Goal: Task Accomplishment & Management: Use online tool/utility

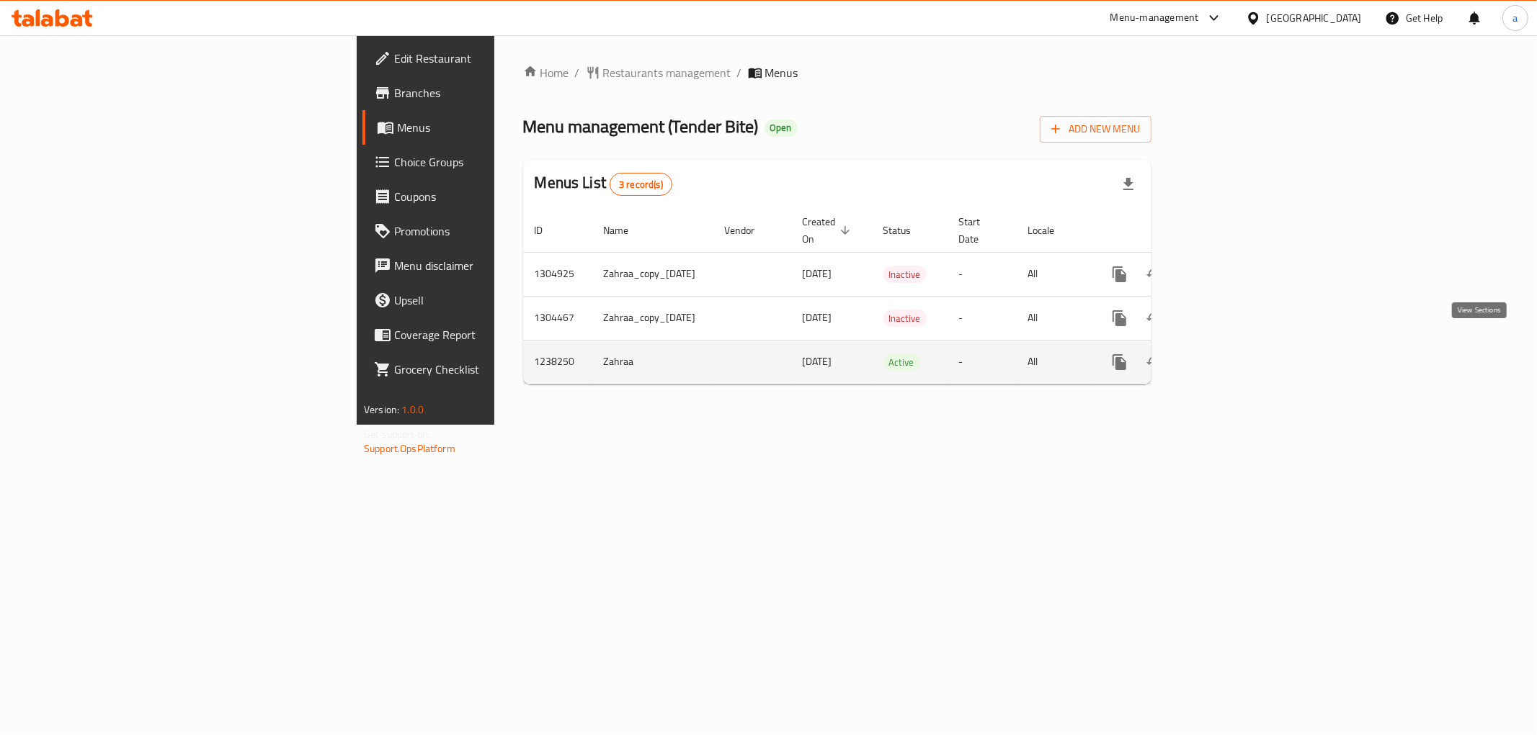
click at [1230, 356] on icon "enhanced table" at bounding box center [1223, 362] width 13 height 13
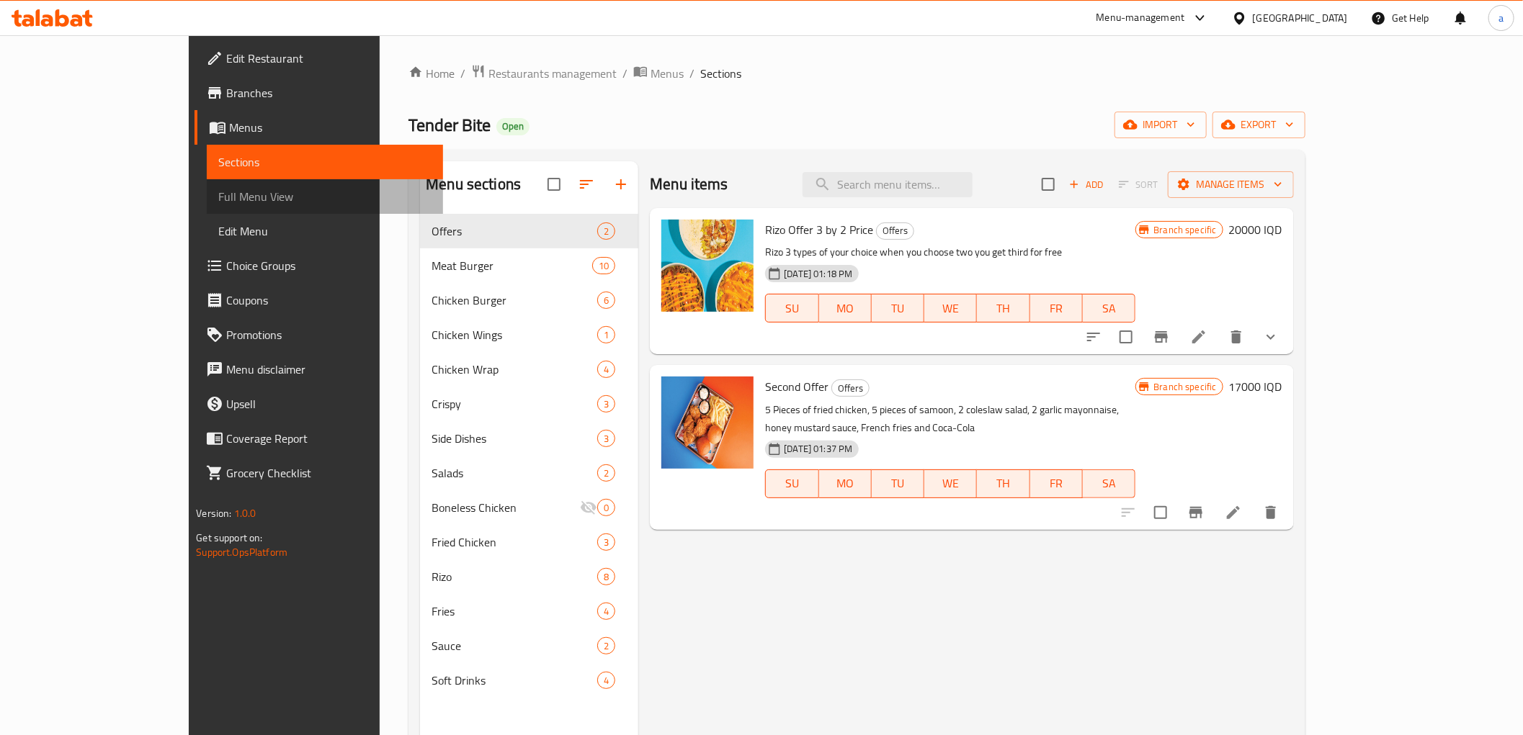
click at [218, 198] on span "Full Menu View" at bounding box center [324, 196] width 213 height 17
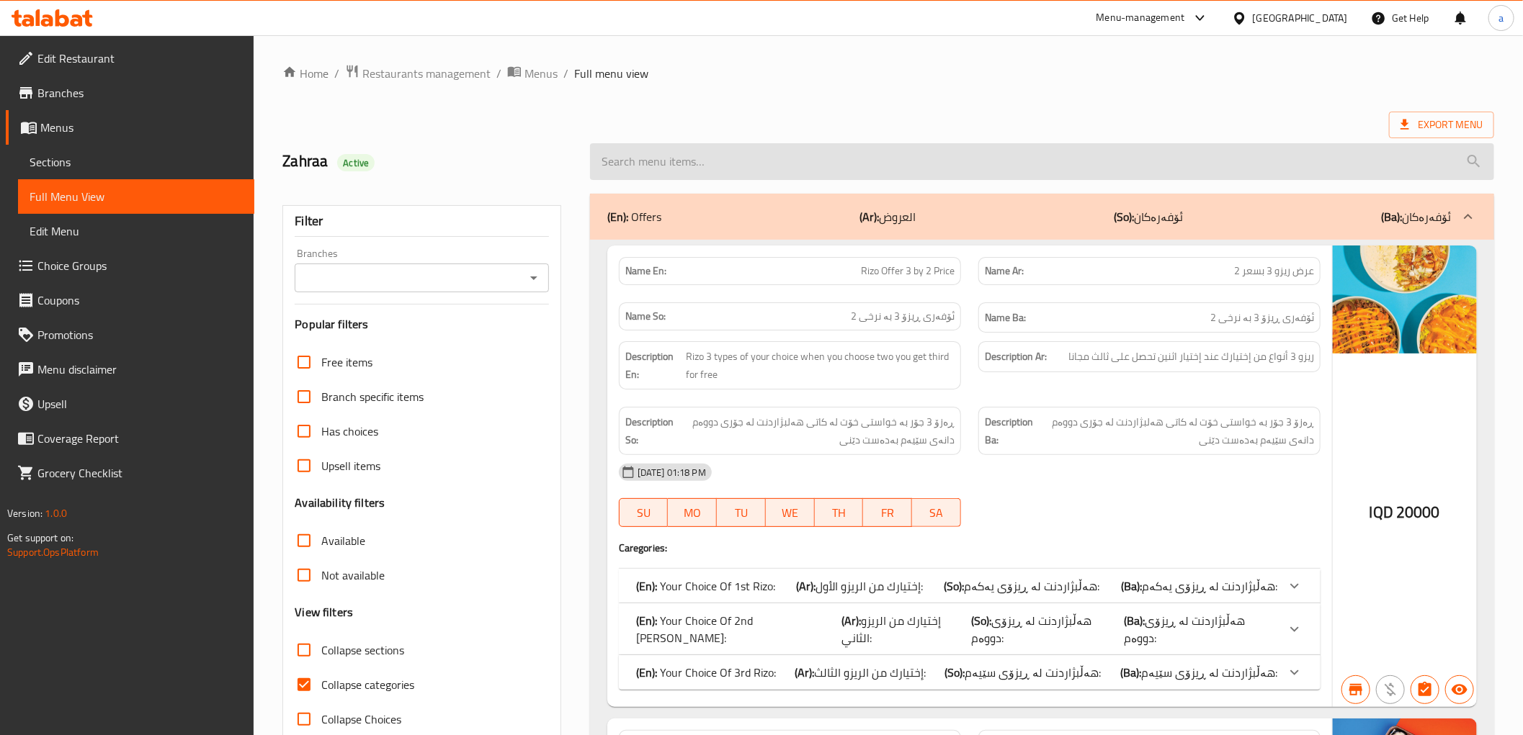
click at [687, 156] on input "search" at bounding box center [1042, 161] width 904 height 37
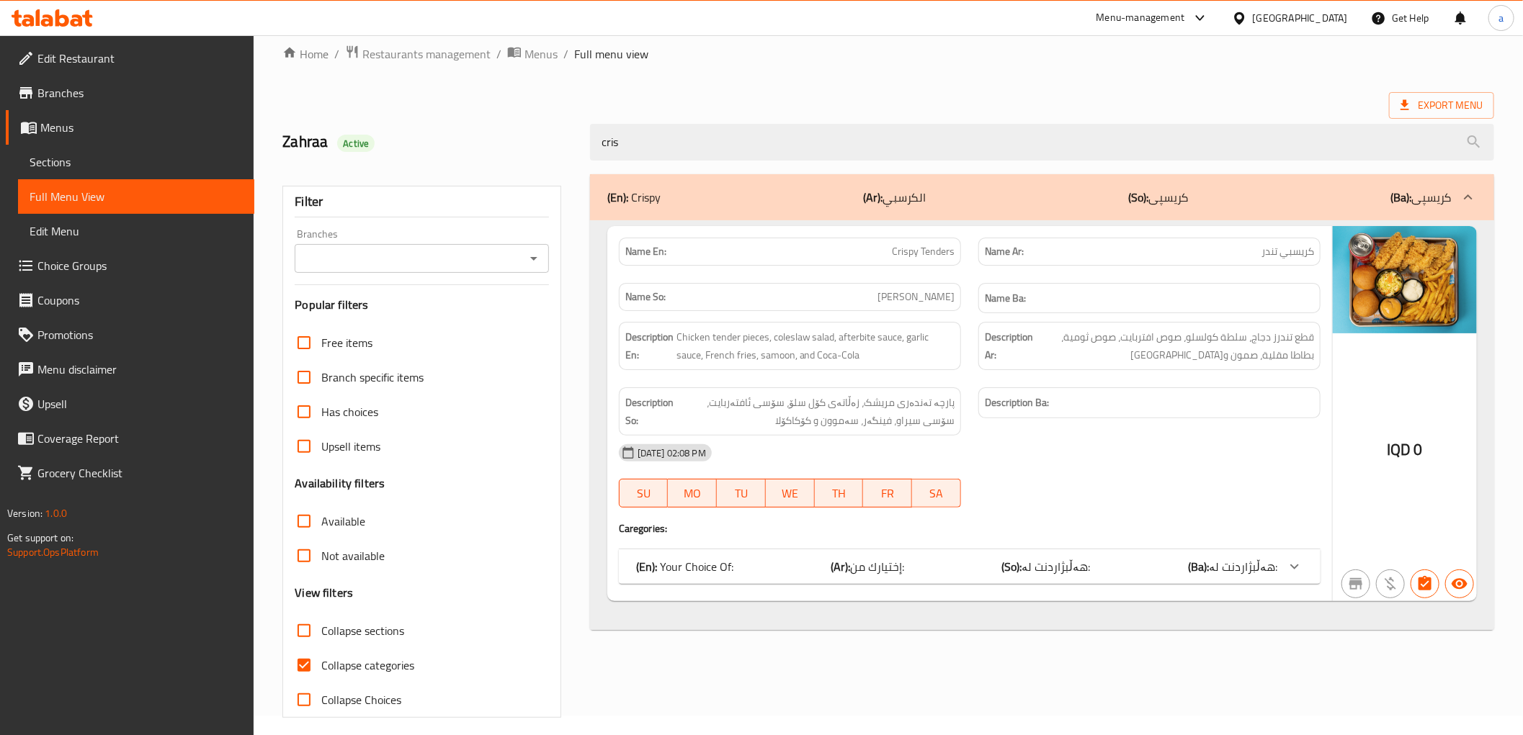
scroll to position [31, 0]
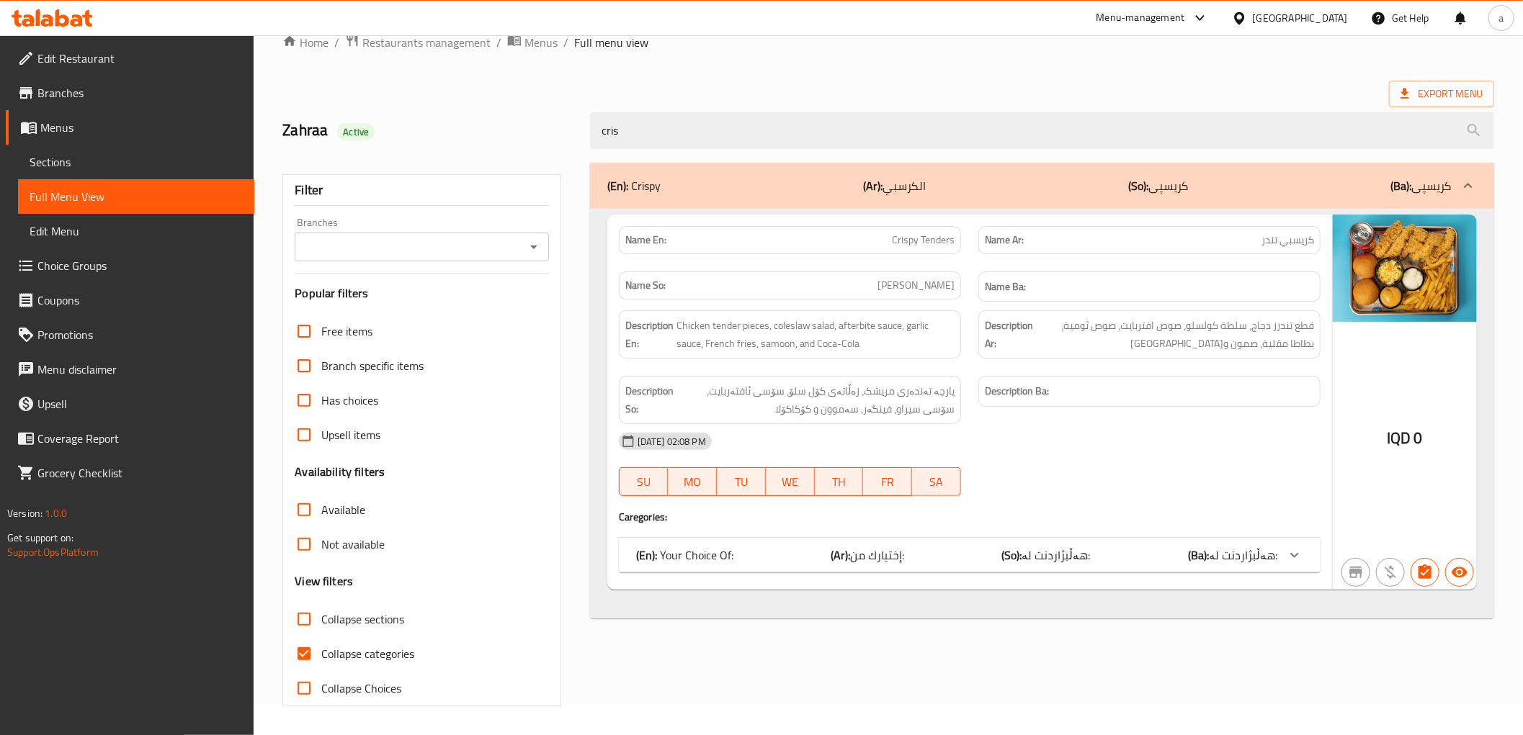
type input "cris"
click at [407, 651] on span "Collapse categories" at bounding box center [367, 653] width 93 height 17
click at [321, 651] on input "Collapse categories" at bounding box center [304, 654] width 35 height 35
checkbox input "false"
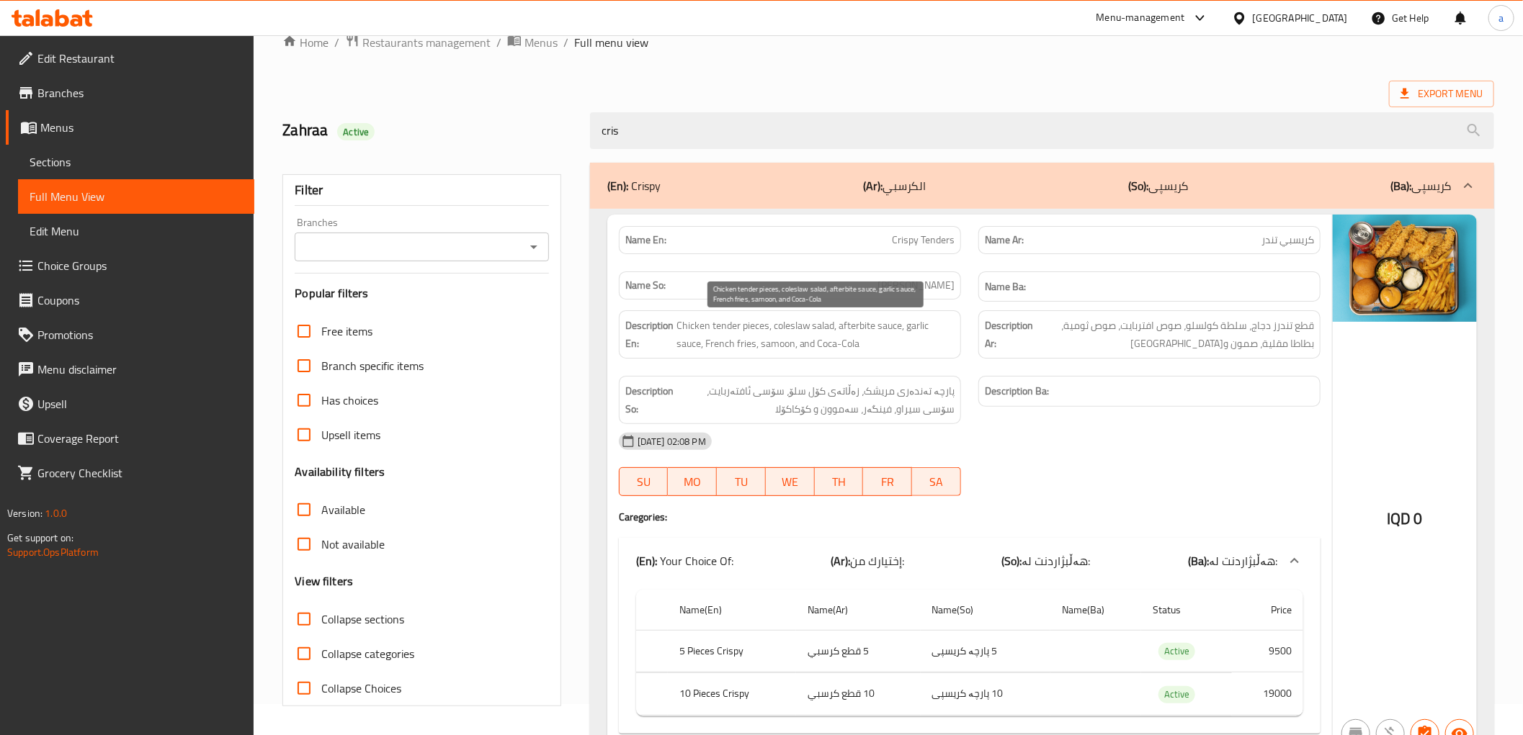
scroll to position [104, 0]
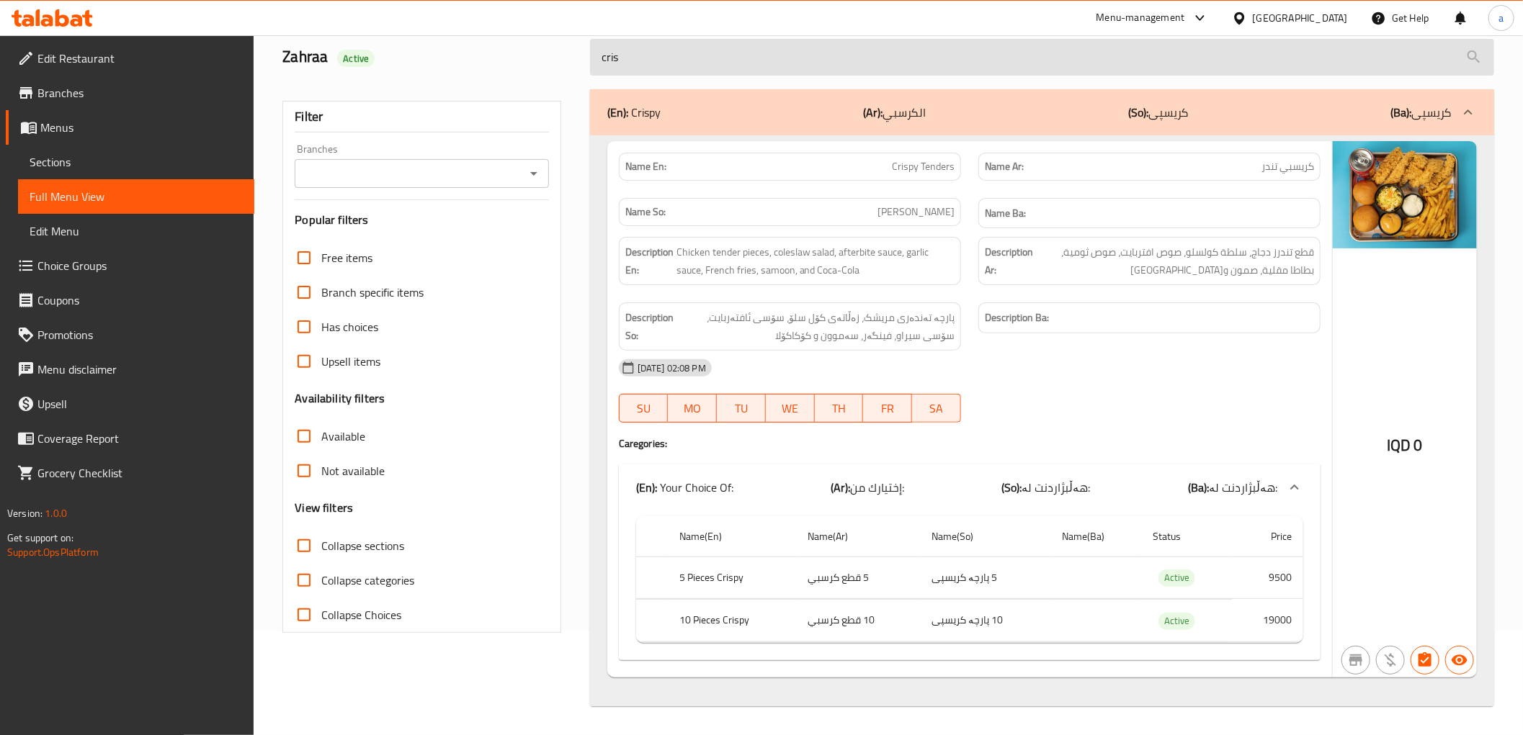
drag, startPoint x: 743, startPoint y: 63, endPoint x: 589, endPoint y: 60, distance: 154.2
click at [590, 60] on input "cris" at bounding box center [1042, 57] width 904 height 37
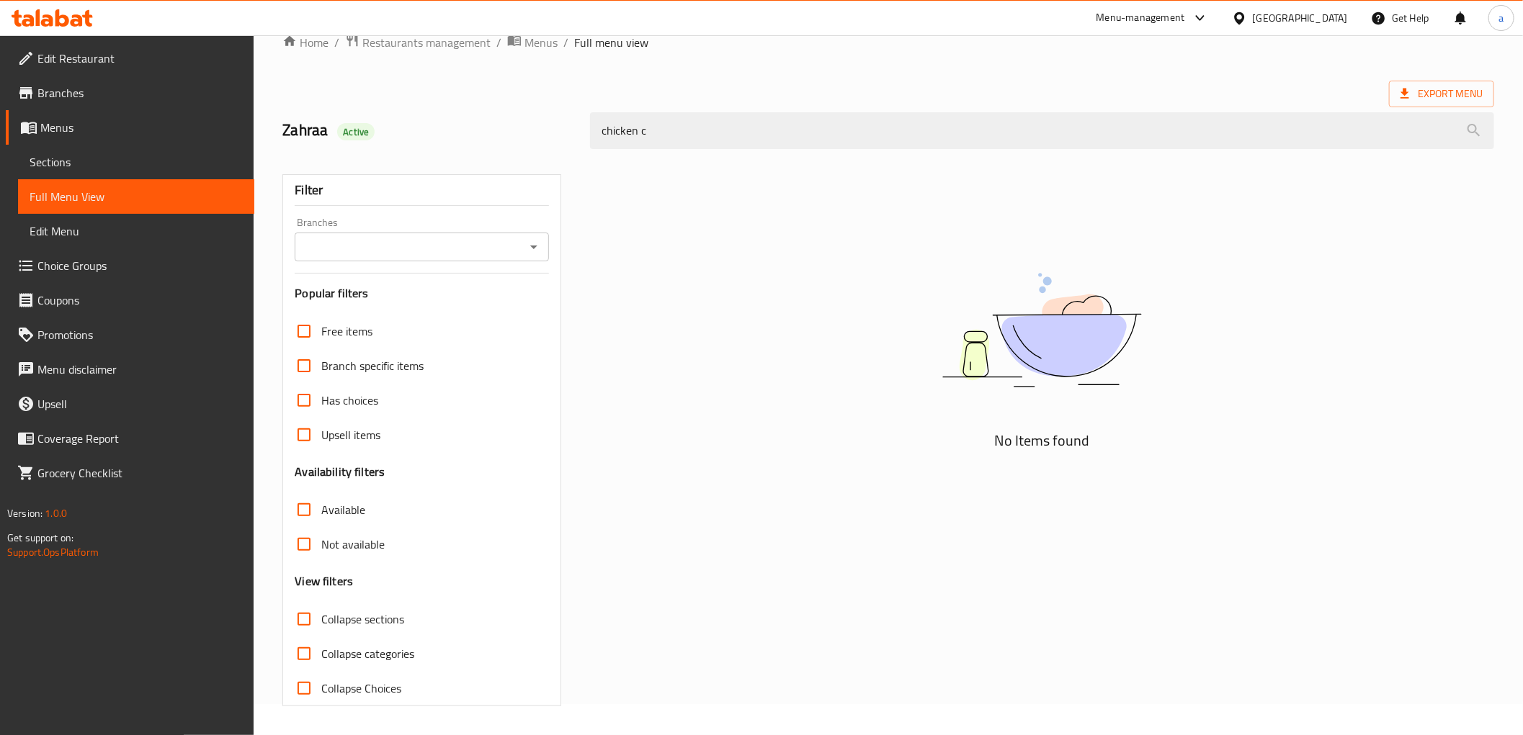
scroll to position [31, 0]
type input "chicken c"
click at [61, 17] on icon at bounding box center [62, 17] width 14 height 17
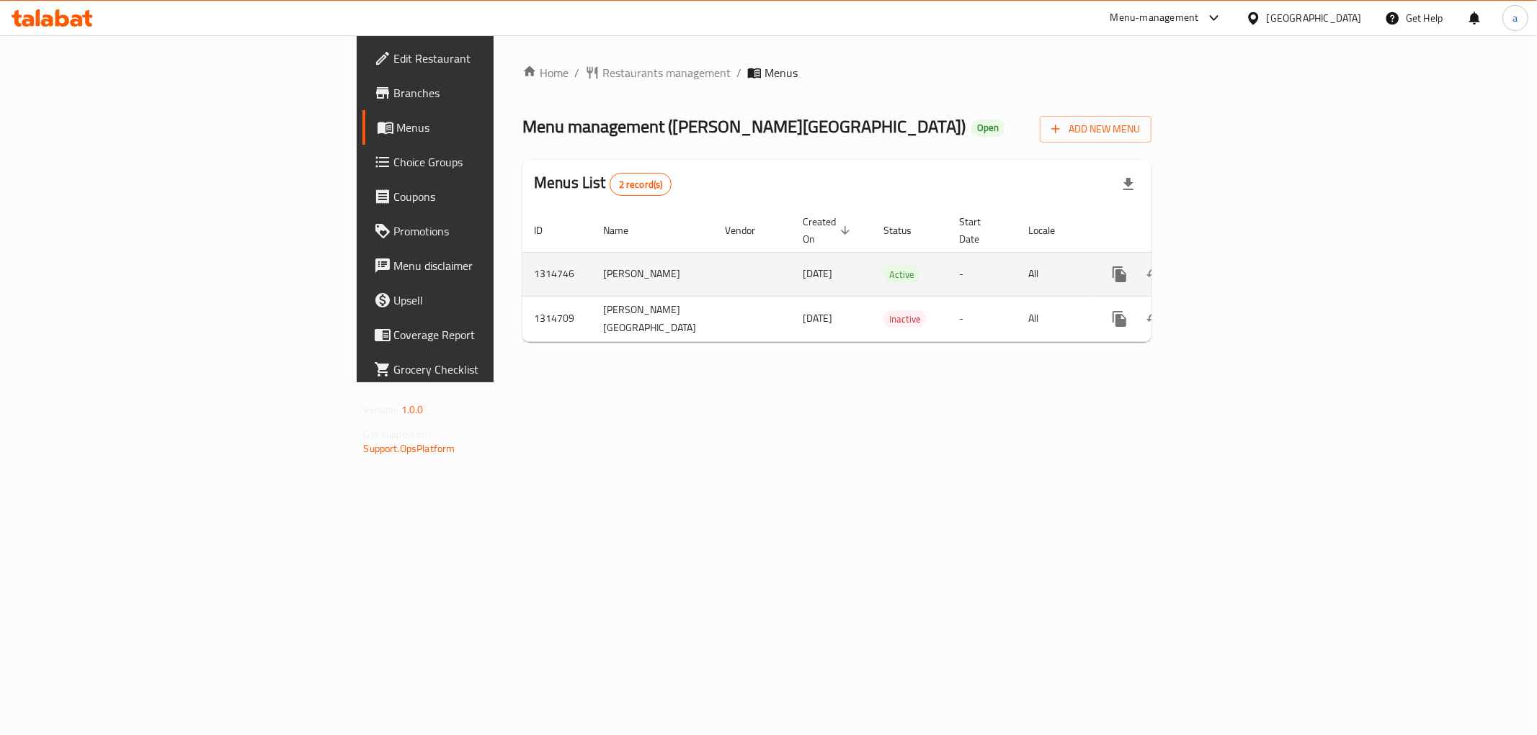
click at [1240, 257] on link "enhanced table" at bounding box center [1223, 274] width 35 height 35
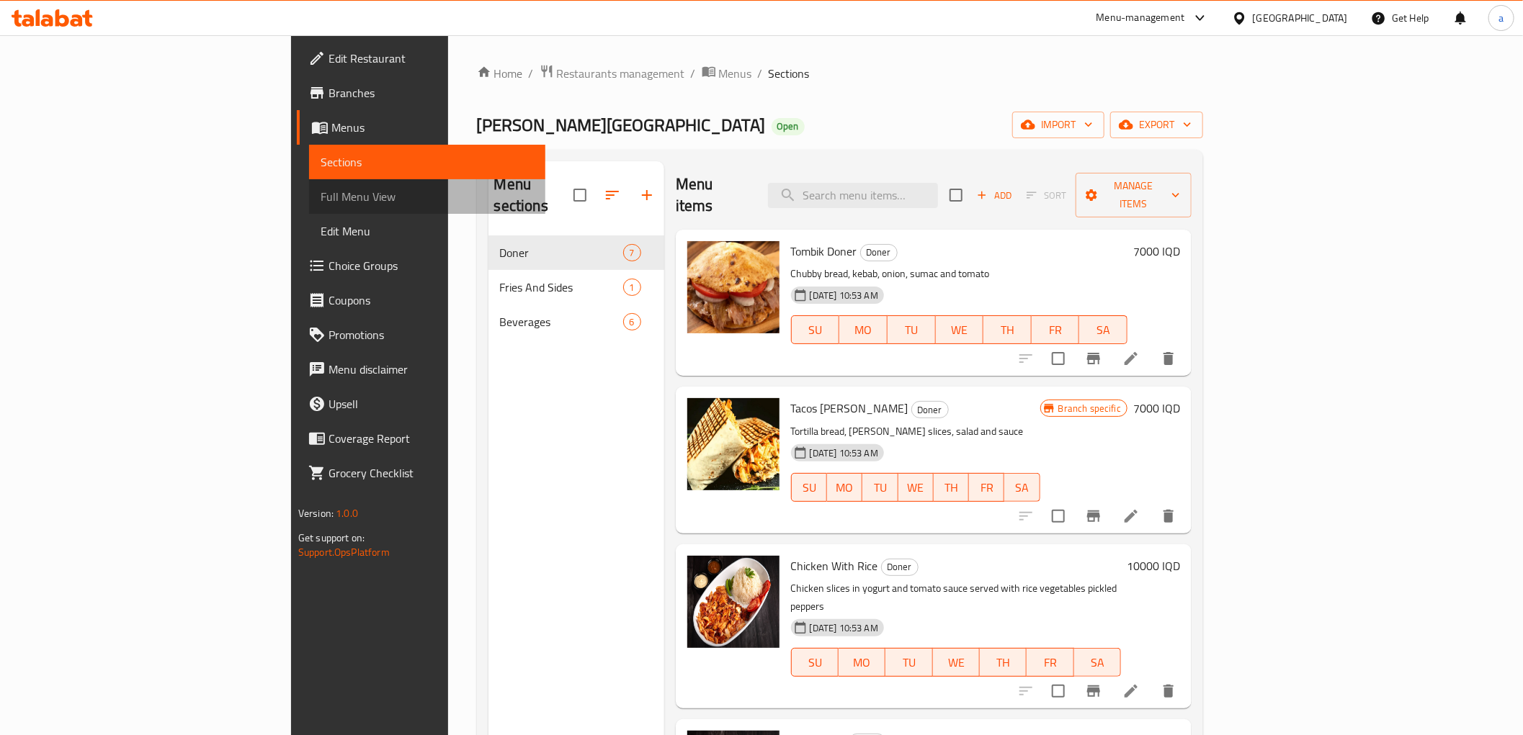
click at [321, 198] on span "Full Menu View" at bounding box center [427, 196] width 213 height 17
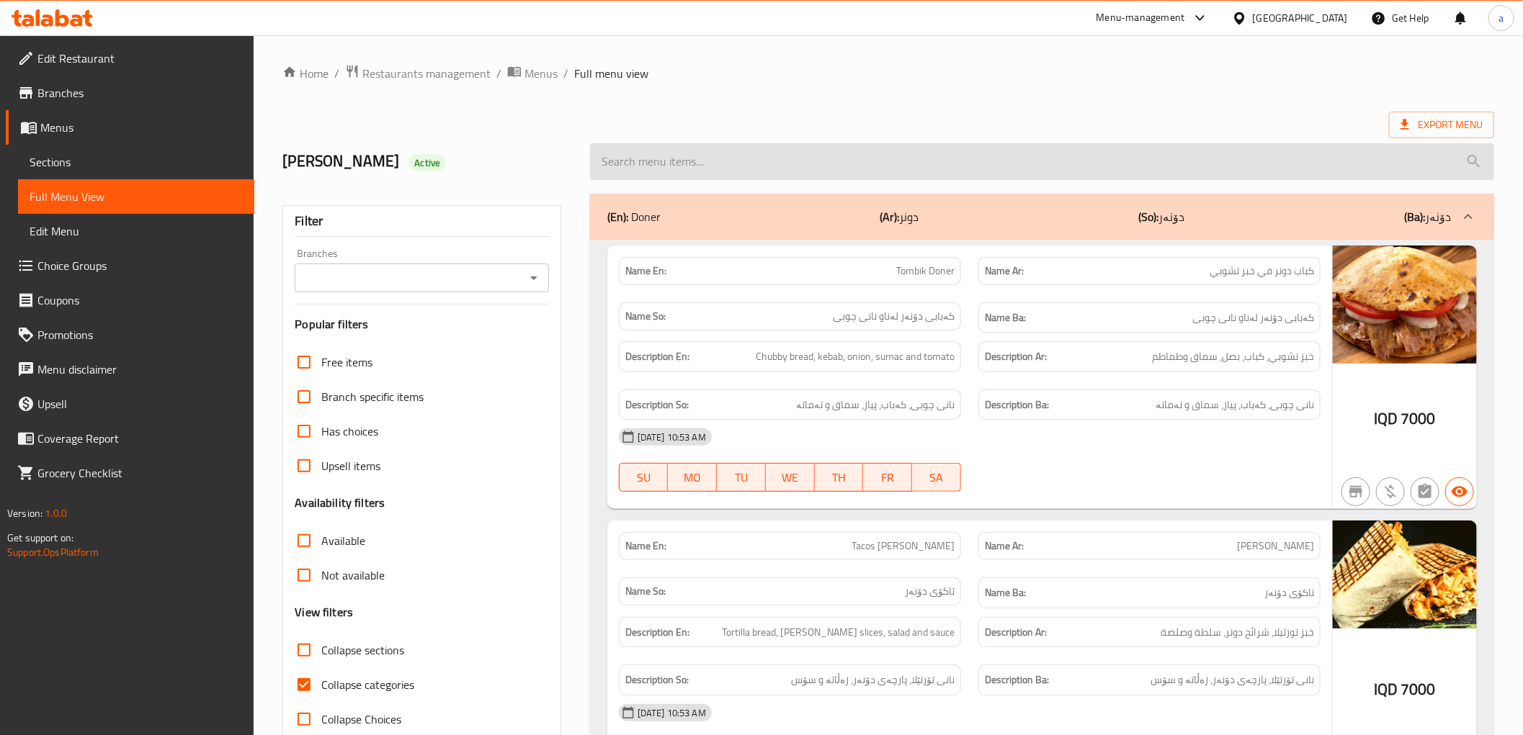
click at [877, 163] on input "search" at bounding box center [1042, 161] width 904 height 37
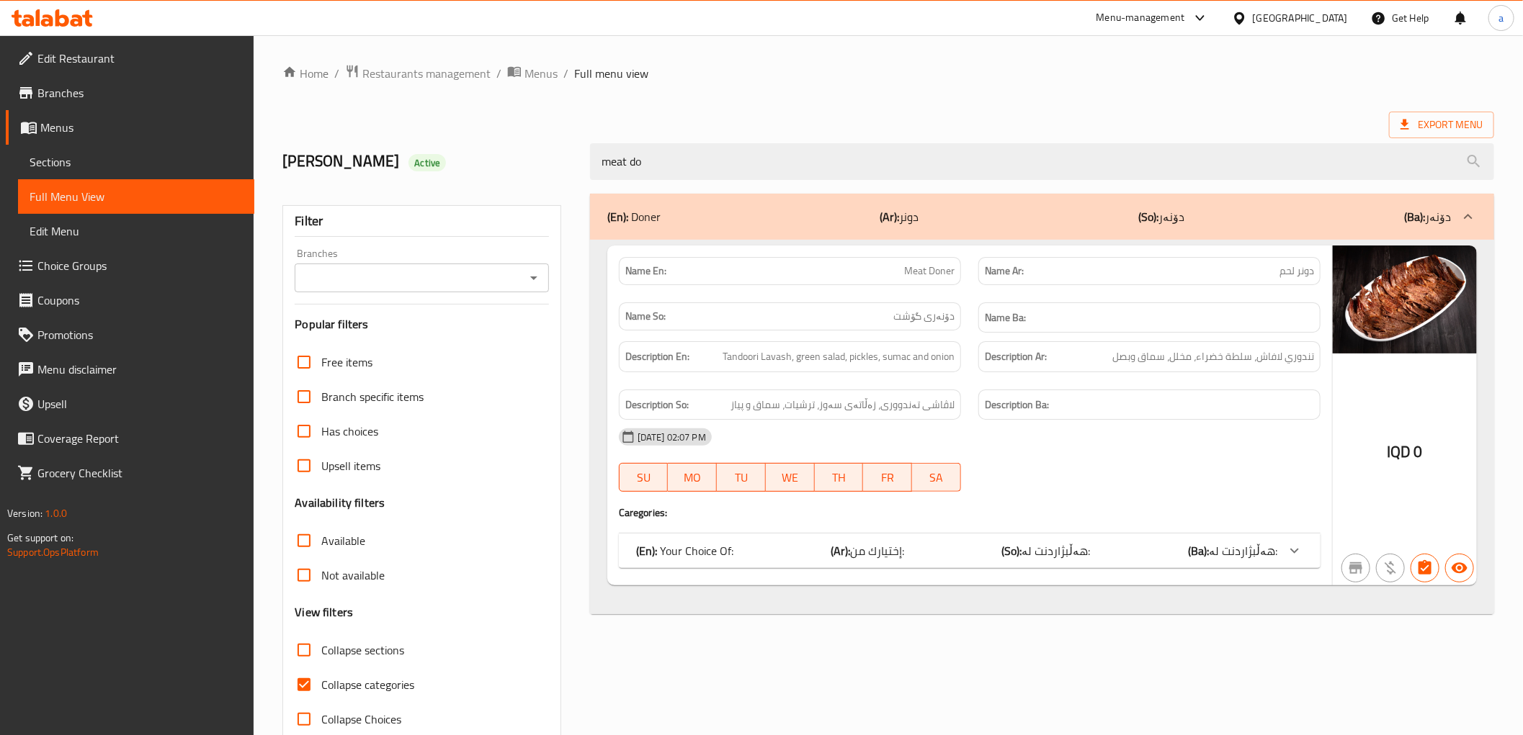
type input "meat do"
click at [926, 547] on div "(En): Your Choice Of: (Ar): إختيارك من: (So): هەڵبژاردنت لە: (Ba): هەڵبژاردنت ل…" at bounding box center [956, 550] width 641 height 17
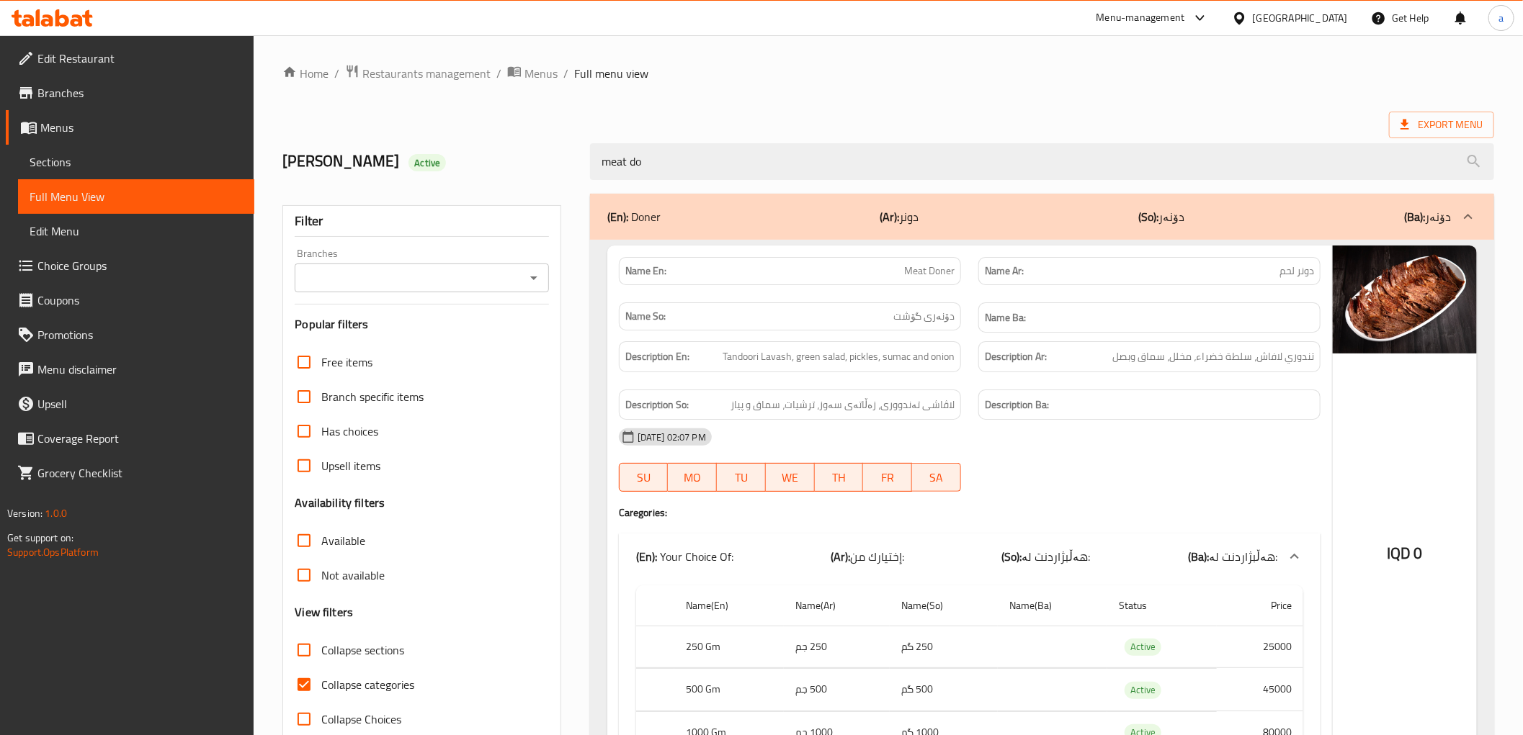
click at [59, 14] on icon at bounding box center [62, 17] width 14 height 17
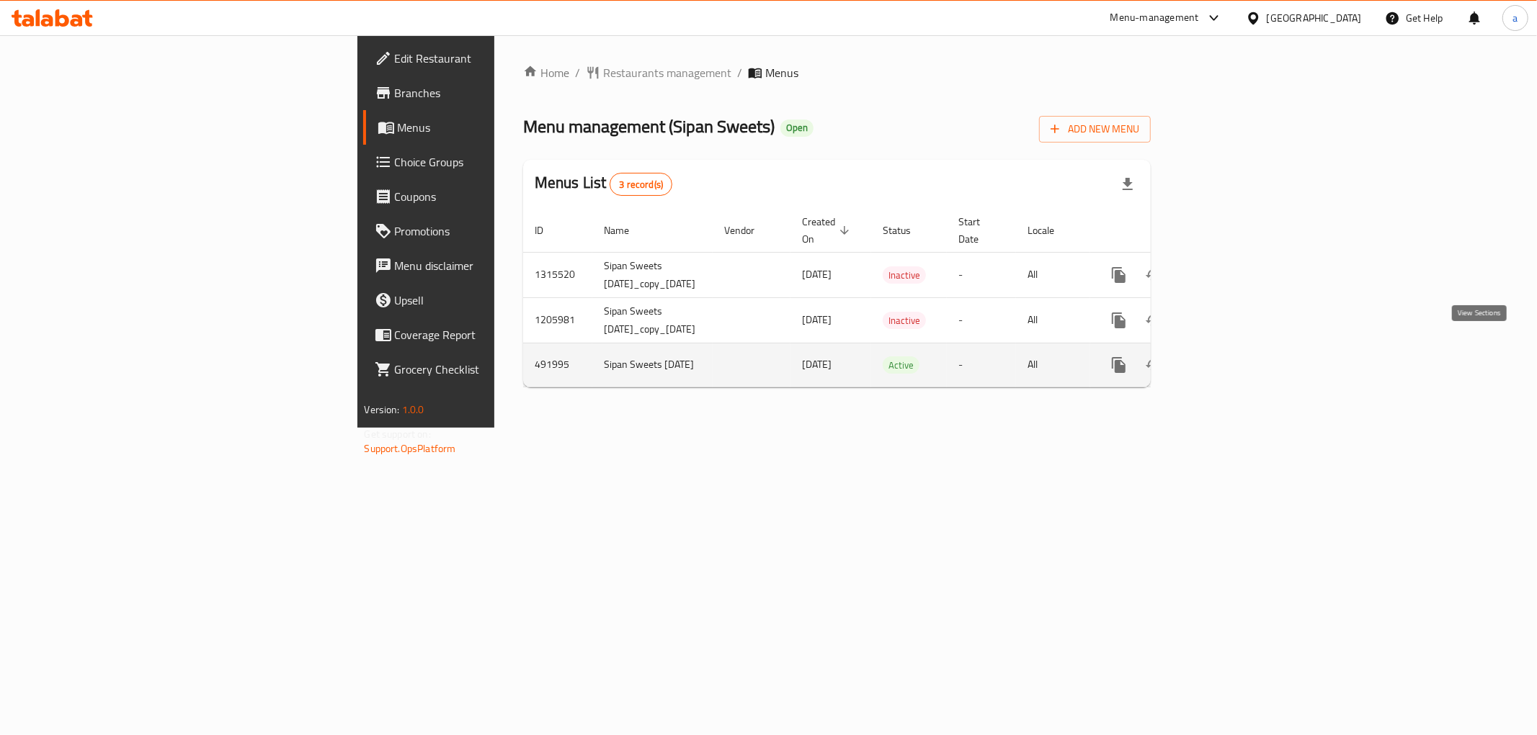
click at [1231, 357] on icon "enhanced table" at bounding box center [1222, 365] width 17 height 17
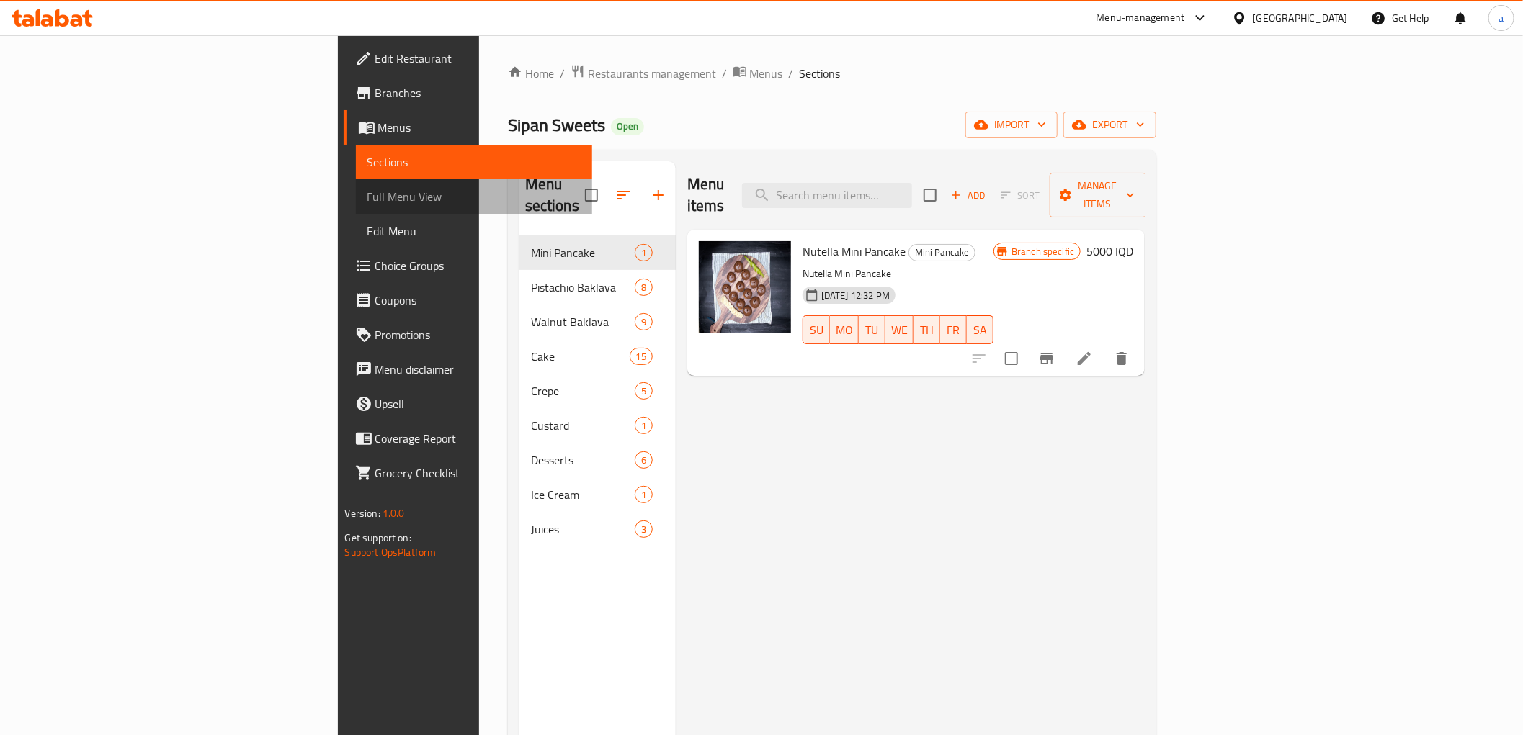
click at [367, 199] on span "Full Menu View" at bounding box center [473, 196] width 213 height 17
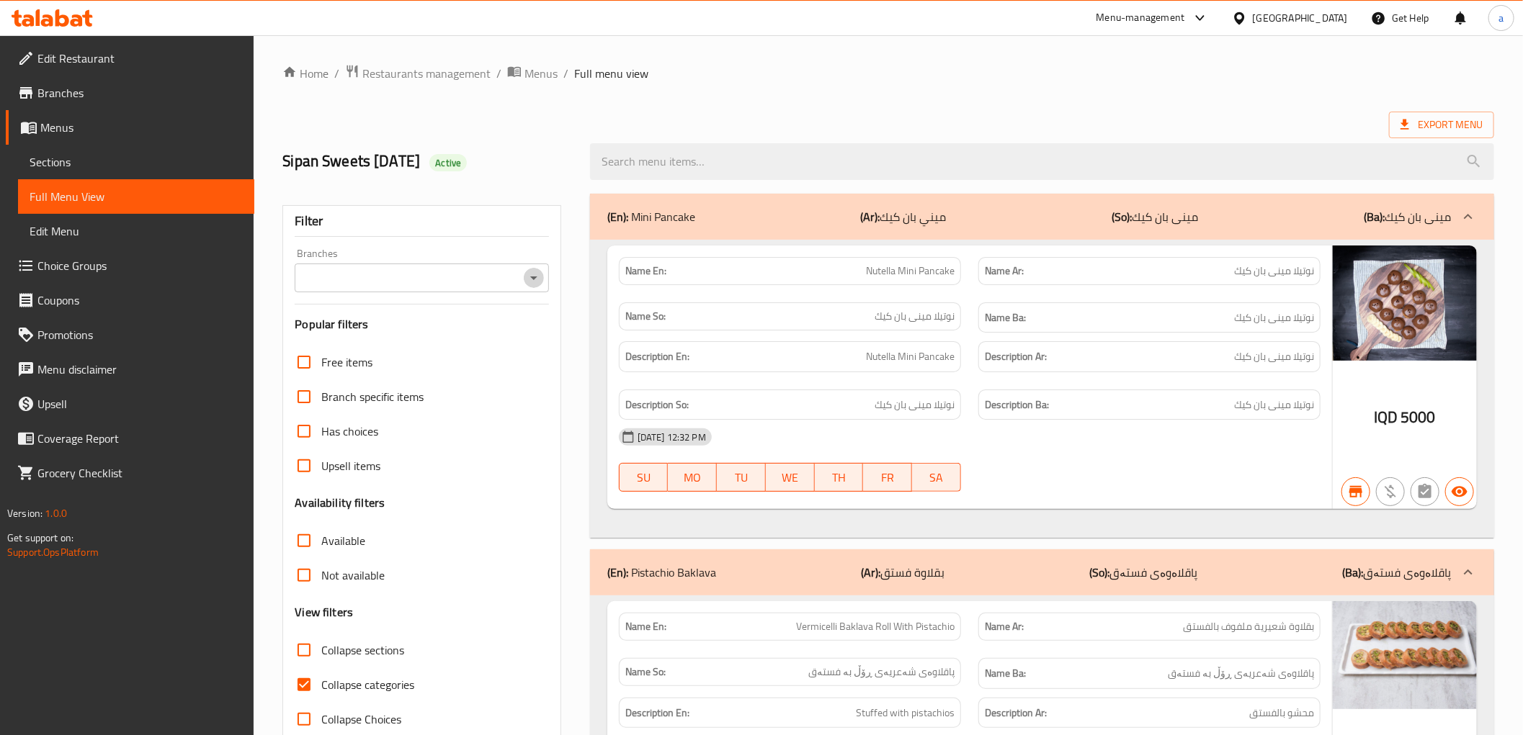
click at [531, 274] on icon "Open" at bounding box center [533, 277] width 17 height 17
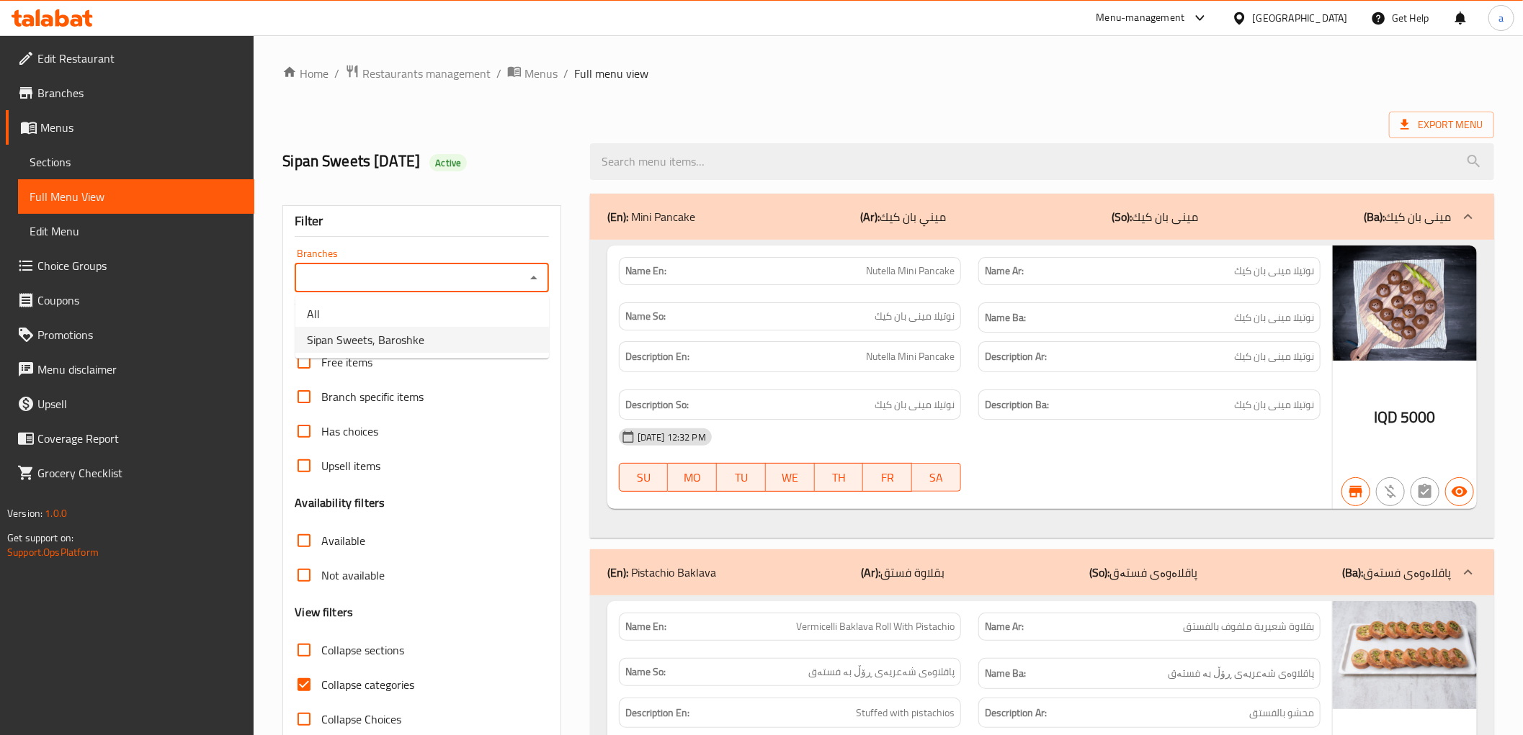
click at [496, 335] on li "Sipan Sweets, Baroshke" at bounding box center [422, 340] width 254 height 26
type input "Sipan Sweets, Baroshke"
click at [84, 101] on span "Branches" at bounding box center [139, 92] width 205 height 17
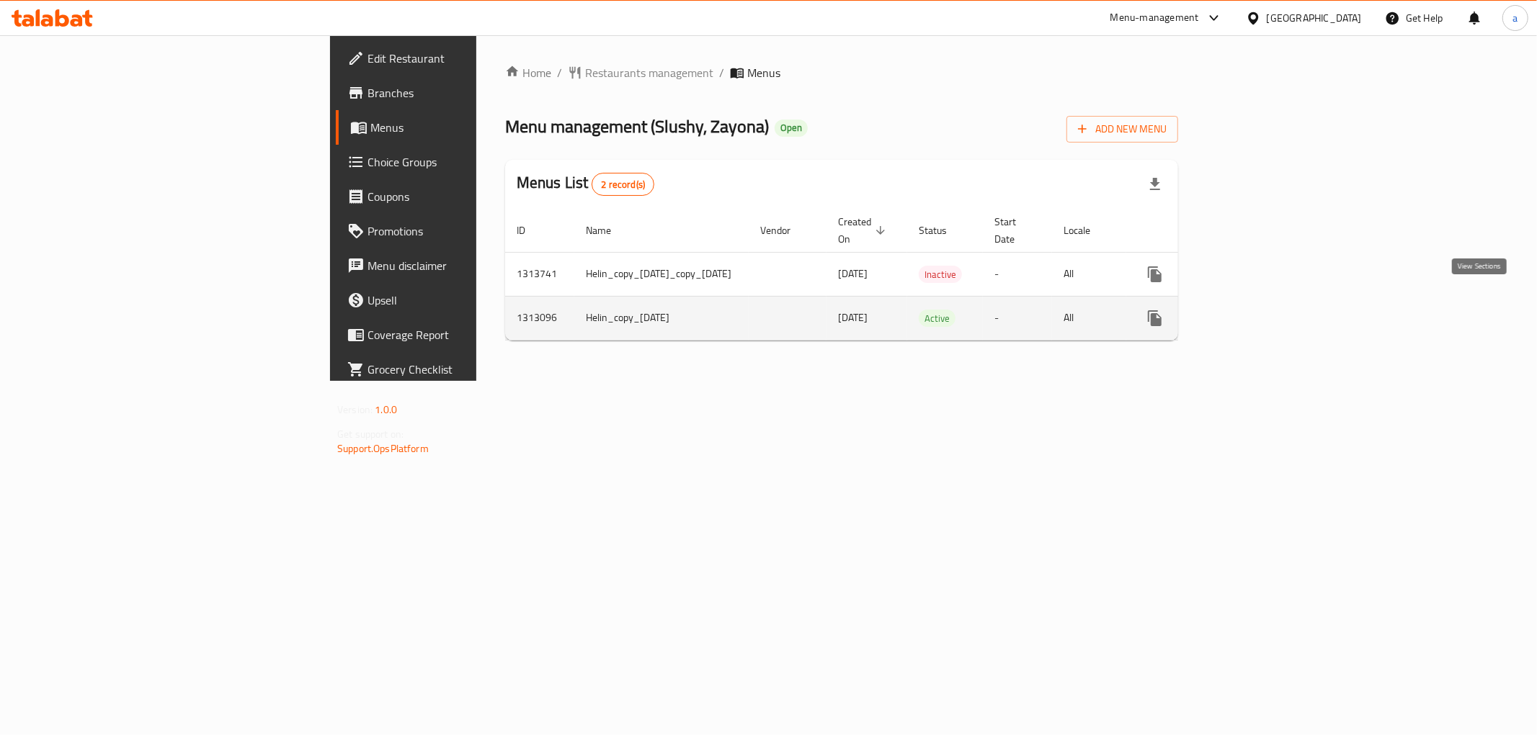
click at [1265, 312] on icon "enhanced table" at bounding box center [1258, 318] width 13 height 13
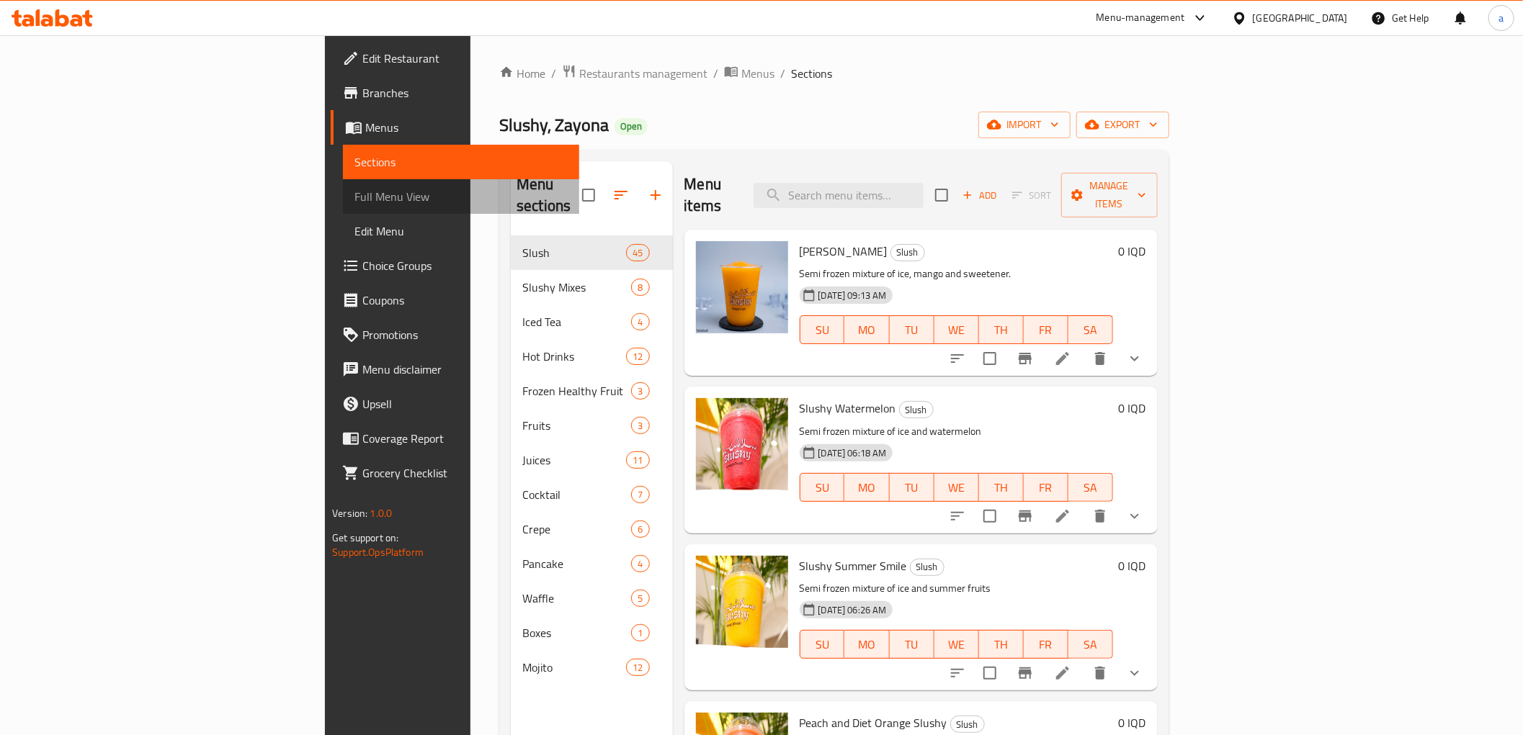
click at [354, 200] on span "Full Menu View" at bounding box center [460, 196] width 213 height 17
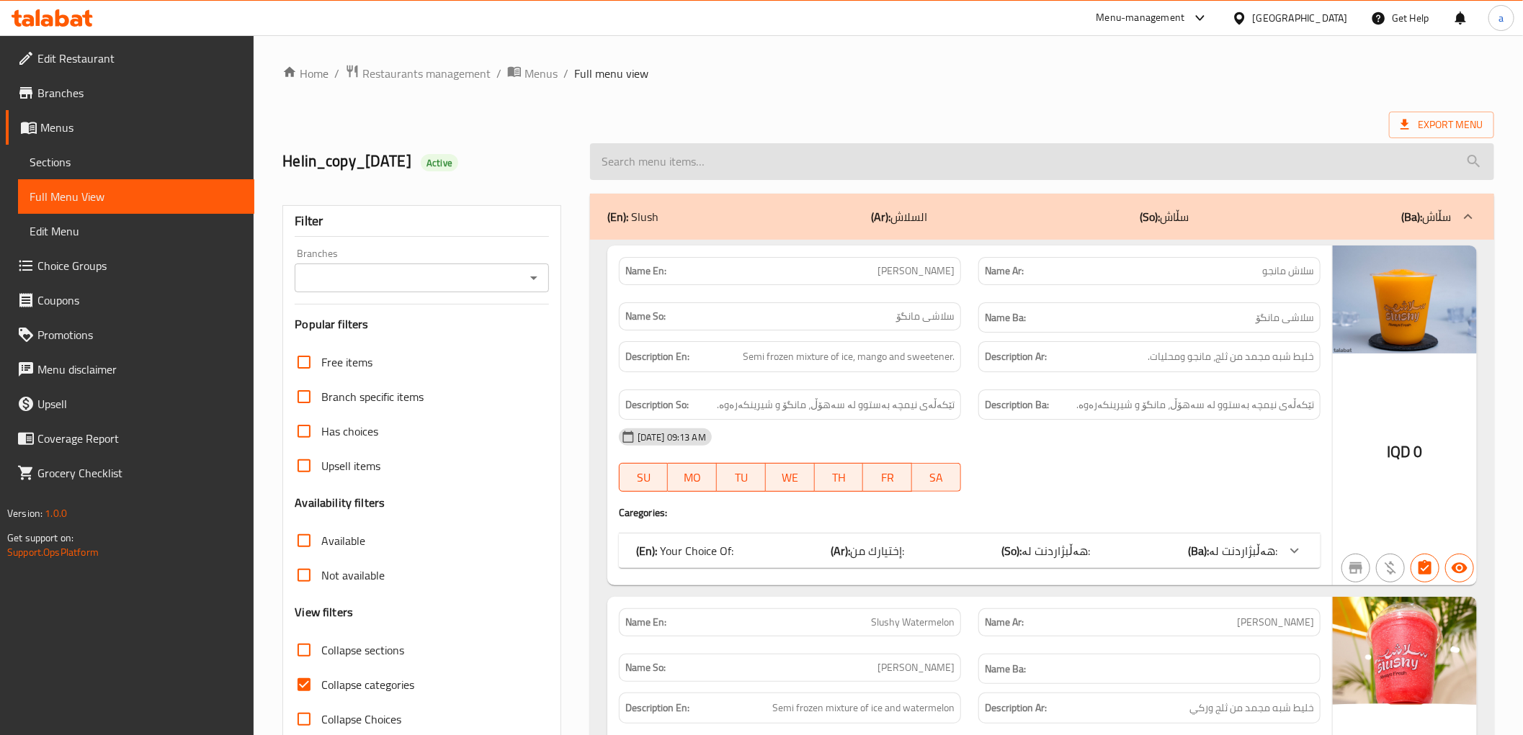
click at [666, 167] on input "search" at bounding box center [1042, 161] width 904 height 37
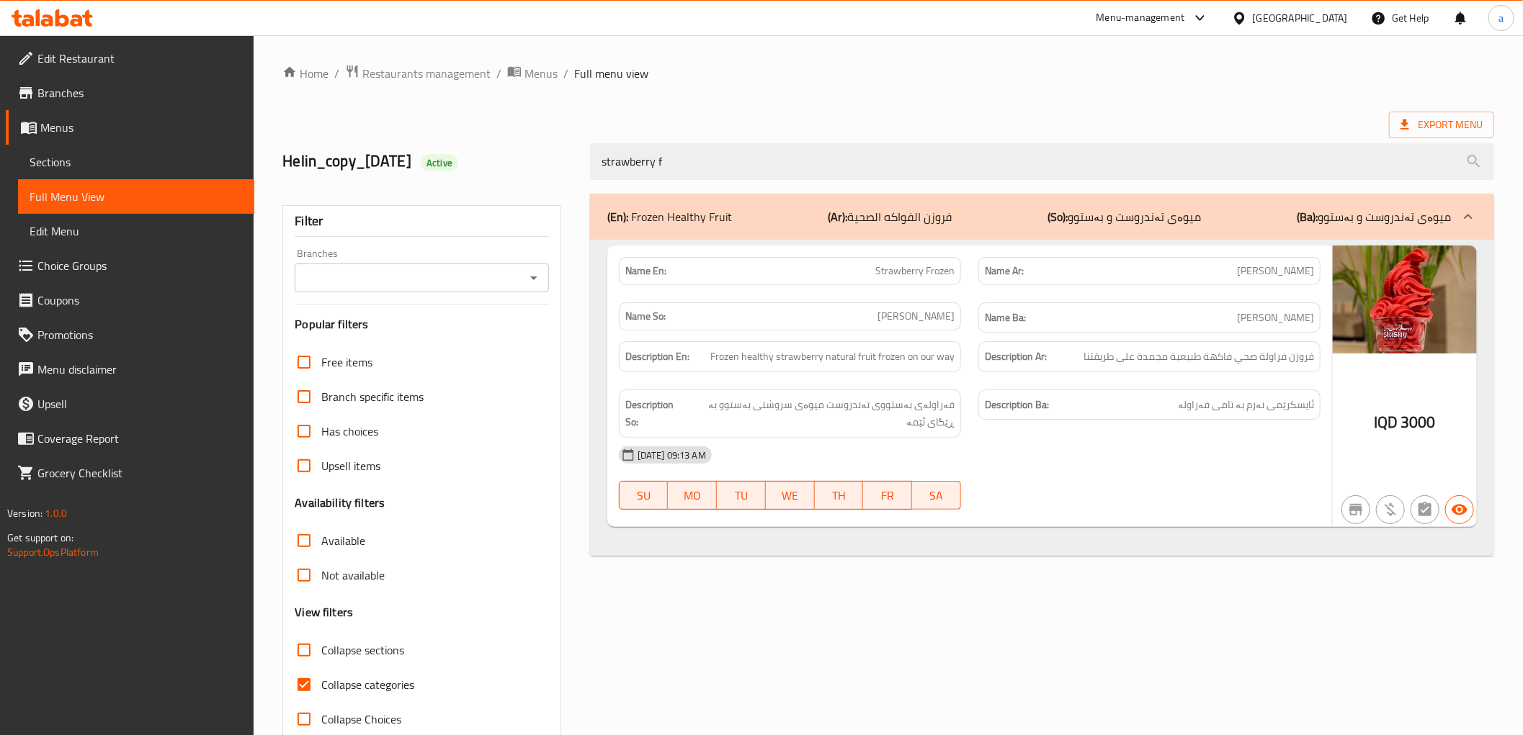
type input "strawberry f"
click at [879, 271] on span "Strawberry Frozen" at bounding box center [914, 271] width 79 height 15
copy span "Strawberry Frozen"
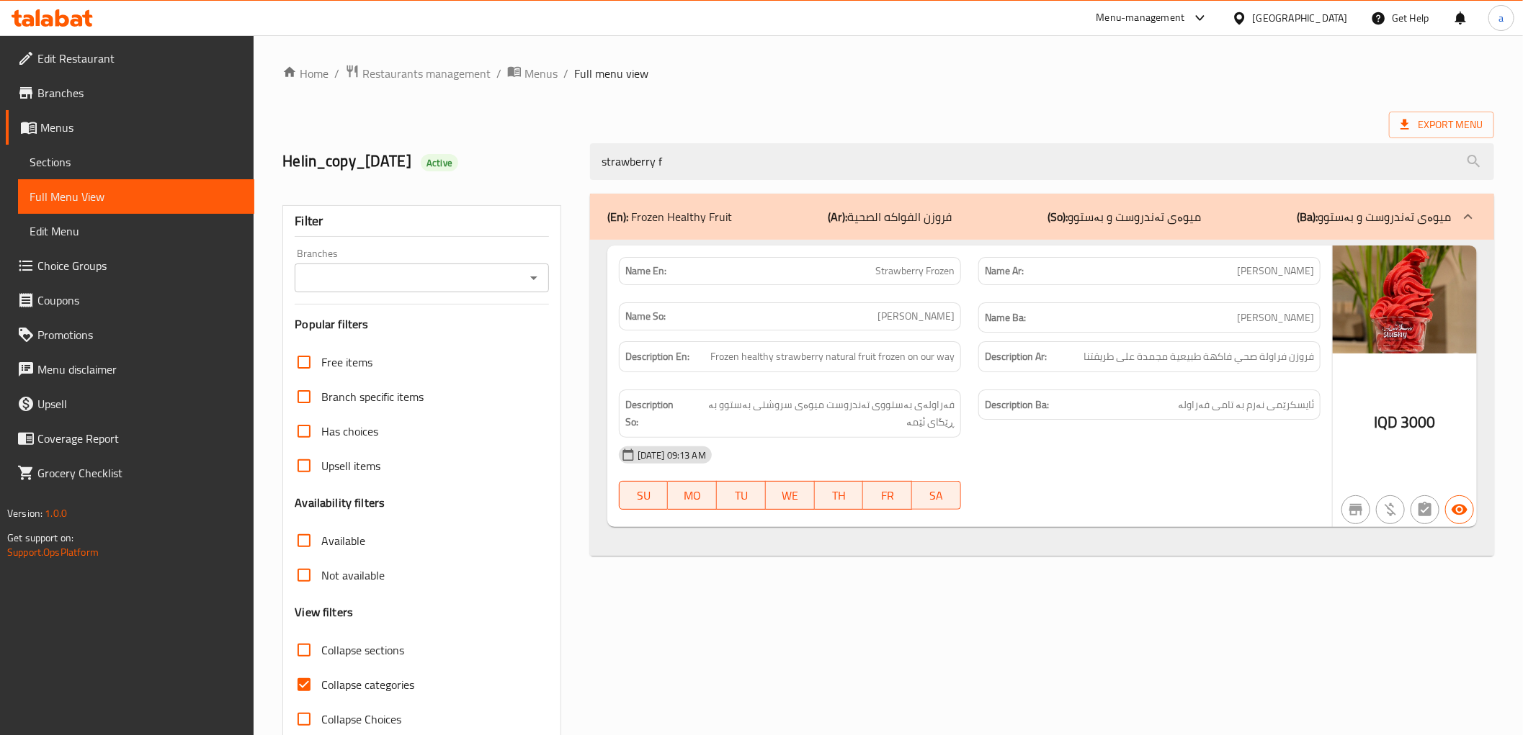
click at [796, 394] on div "Description So: فەراولەی بەستووی تەندروست میوەی سروشتی بەستوو بە ڕێگای ئێمە" at bounding box center [790, 414] width 342 height 48
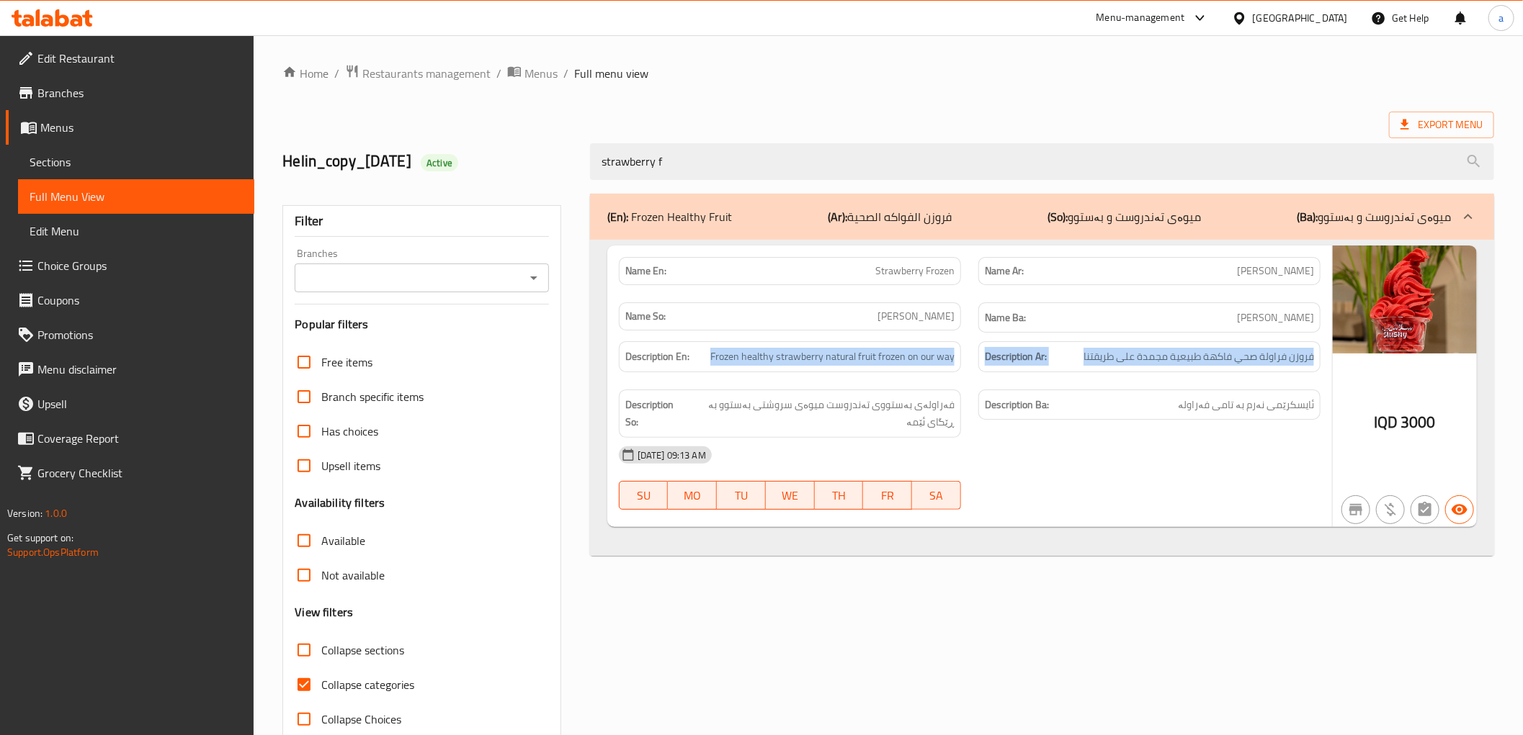
drag, startPoint x: 702, startPoint y: 357, endPoint x: 1079, endPoint y: 365, distance: 377.6
click at [1079, 365] on div "Description En: Frozen healthy strawberry natural fruit frozen on our way Descr…" at bounding box center [969, 390] width 719 height 114
copy div "Frozen healthy strawberry natural fruit frozen on our way Description Ar: فروزن…"
click at [68, 23] on icon at bounding box center [62, 17] width 14 height 17
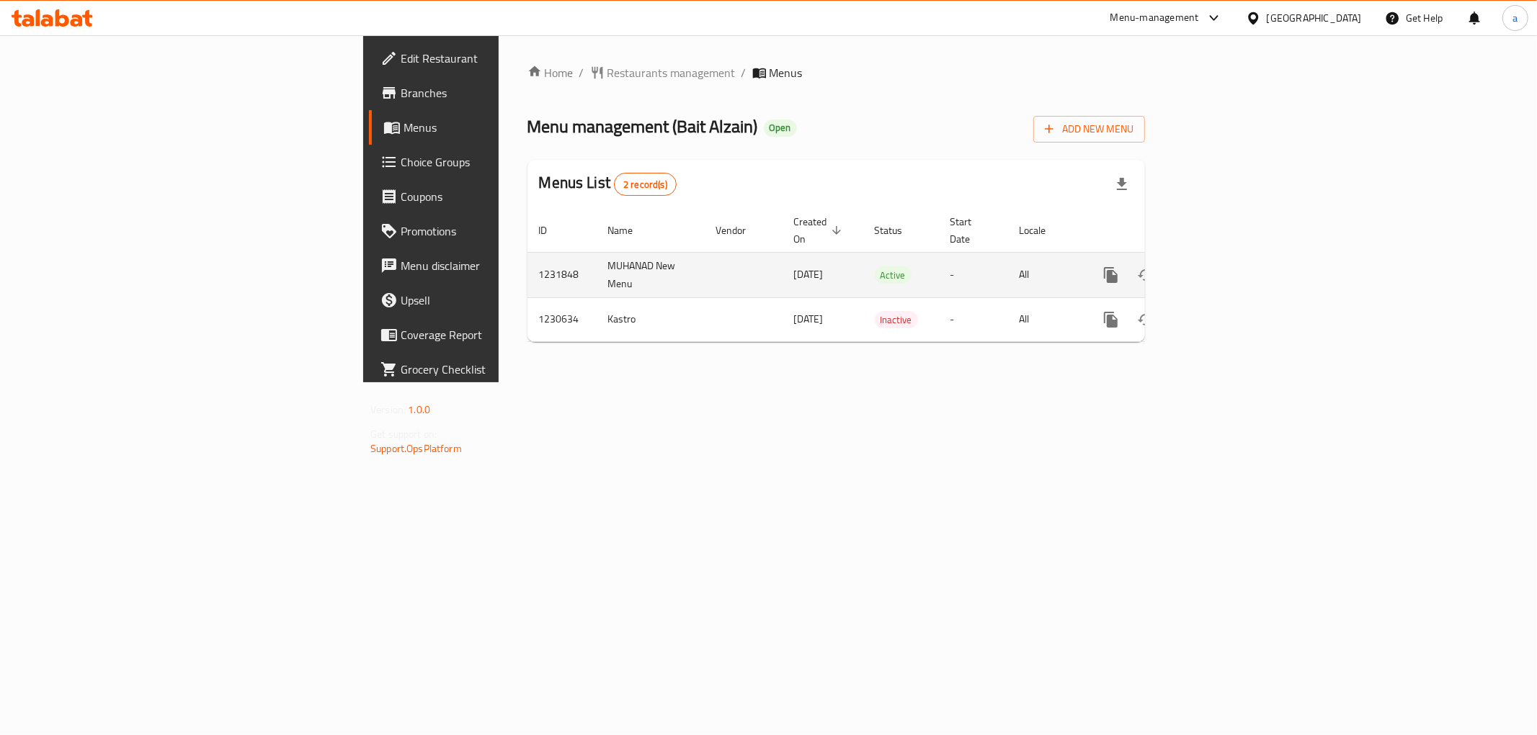
click at [1221, 269] on icon "enhanced table" at bounding box center [1214, 275] width 13 height 13
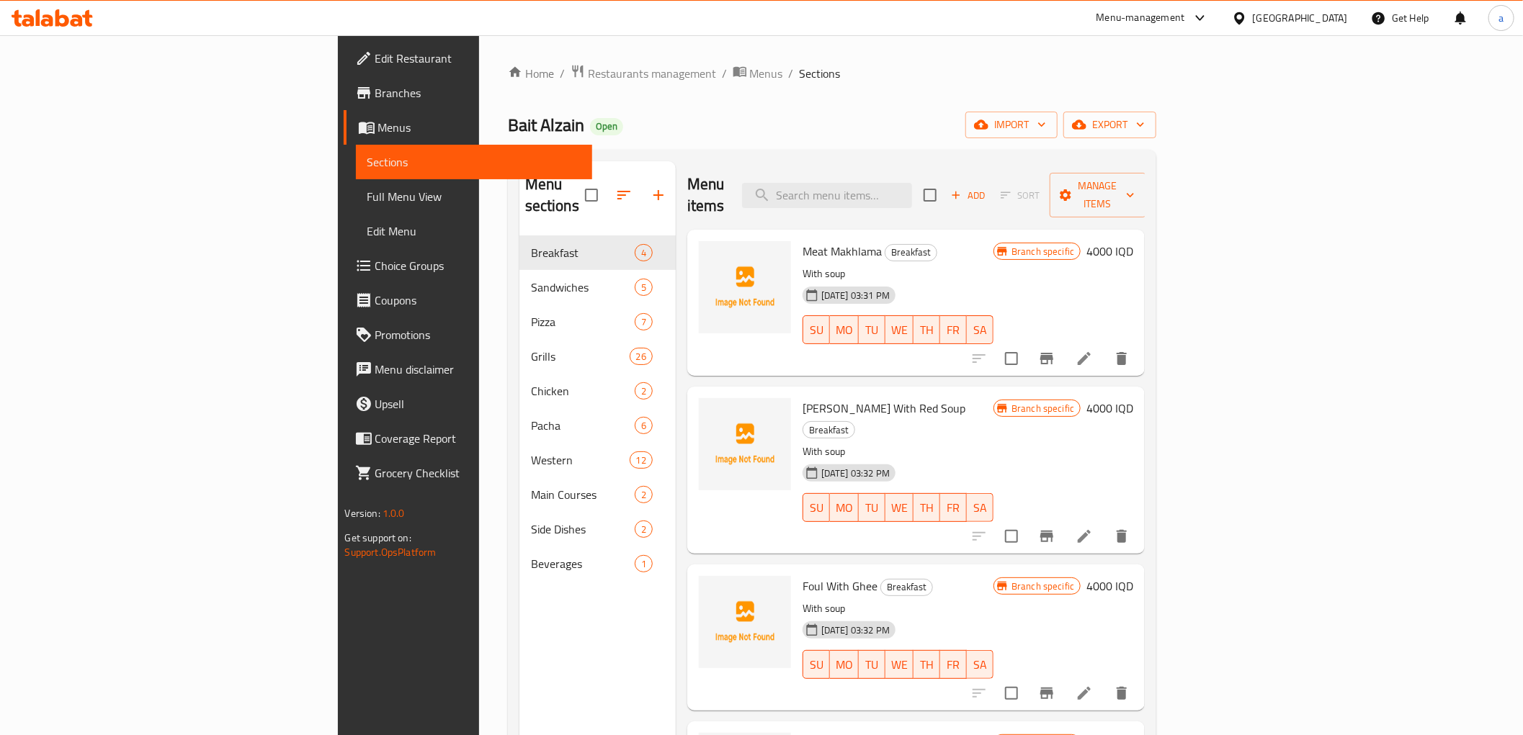
click at [356, 213] on link "Full Menu View" at bounding box center [474, 196] width 236 height 35
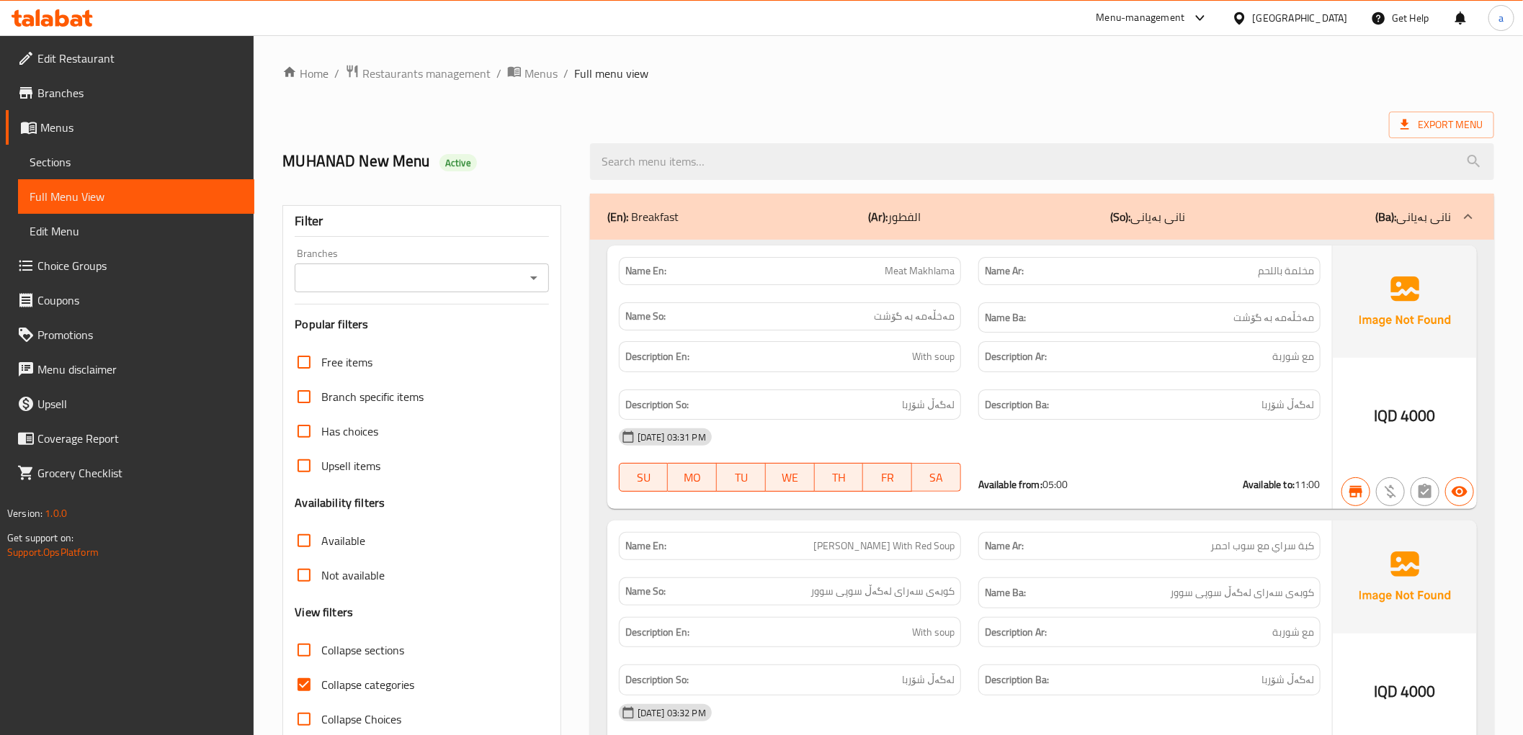
click at [125, 171] on link "Sections" at bounding box center [136, 162] width 236 height 35
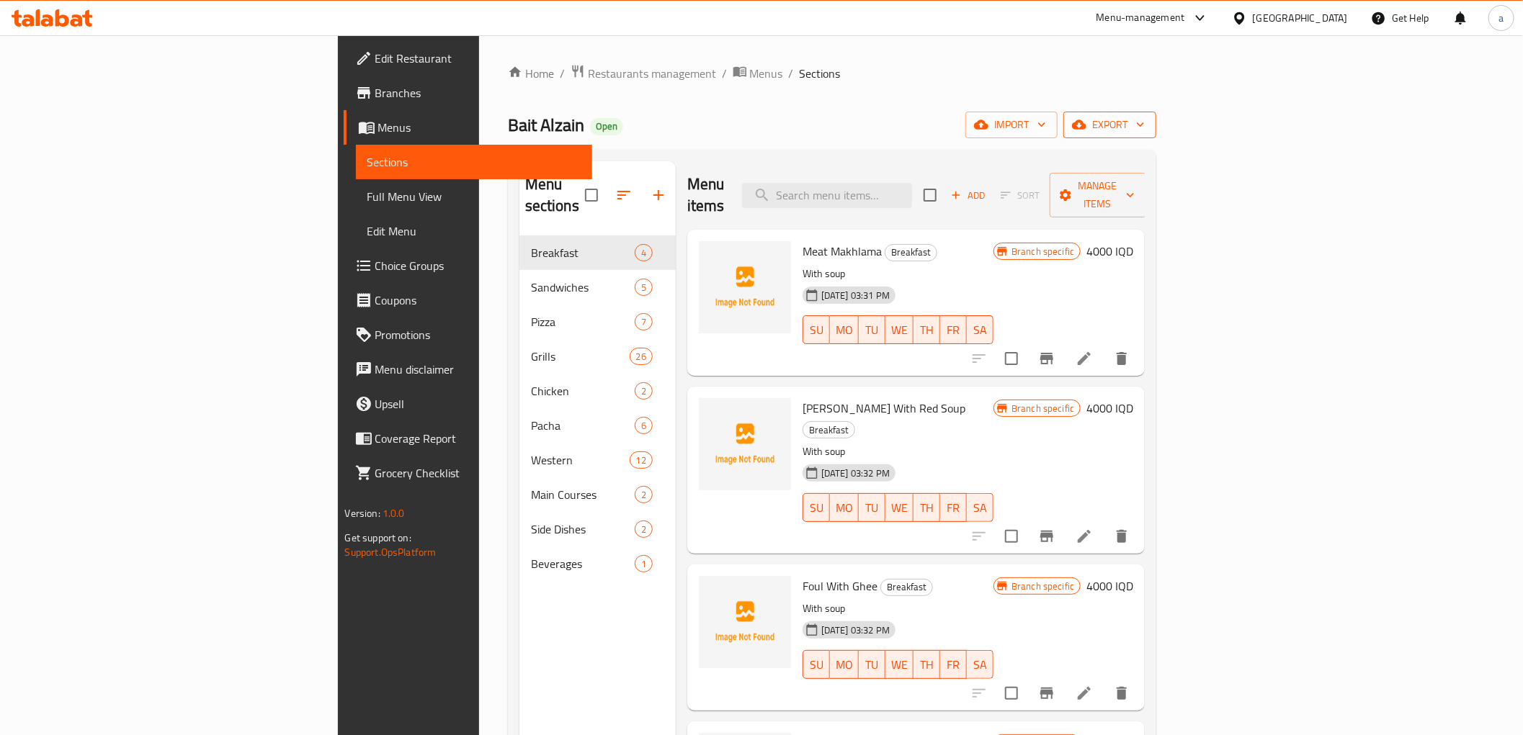
click at [1145, 125] on span "export" at bounding box center [1110, 125] width 70 height 18
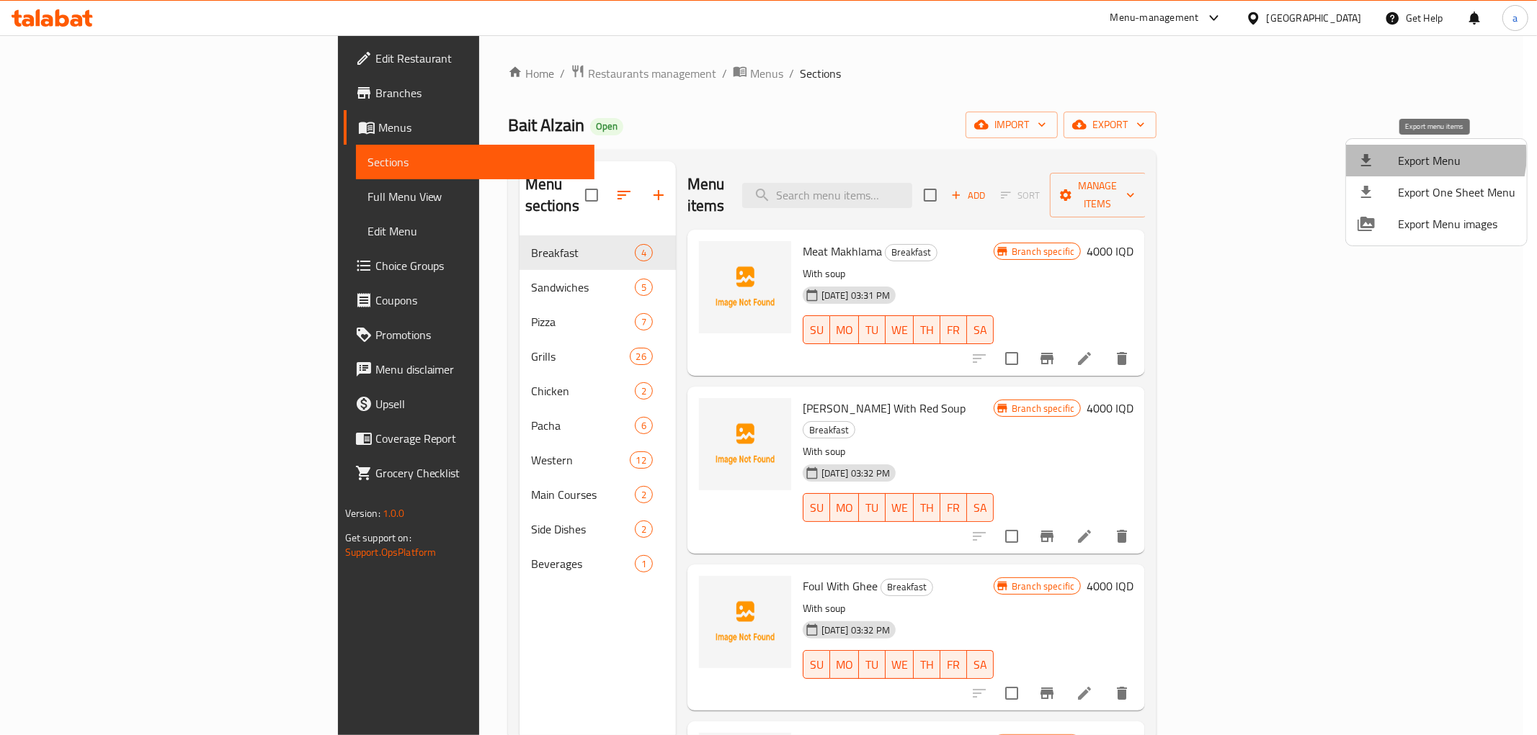
click at [1430, 156] on span "Export Menu" at bounding box center [1456, 160] width 117 height 17
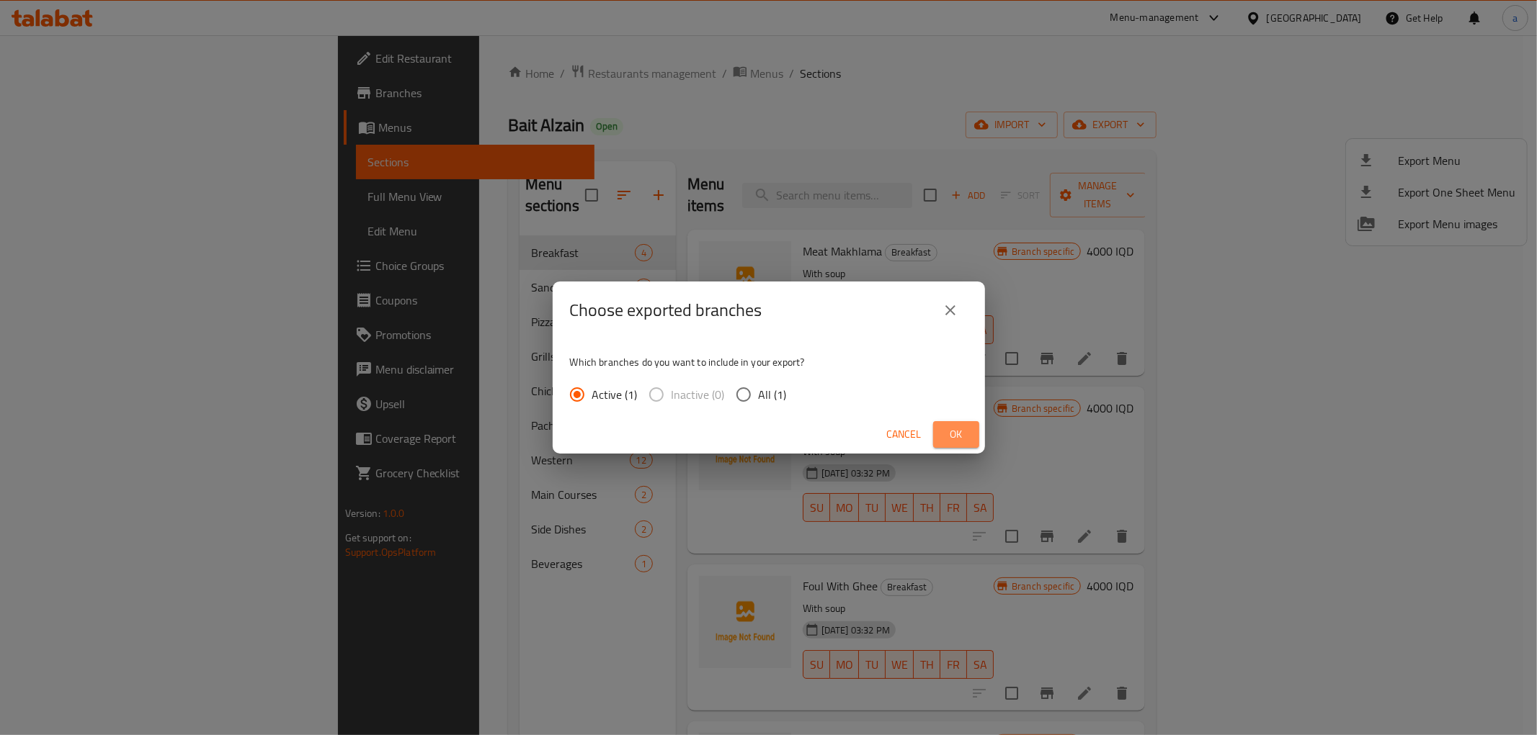
click at [962, 438] on span "Ok" at bounding box center [955, 435] width 23 height 18
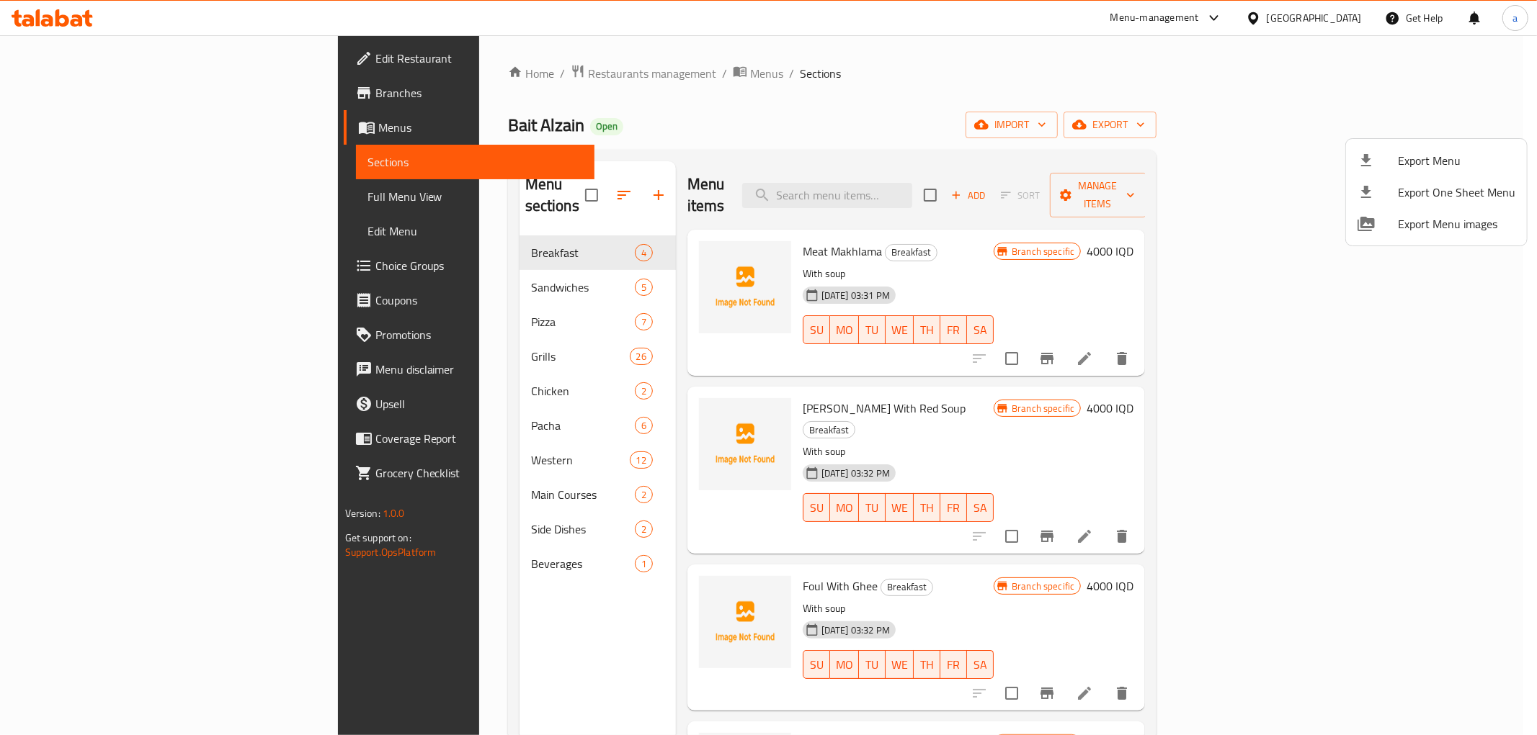
click at [528, 99] on div at bounding box center [768, 367] width 1537 height 735
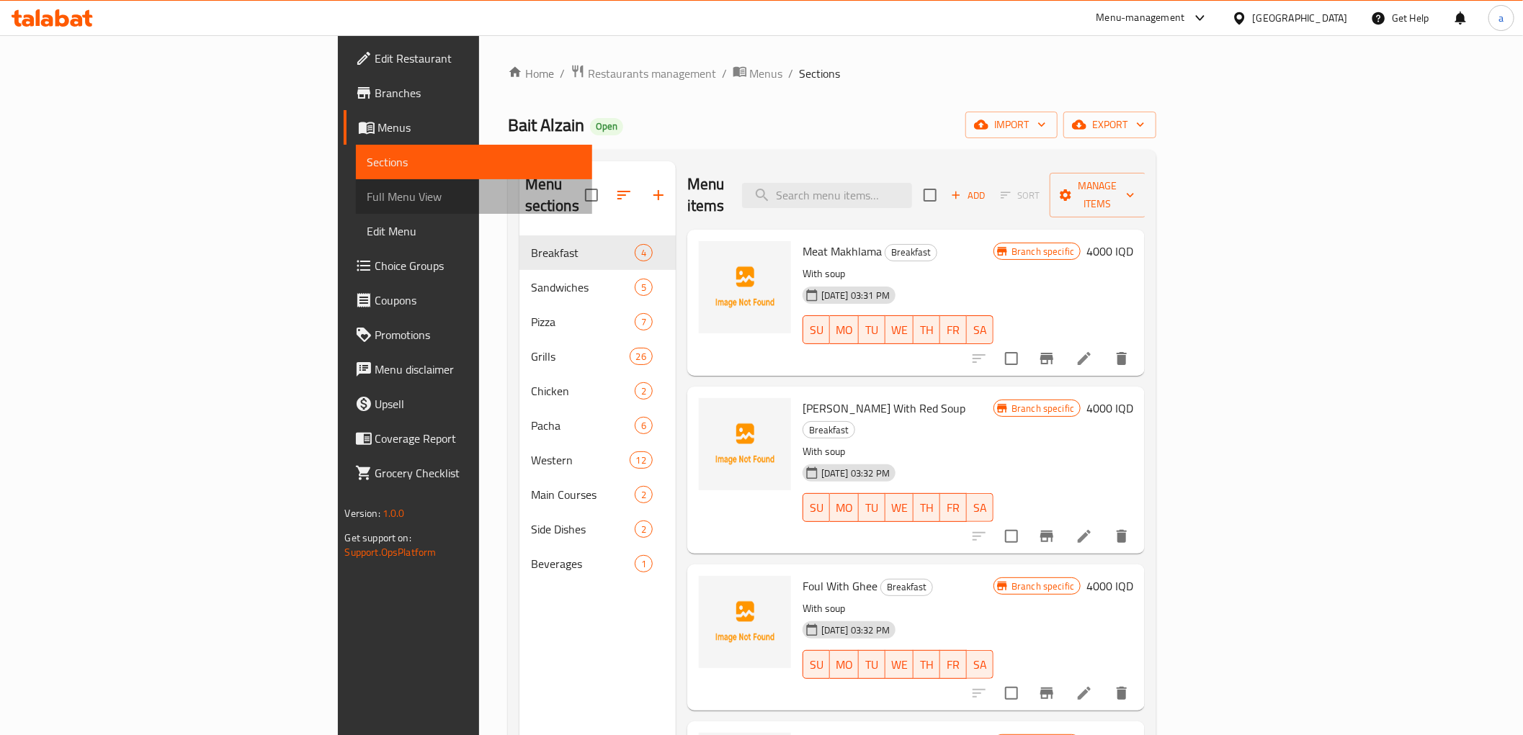
click at [367, 197] on span "Full Menu View" at bounding box center [473, 196] width 213 height 17
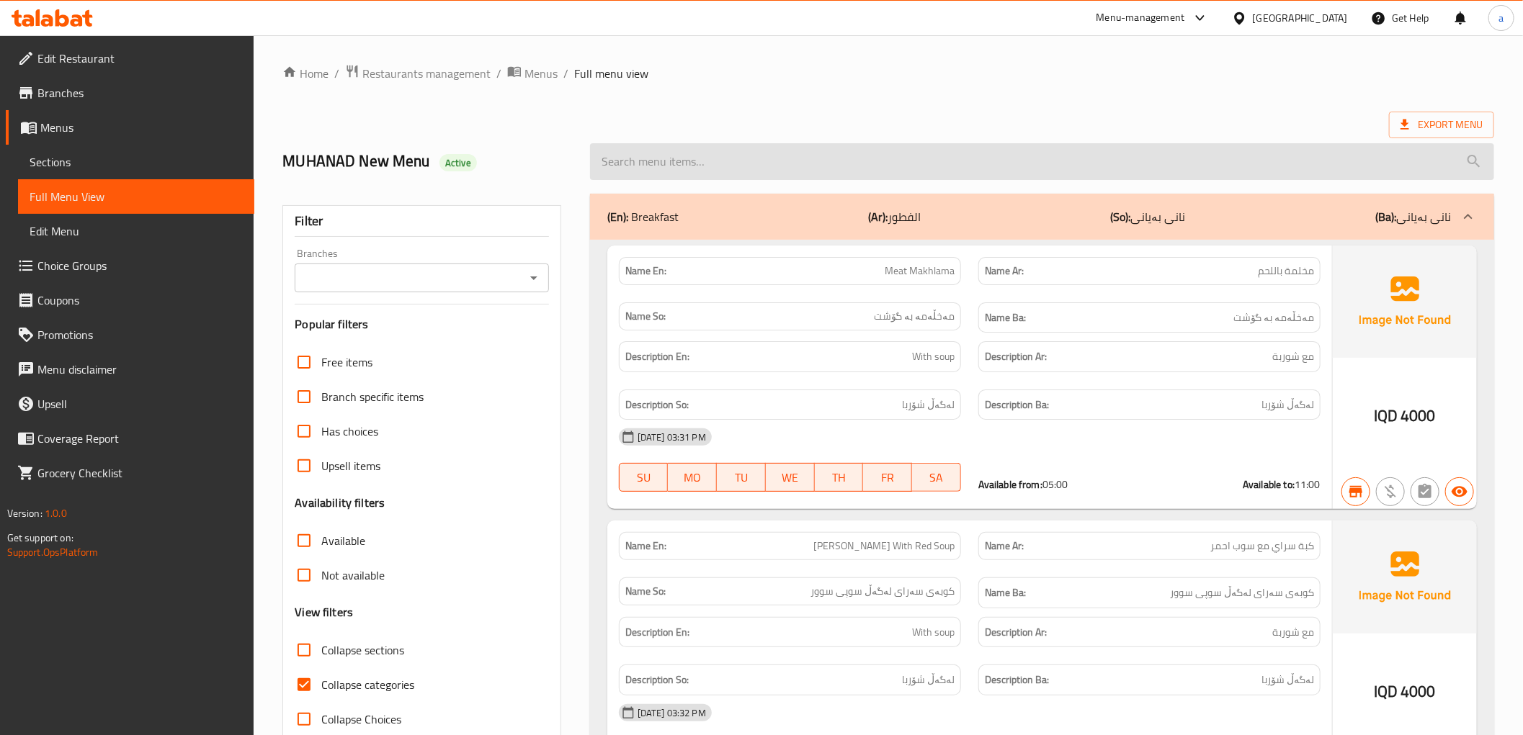
click at [688, 168] on input "search" at bounding box center [1042, 161] width 904 height 37
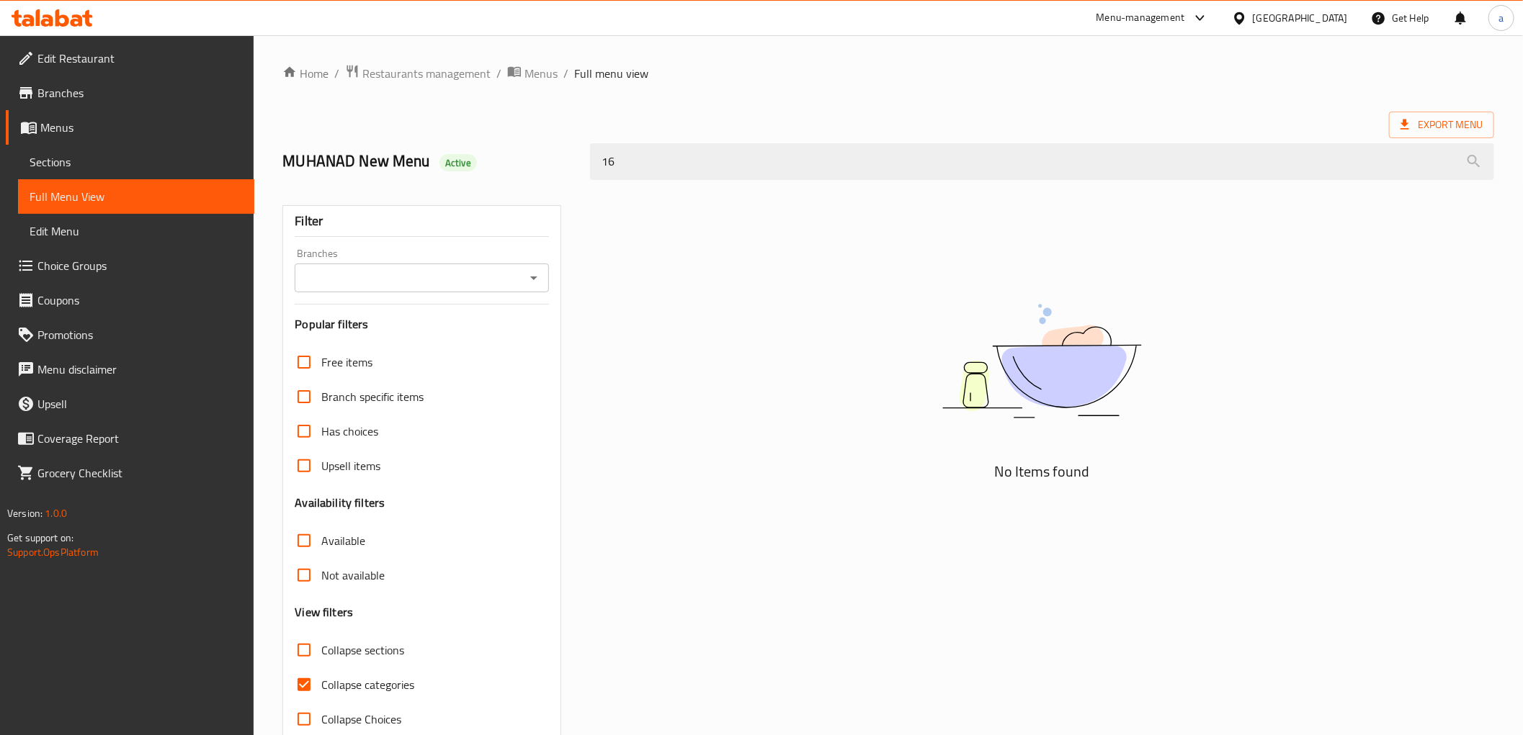
type input "1"
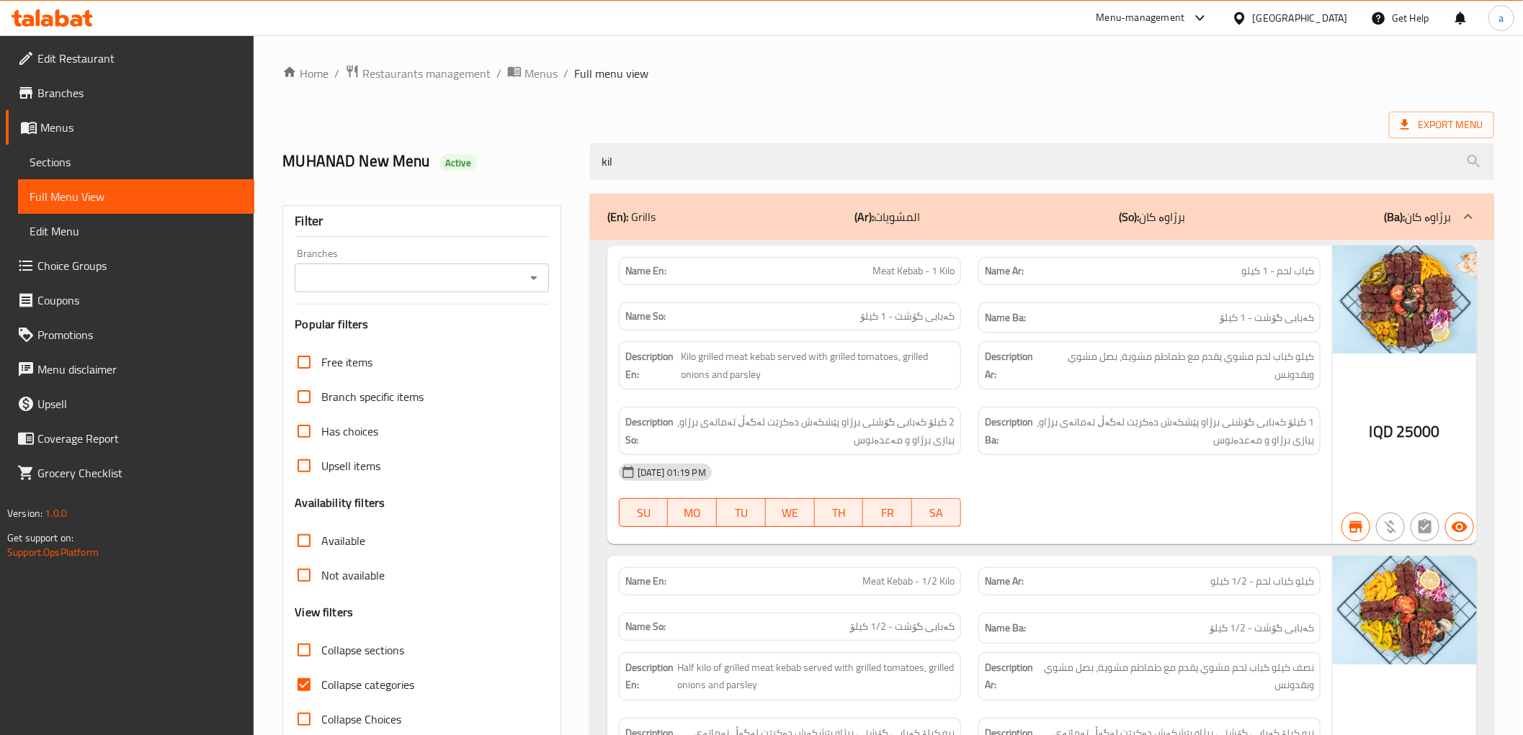
type input "kilo"
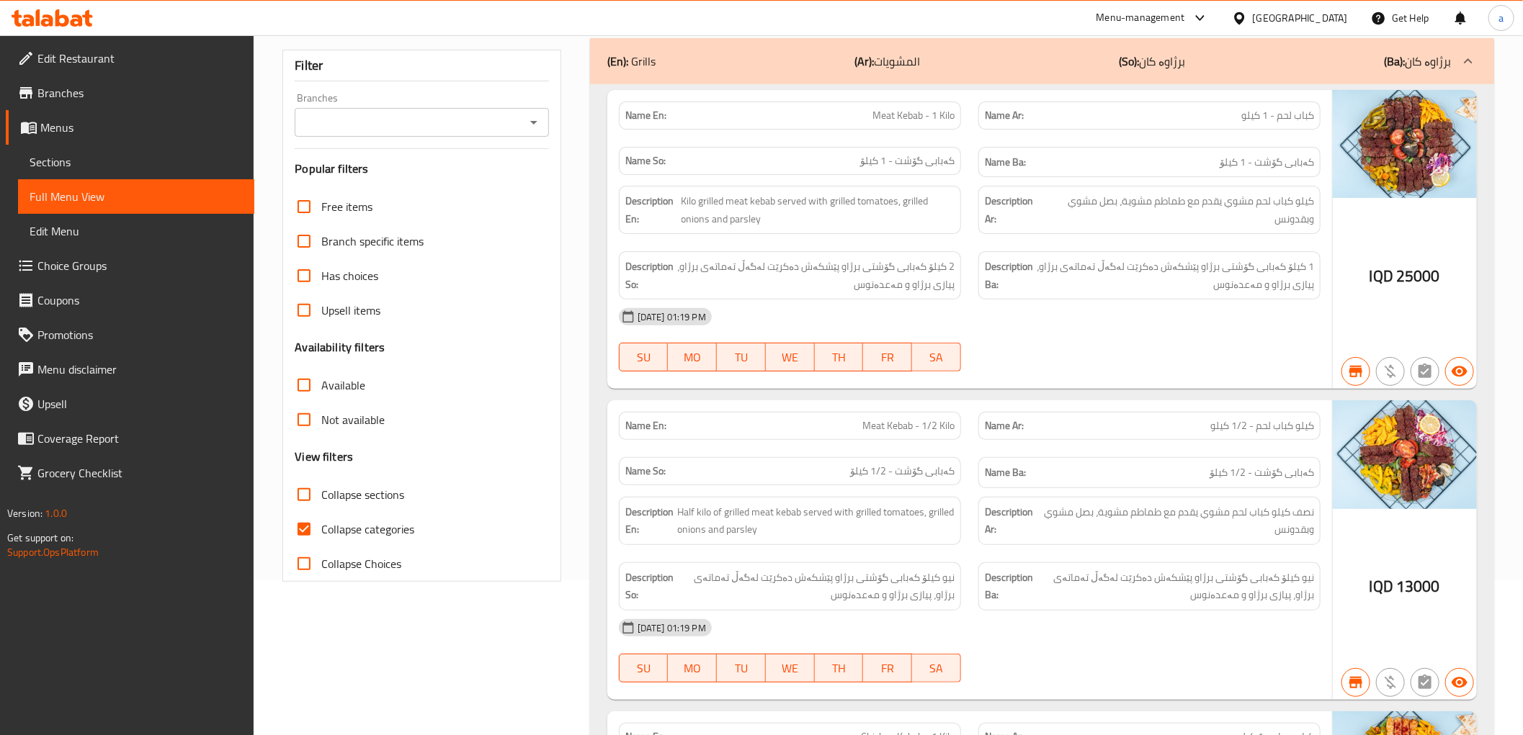
scroll to position [54, 0]
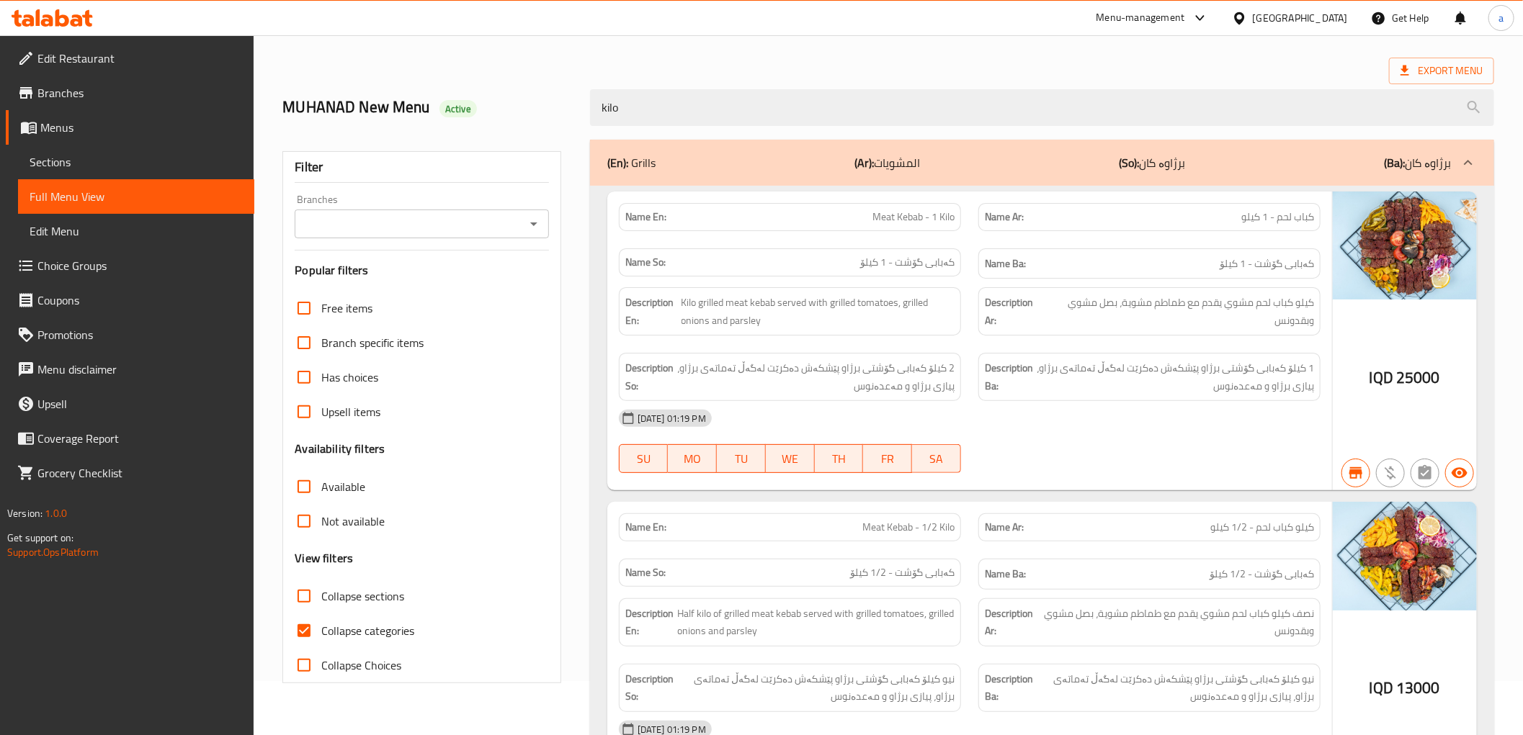
drag, startPoint x: 687, startPoint y: 117, endPoint x: 562, endPoint y: 116, distance: 125.3
click at [562, 116] on div "MUHANAD New Menu Active kilo" at bounding box center [888, 108] width 1229 height 64
type input "meat kebab"
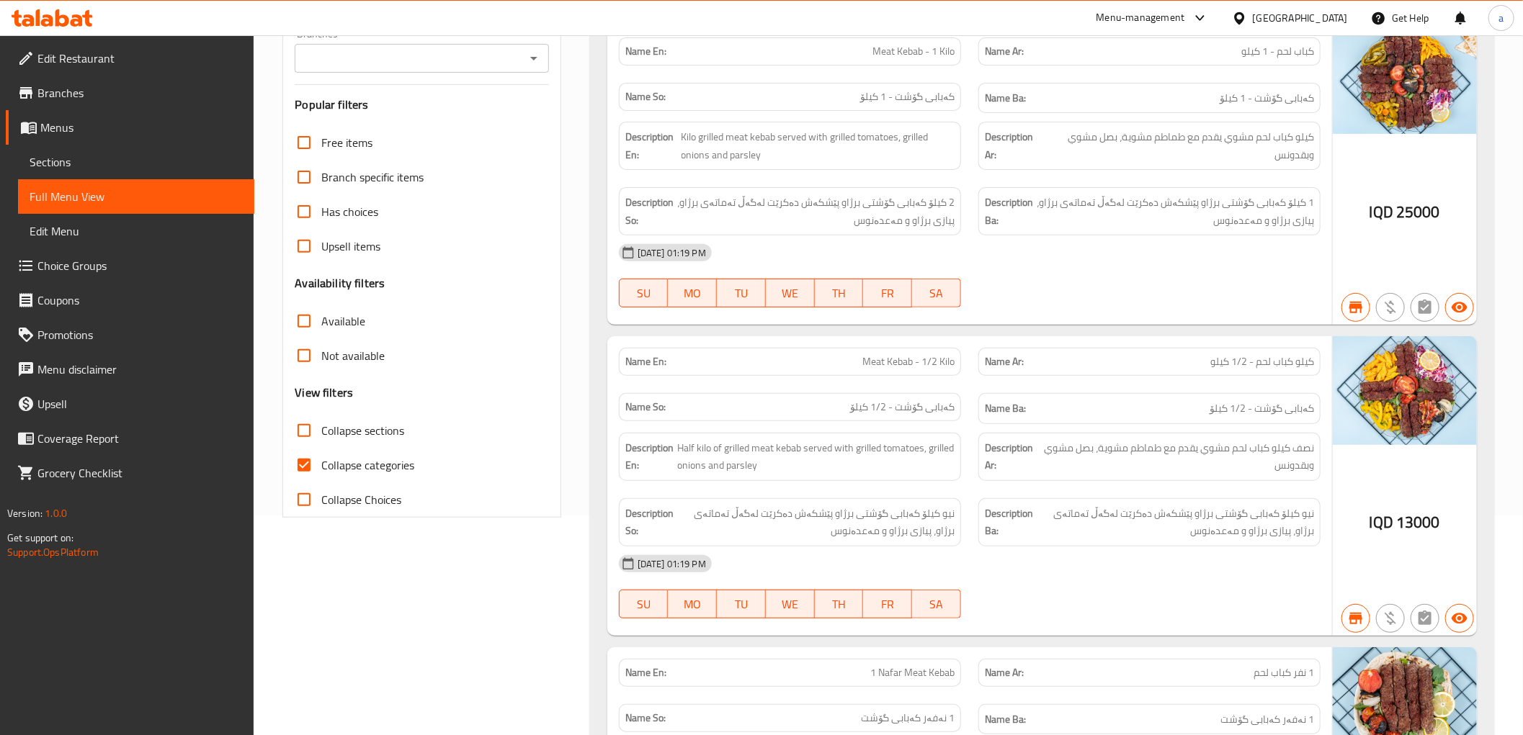
scroll to position [0, 0]
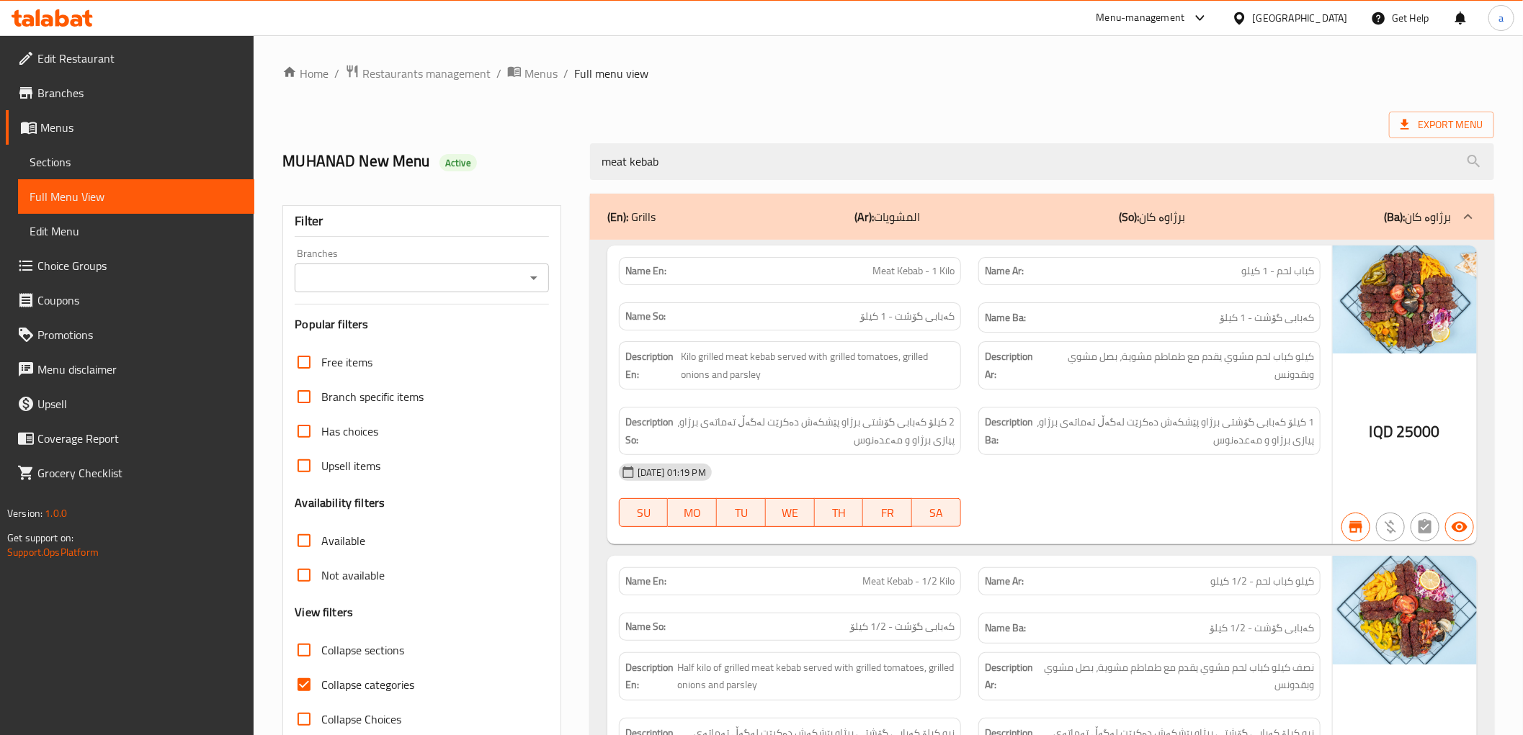
drag, startPoint x: 692, startPoint y: 169, endPoint x: 522, endPoint y: 171, distance: 170.8
click at [522, 171] on div "MUHANAD New Menu Active meat kebab" at bounding box center [888, 162] width 1229 height 64
click at [1297, 276] on span "كباب لحم - 1 كيلو" at bounding box center [1277, 271] width 73 height 15
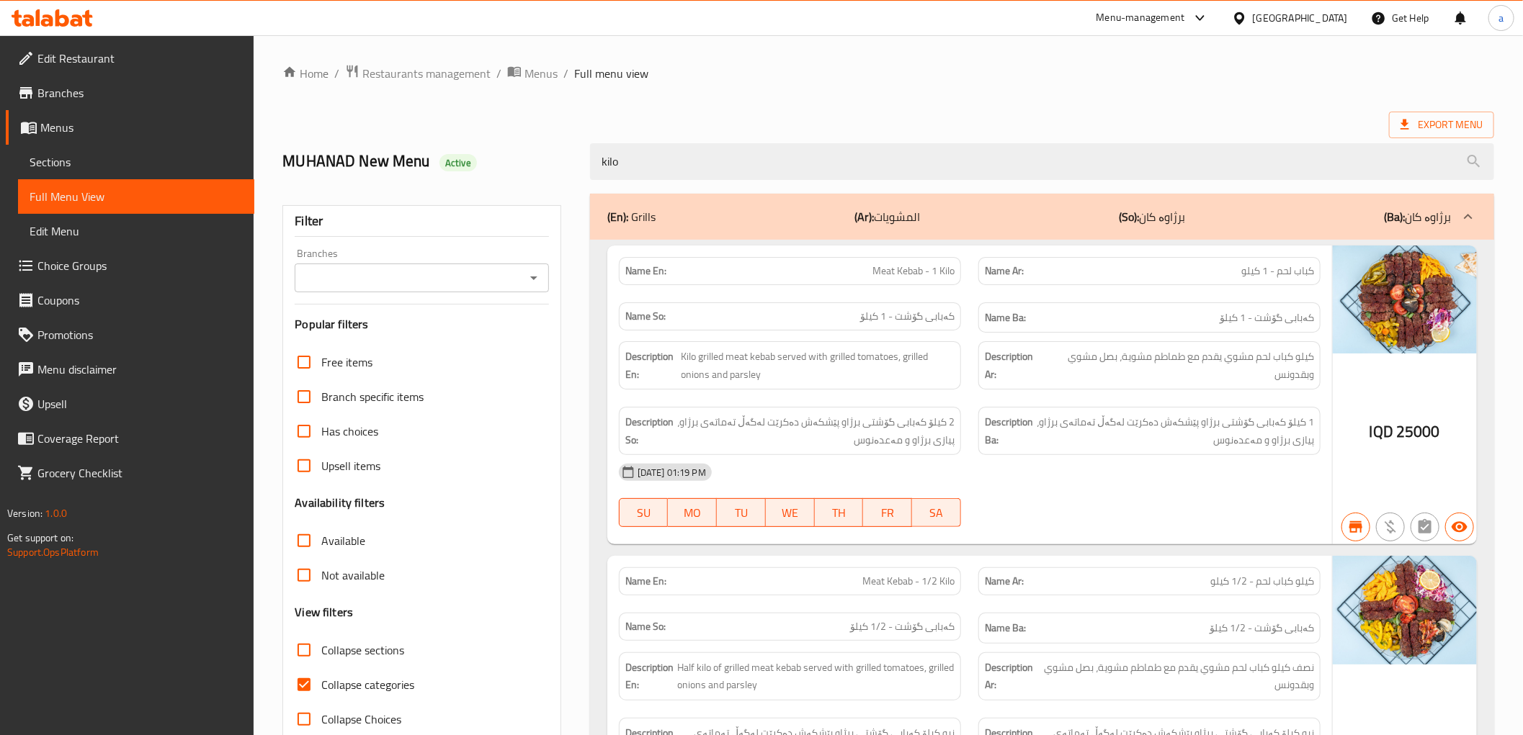
click at [911, 281] on div "Name En: Meat Kebab - 1 Kilo" at bounding box center [790, 271] width 342 height 28
copy span "Meat Kebab - 1 Kilo"
drag, startPoint x: 733, startPoint y: 163, endPoint x: 473, endPoint y: 158, distance: 260.8
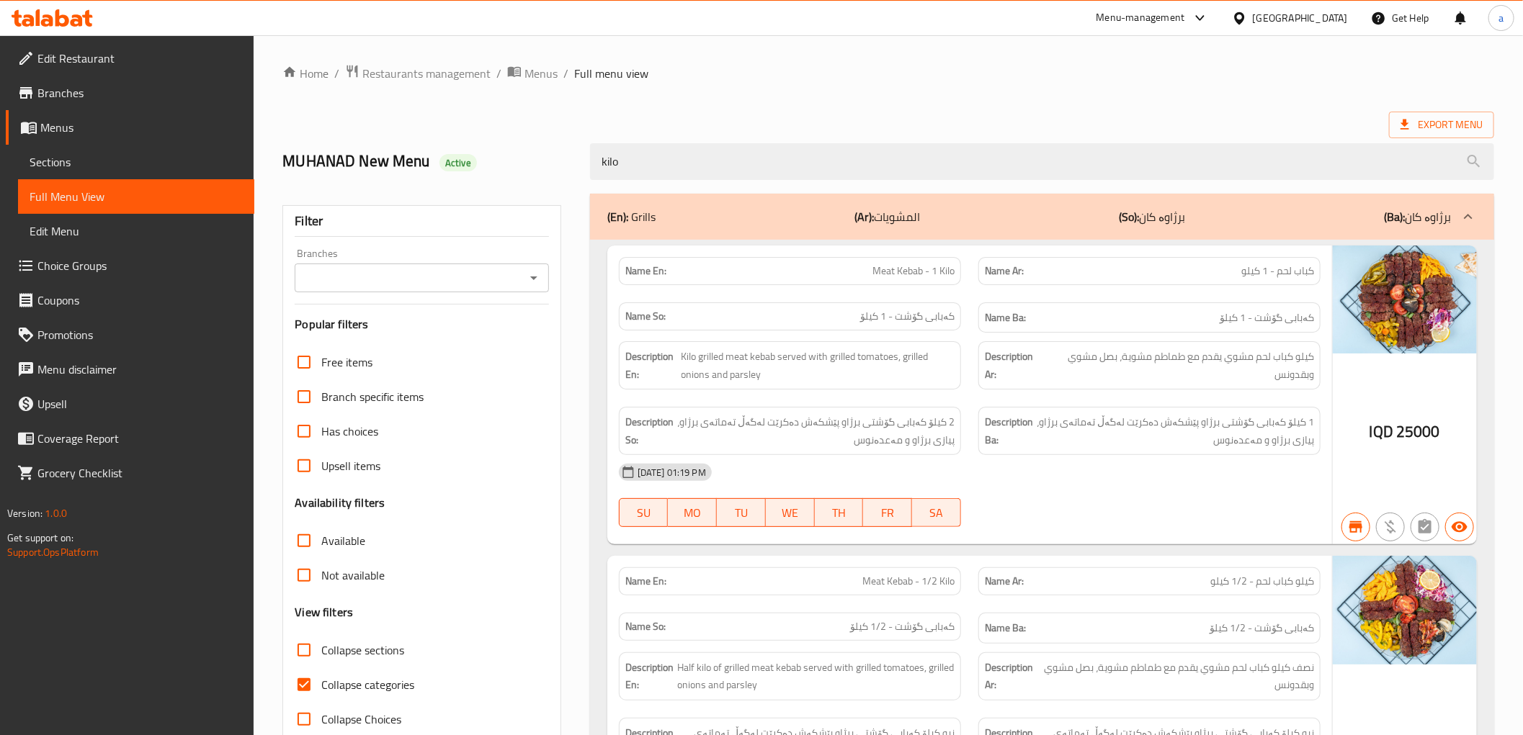
click at [473, 158] on div "MUHANAD New Menu Active kilo" at bounding box center [888, 162] width 1229 height 64
paste input "Meat Kebab - 1 K"
drag, startPoint x: 668, startPoint y: 161, endPoint x: 573, endPoint y: 158, distance: 95.1
click at [573, 158] on div "MUHANAD New Menu Active Meat Kebab" at bounding box center [888, 162] width 1229 height 64
click at [880, 259] on div "Name En: Meat Kebab - 1 Kilo" at bounding box center [790, 271] width 342 height 28
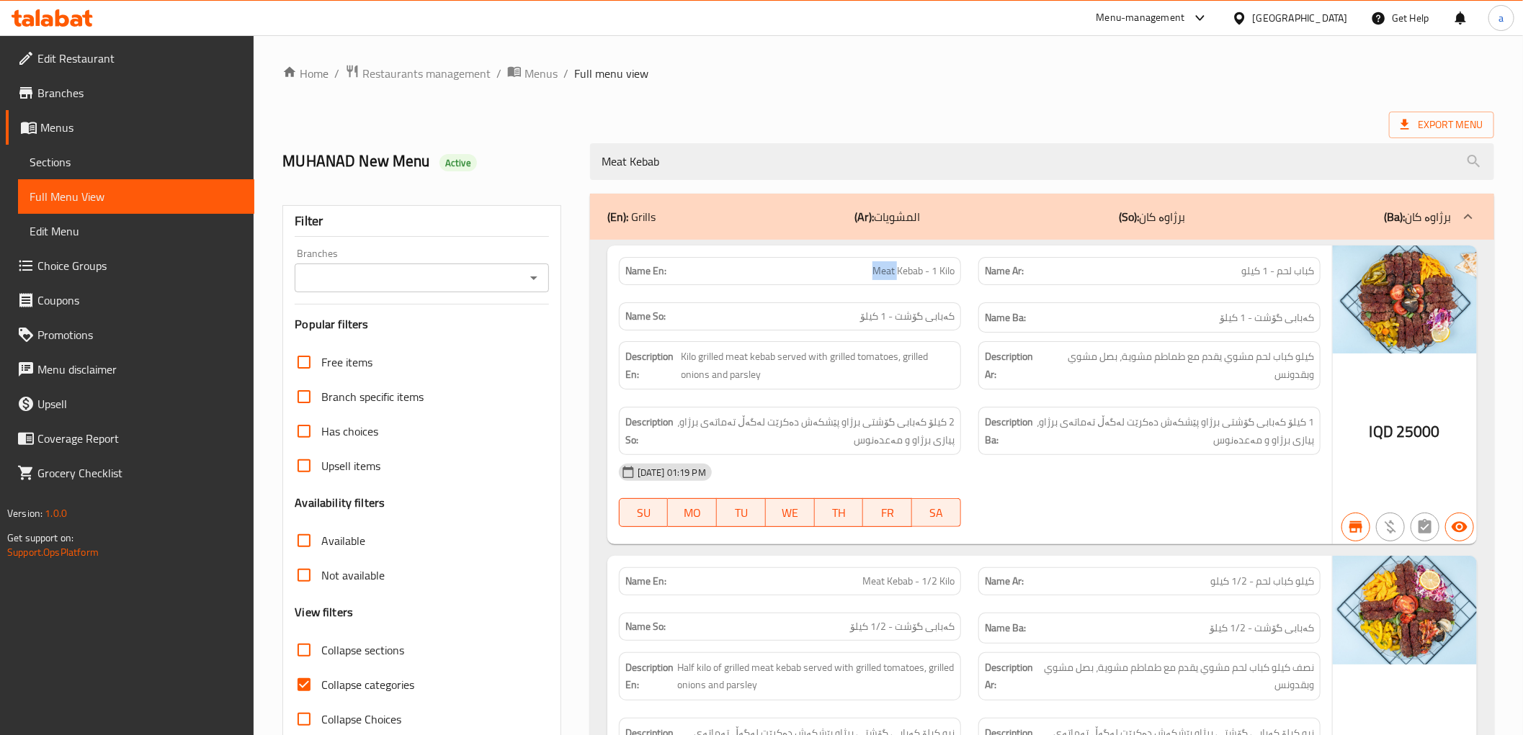
click at [880, 259] on div "Name En: Meat Kebab - 1 Kilo" at bounding box center [790, 271] width 342 height 28
copy span "Meat Kebab - 1 Kilo"
drag, startPoint x: 754, startPoint y: 161, endPoint x: 423, endPoint y: 161, distance: 330.6
click at [423, 161] on div "MUHANAD New Menu Active Meat Kebab" at bounding box center [888, 162] width 1229 height 64
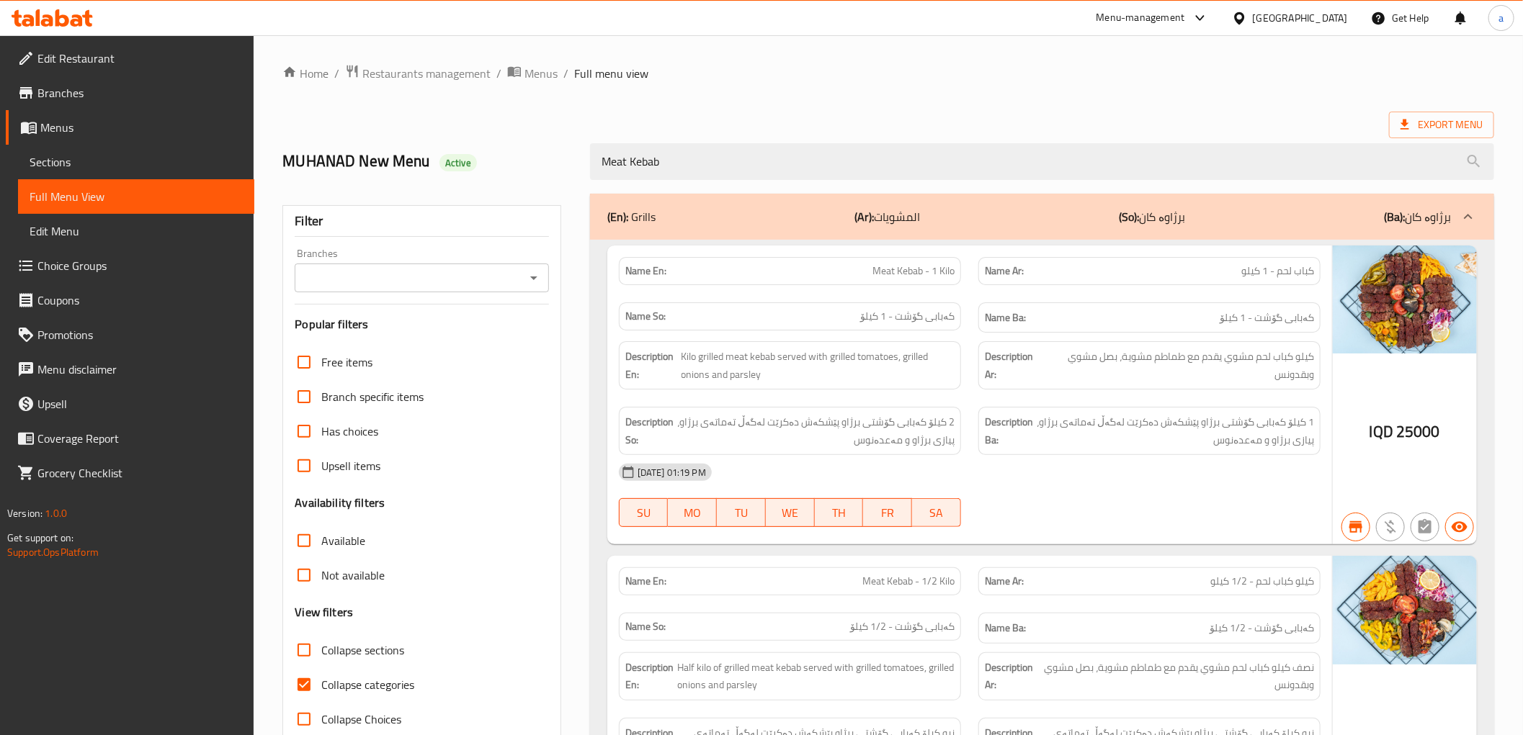
paste input "- 1 Kilo"
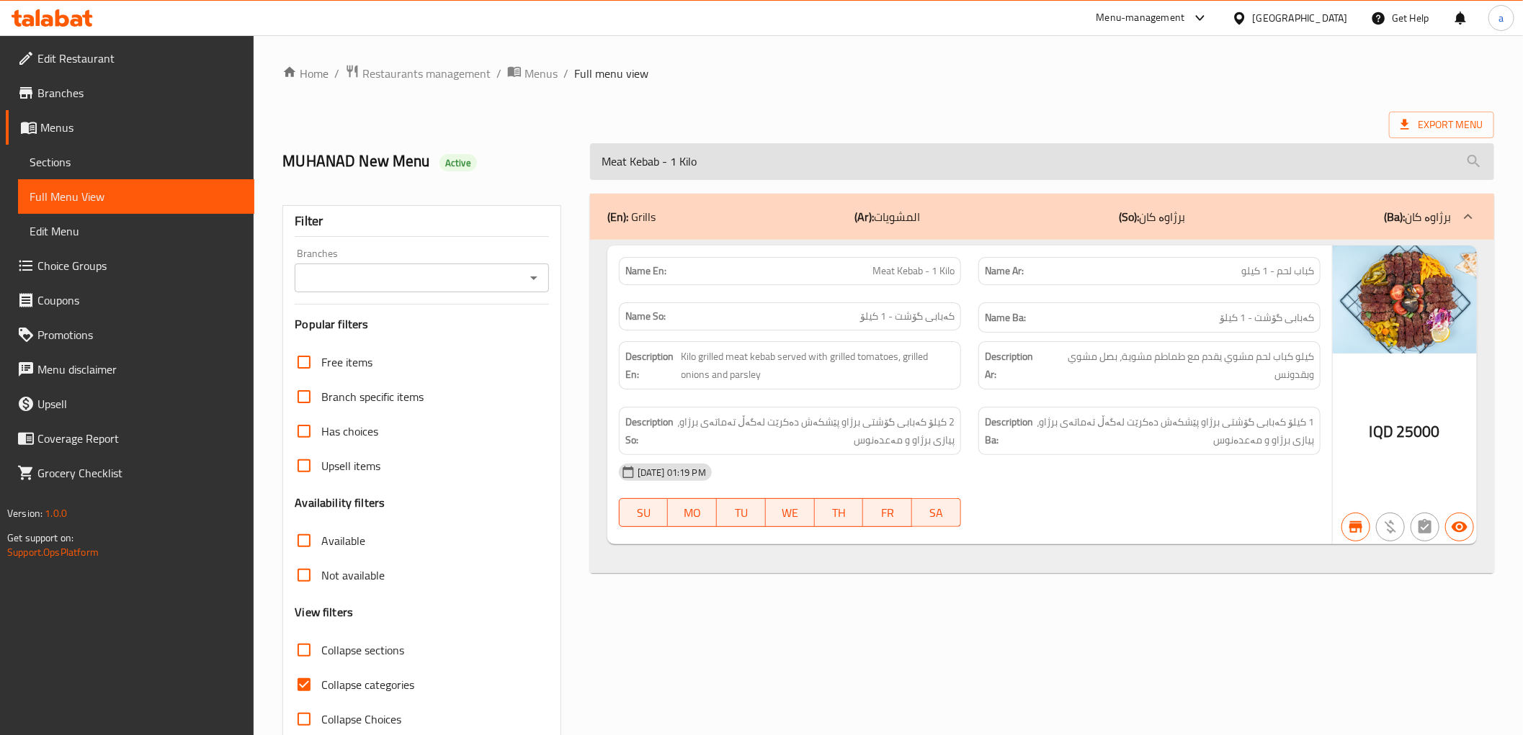
click at [609, 167] on input "Meat Kebab - 1 Kilo" at bounding box center [1042, 161] width 904 height 37
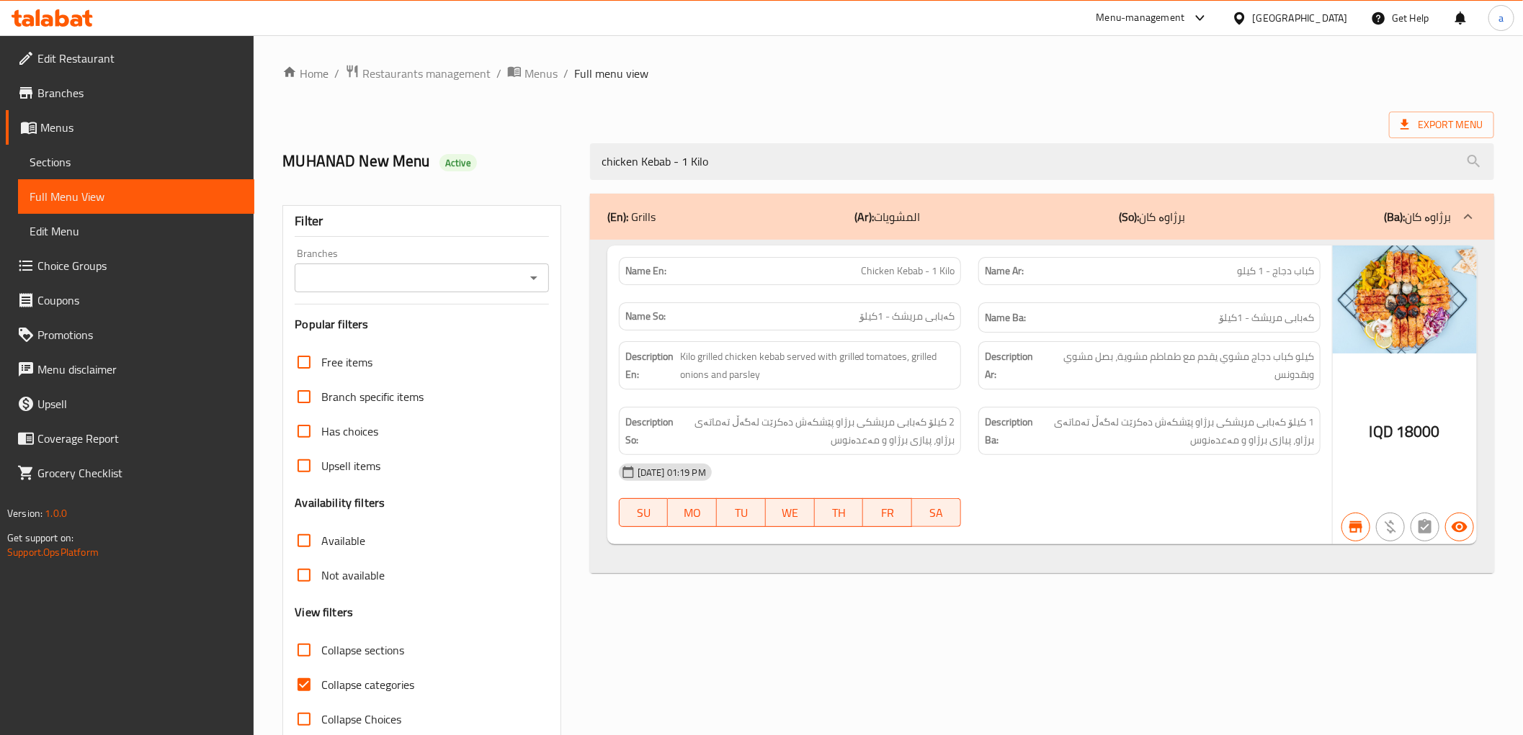
click at [935, 277] on span "Chicken Kebab - 1 Kilo" at bounding box center [908, 271] width 94 height 15
copy span "Chicken Kebab - 1 Kilo"
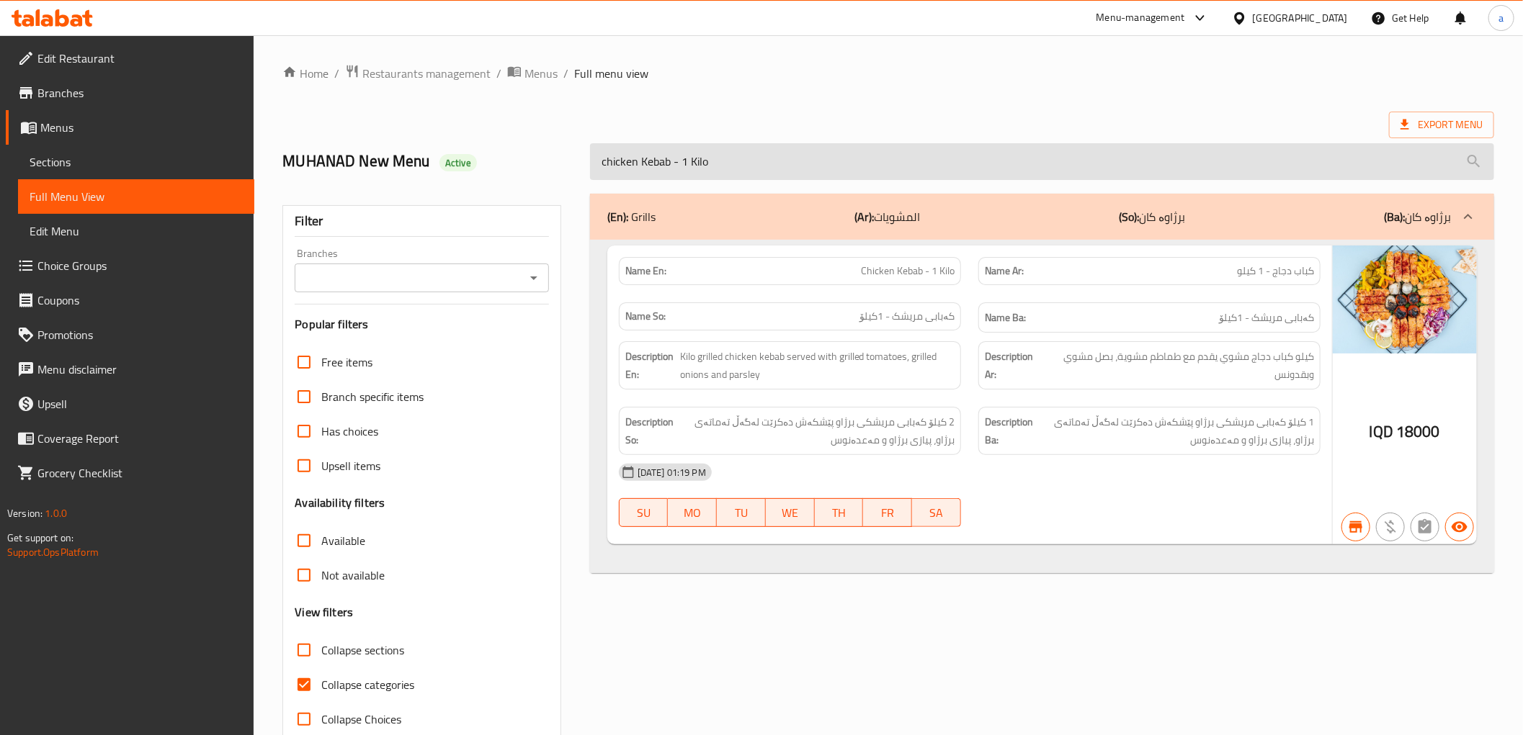
drag, startPoint x: 715, startPoint y: 162, endPoint x: 681, endPoint y: 166, distance: 34.8
click at [681, 166] on input "chicken Kebab - 1 Kilo" at bounding box center [1042, 161] width 904 height 37
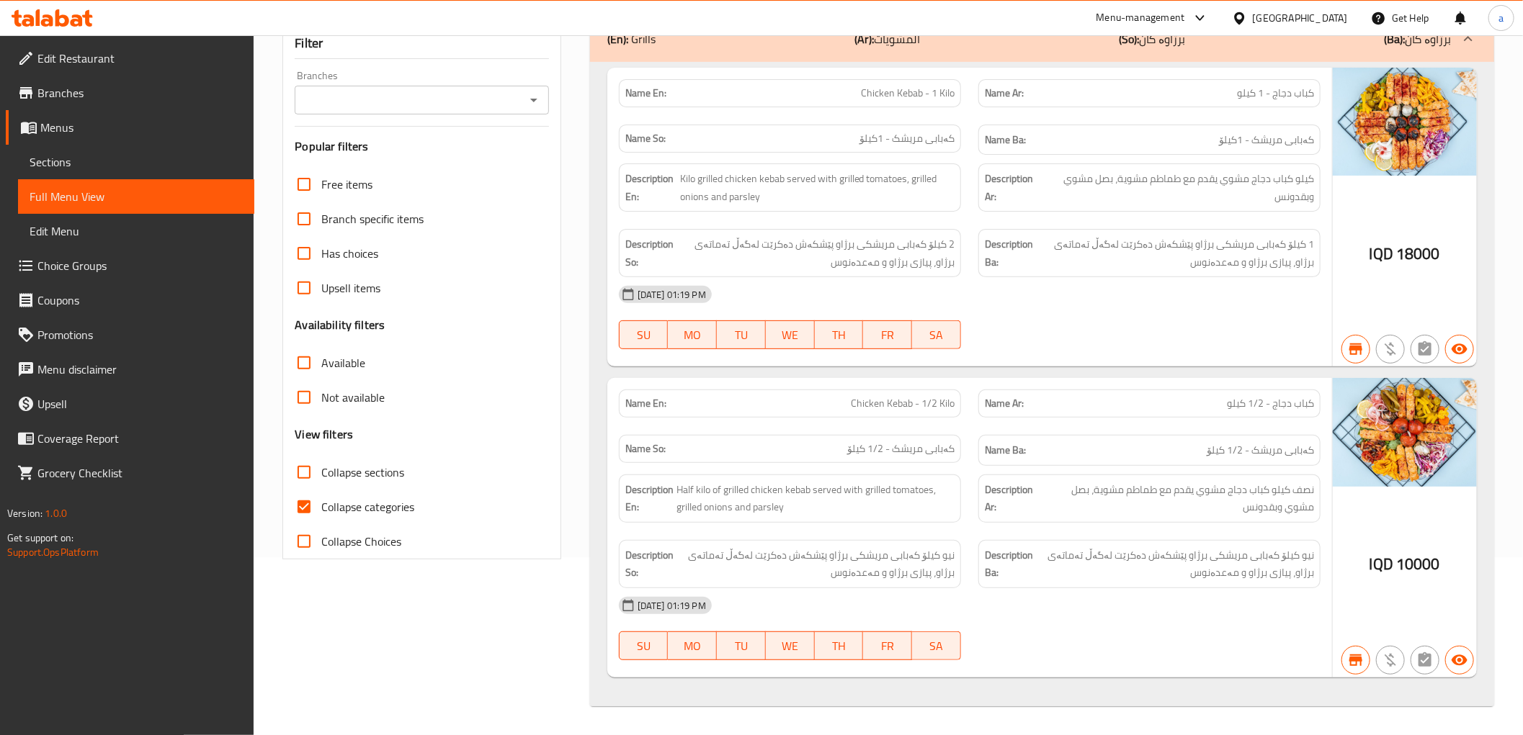
scroll to position [179, 0]
type input "chicken Kebab -"
click at [876, 402] on span "Chicken Kebab - 1/2 Kilo" at bounding box center [903, 403] width 104 height 15
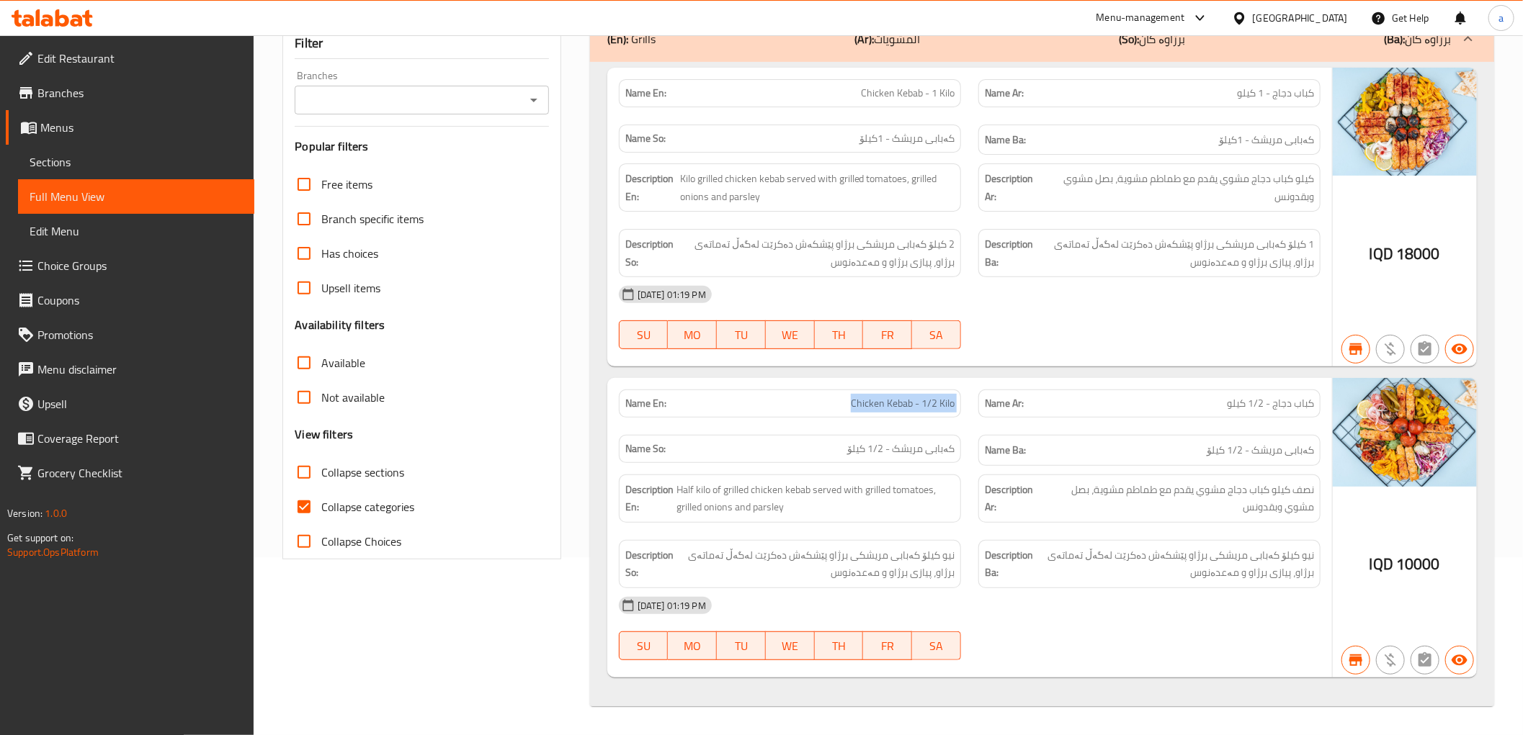
copy span "Chicken Kebab - 1/2 Kilo"
click at [63, 23] on icon at bounding box center [52, 17] width 81 height 17
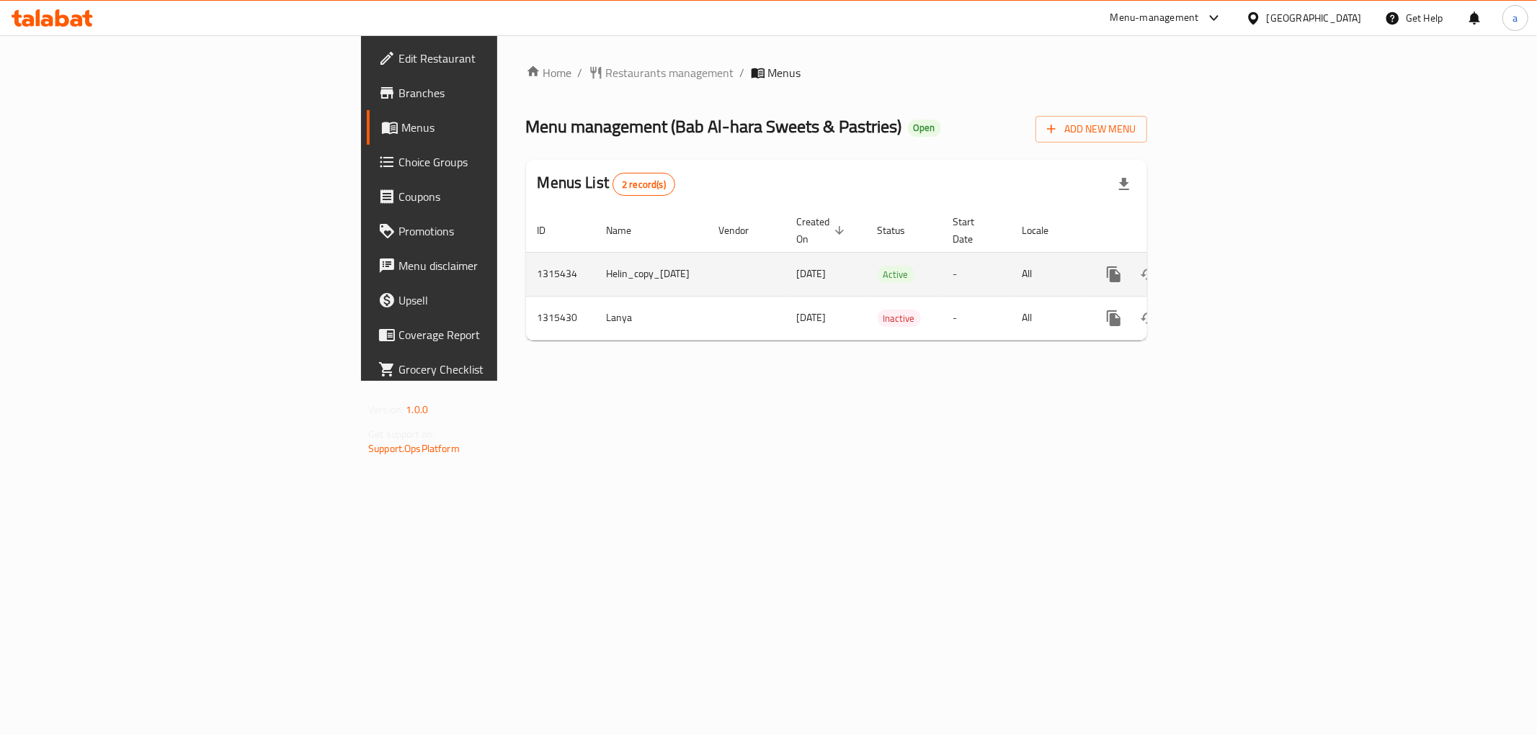
click at [1235, 257] on link "enhanced table" at bounding box center [1217, 274] width 35 height 35
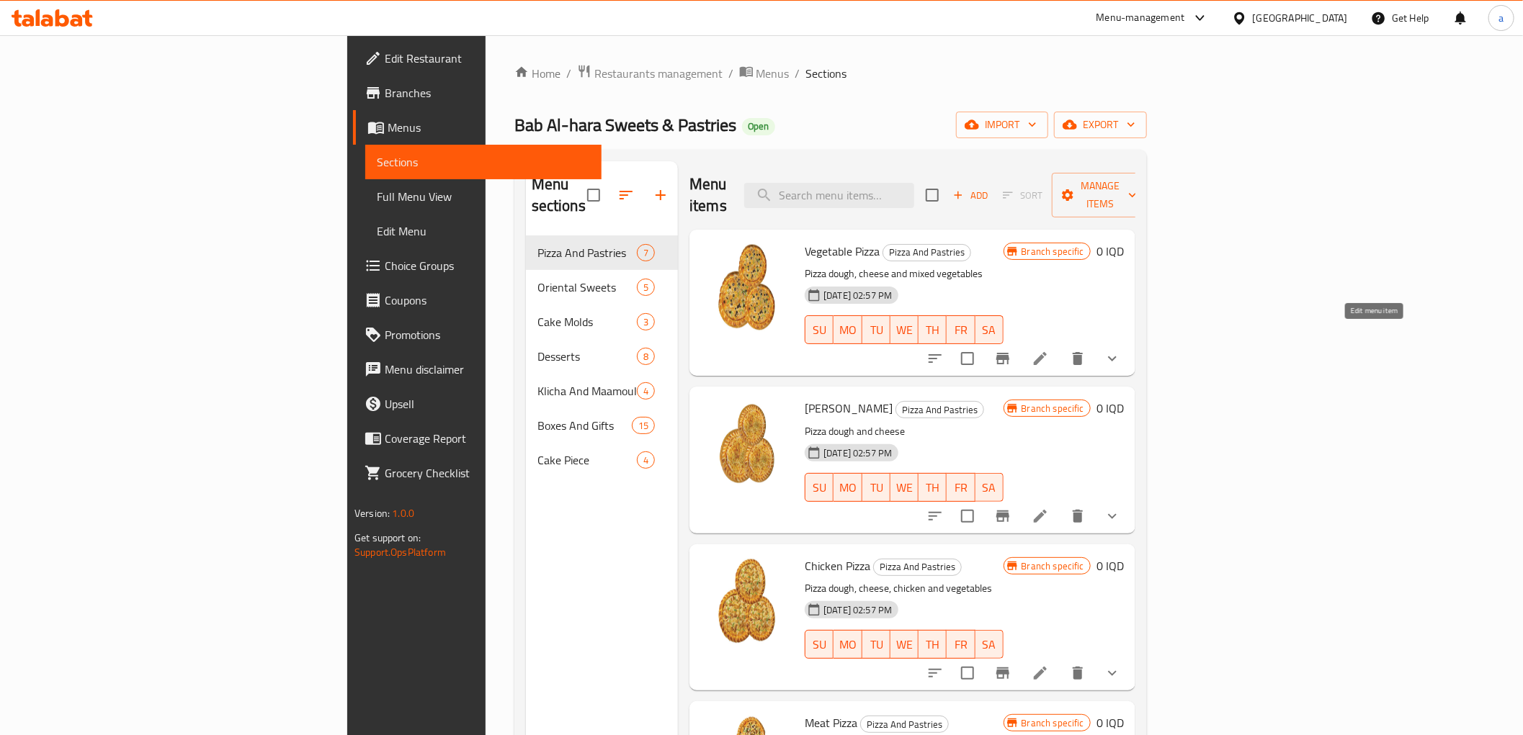
click at [1049, 350] on icon at bounding box center [1040, 358] width 17 height 17
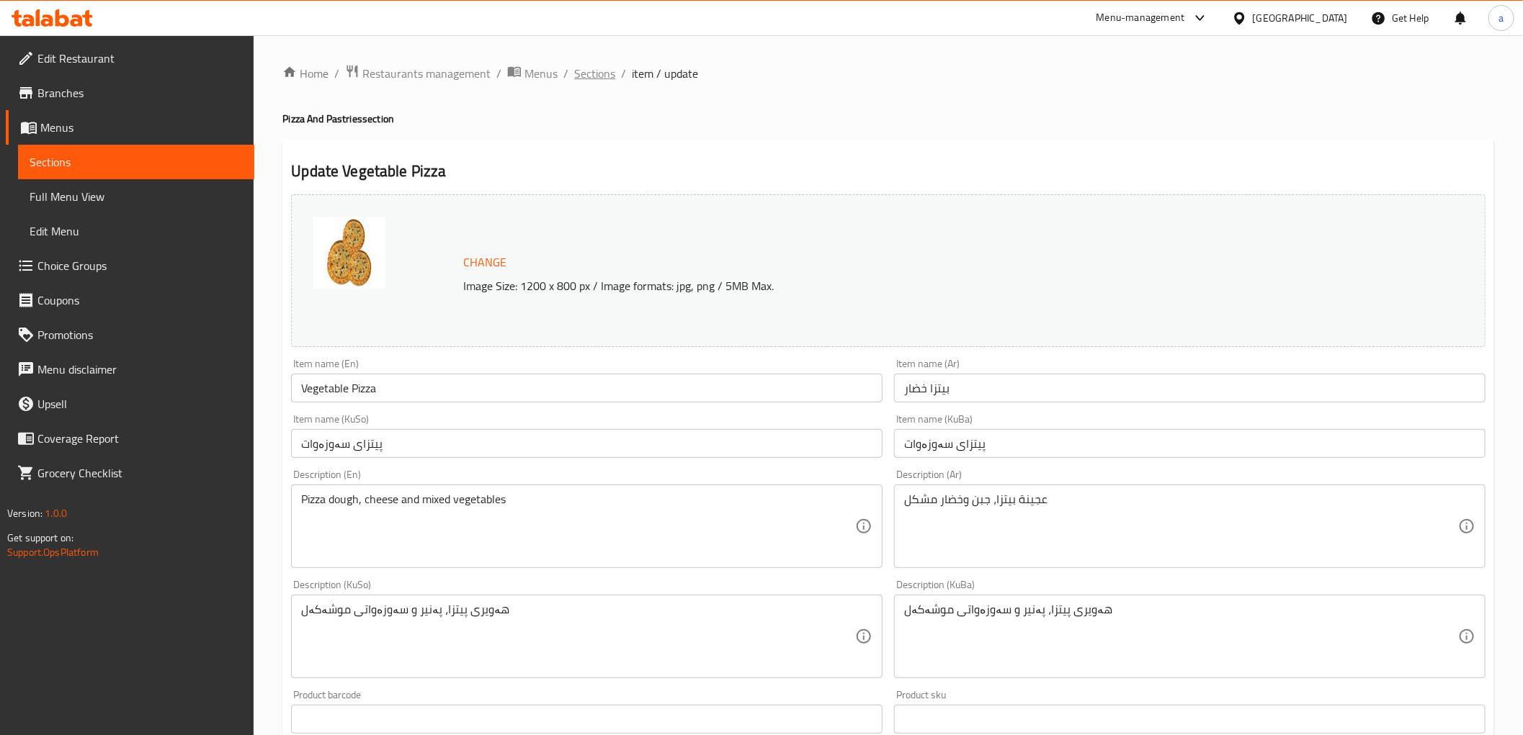
click at [586, 72] on span "Sections" at bounding box center [594, 73] width 41 height 17
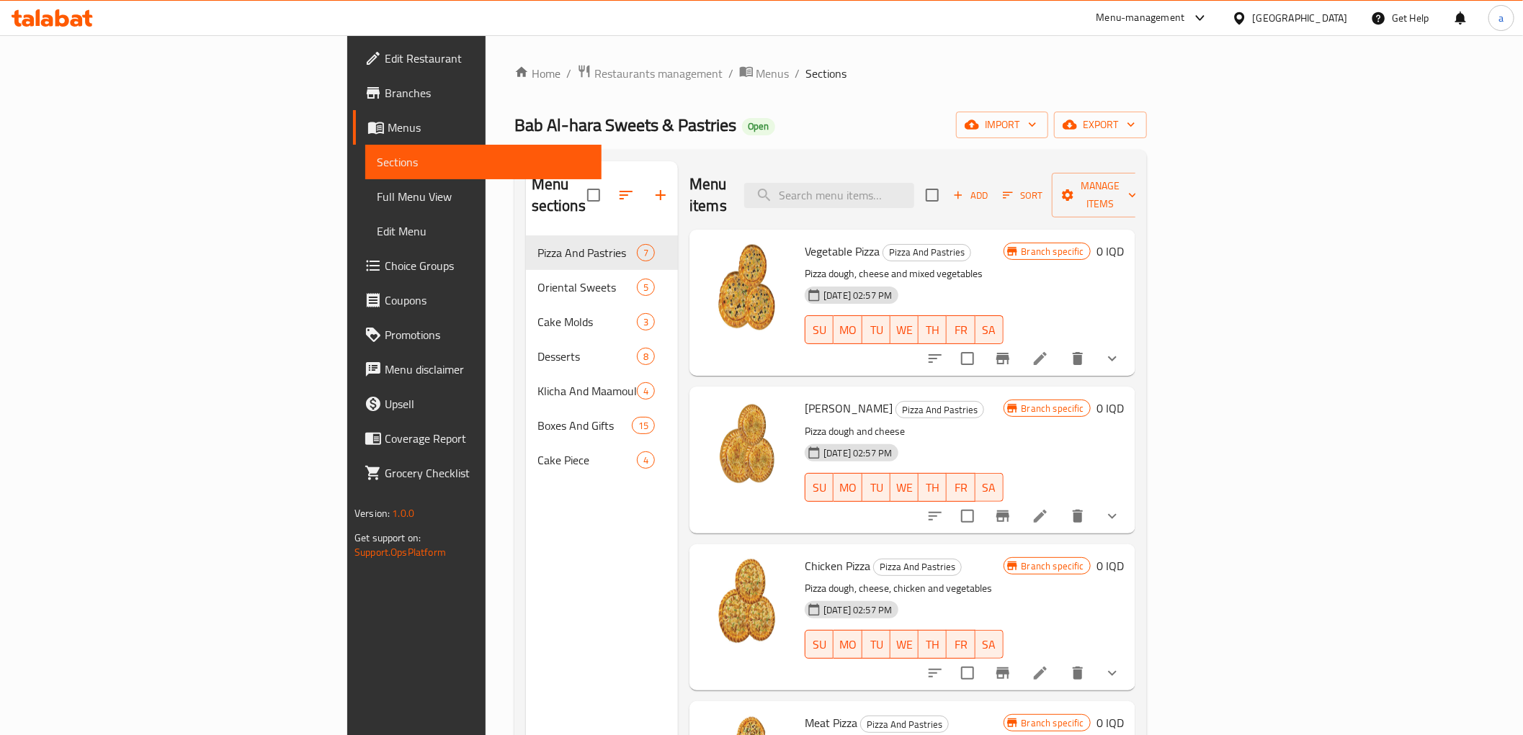
click at [1060, 504] on li at bounding box center [1040, 517] width 40 height 26
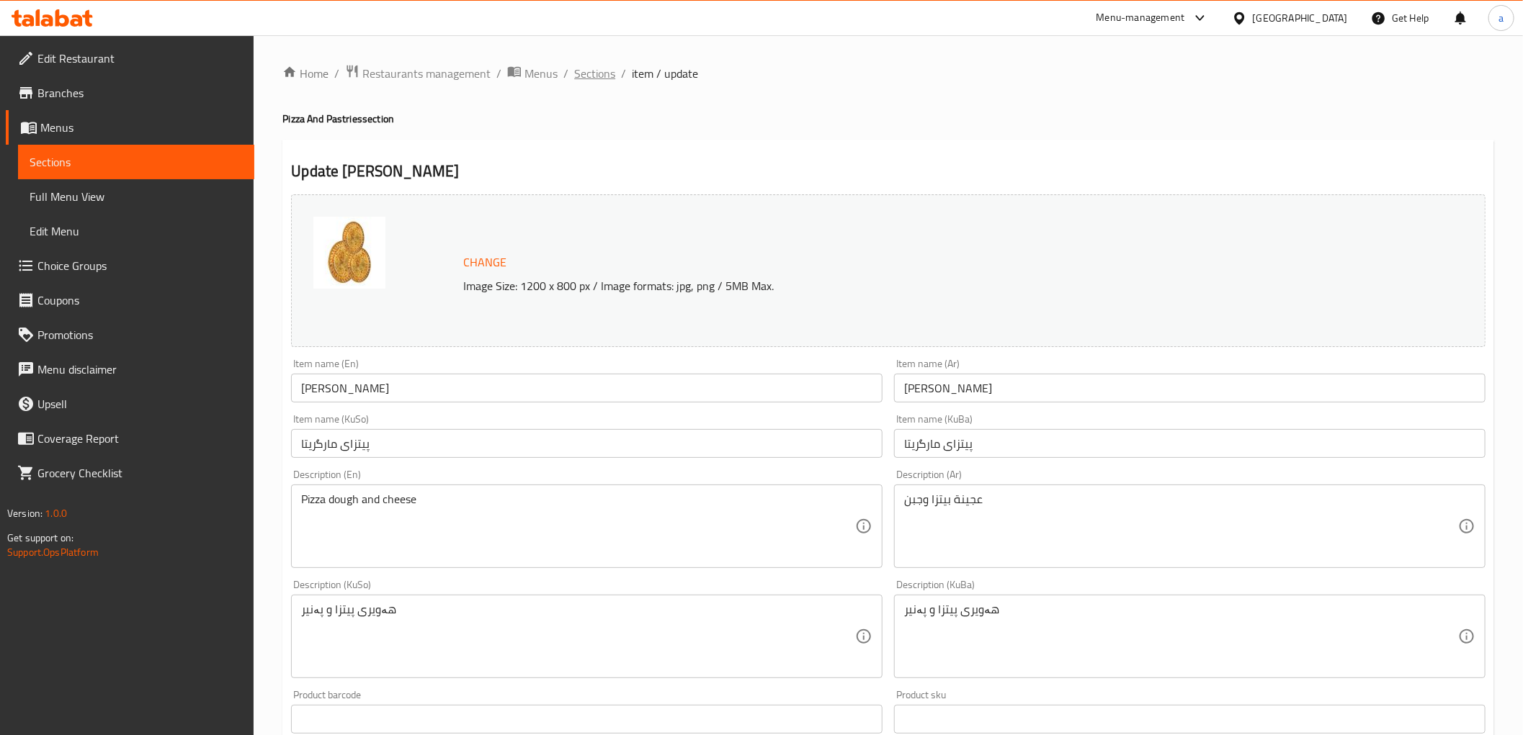
click at [586, 77] on span "Sections" at bounding box center [594, 73] width 41 height 17
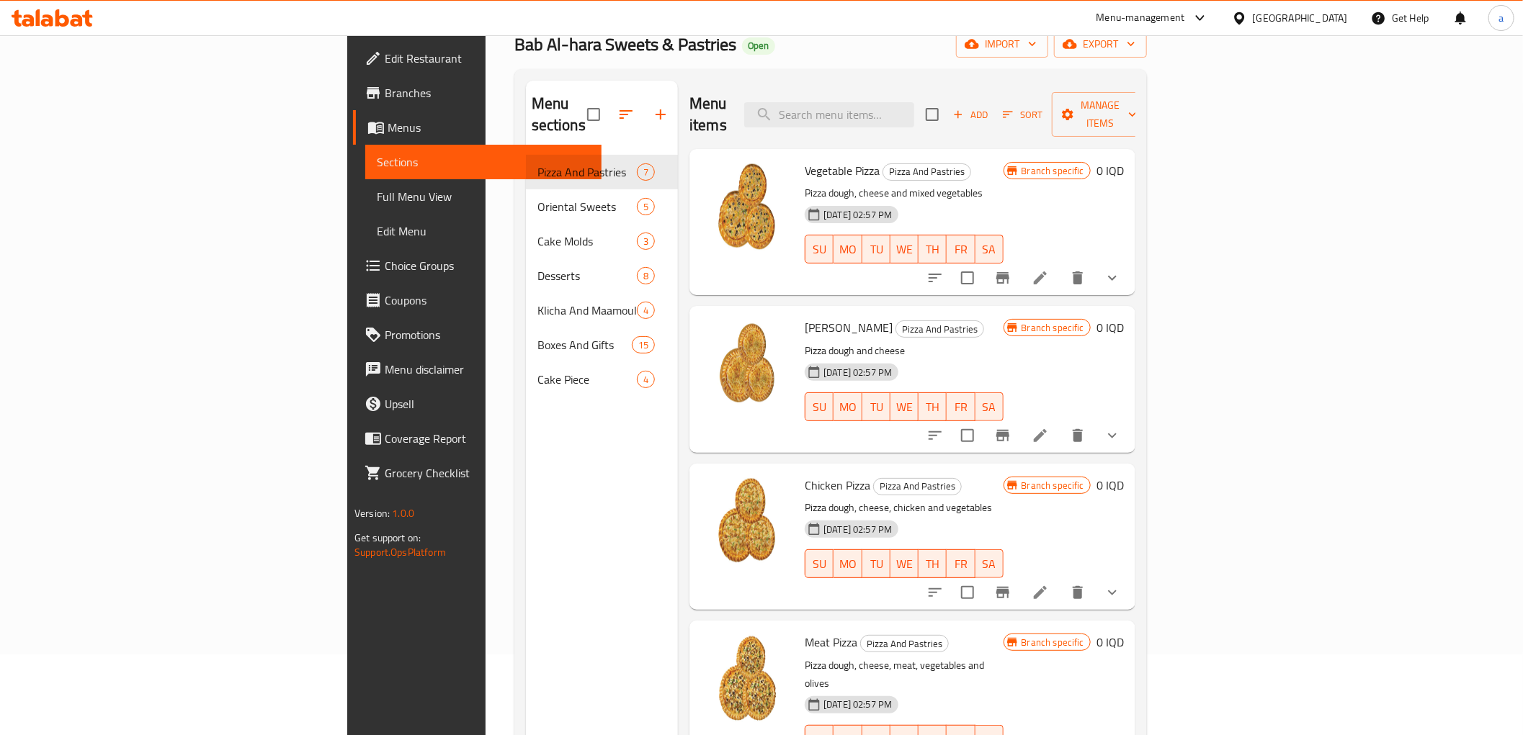
scroll to position [202, 0]
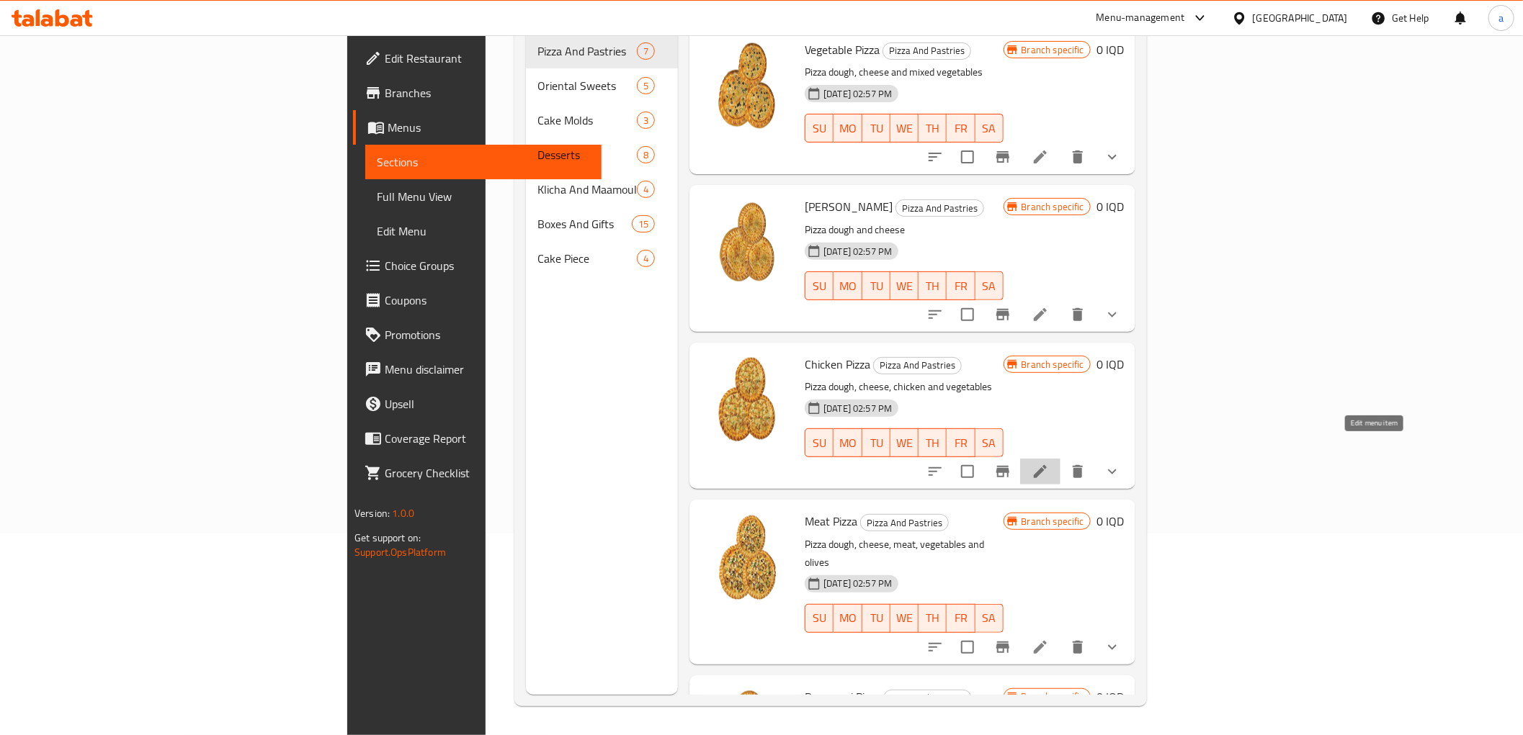
click at [1049, 463] on icon at bounding box center [1040, 471] width 17 height 17
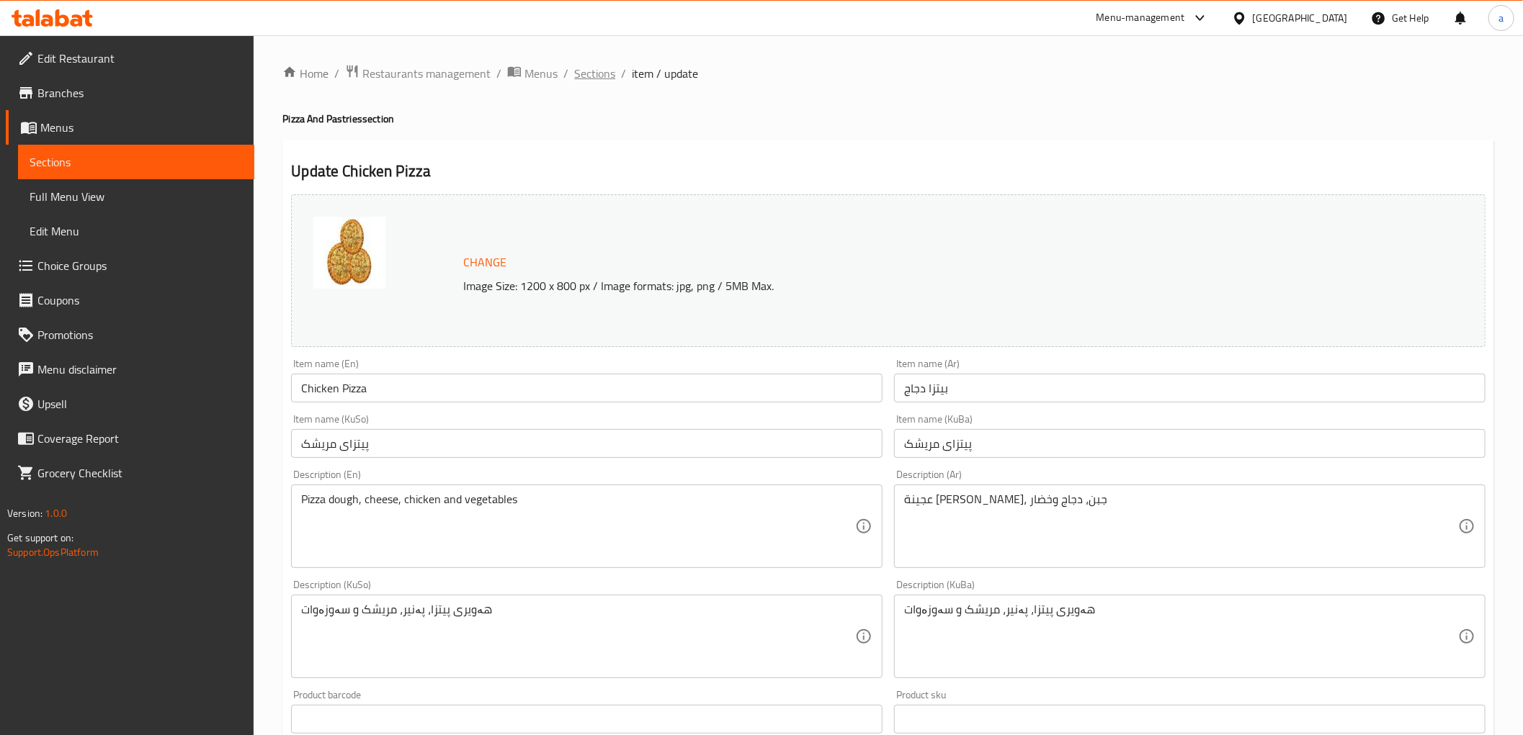
click at [599, 68] on span "Sections" at bounding box center [594, 73] width 41 height 17
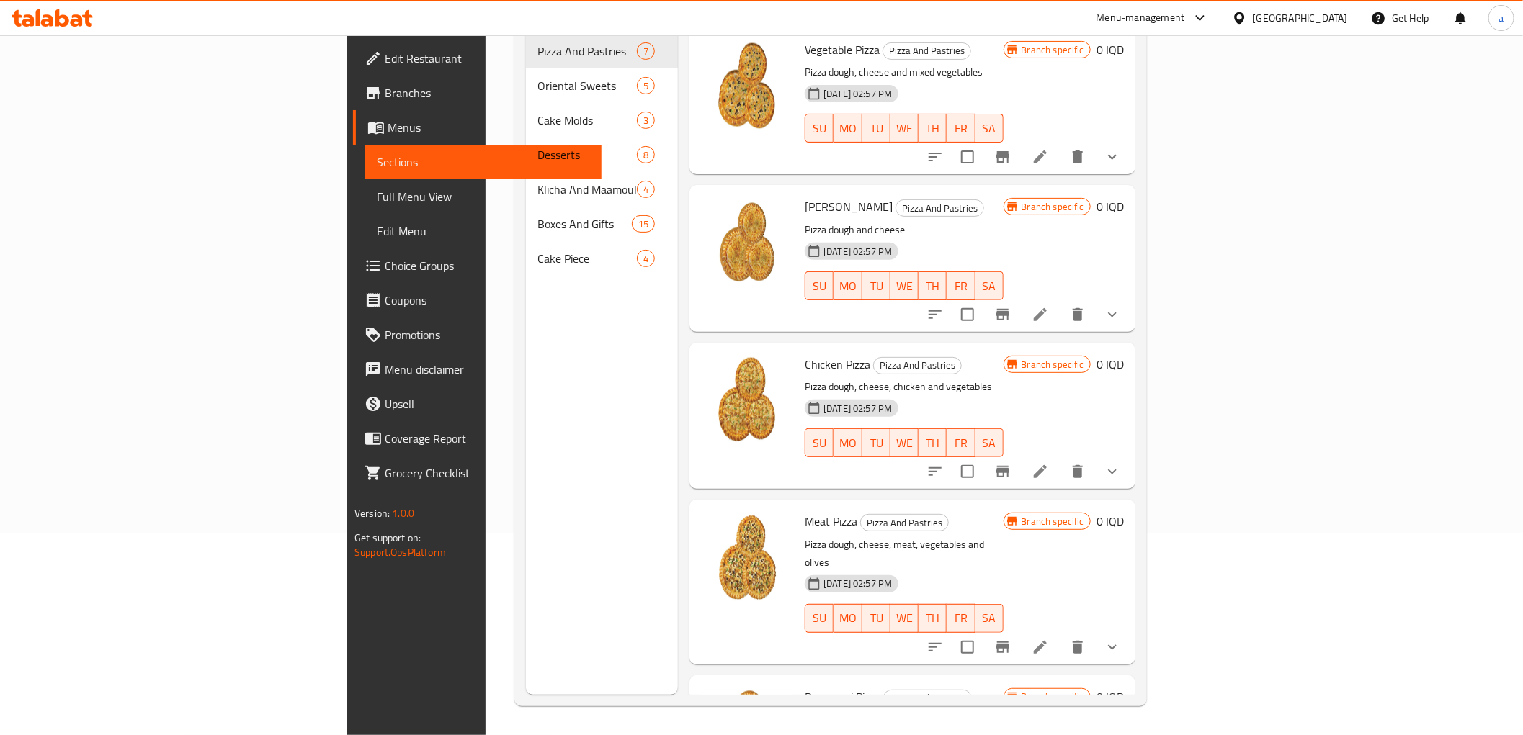
scroll to position [213, 0]
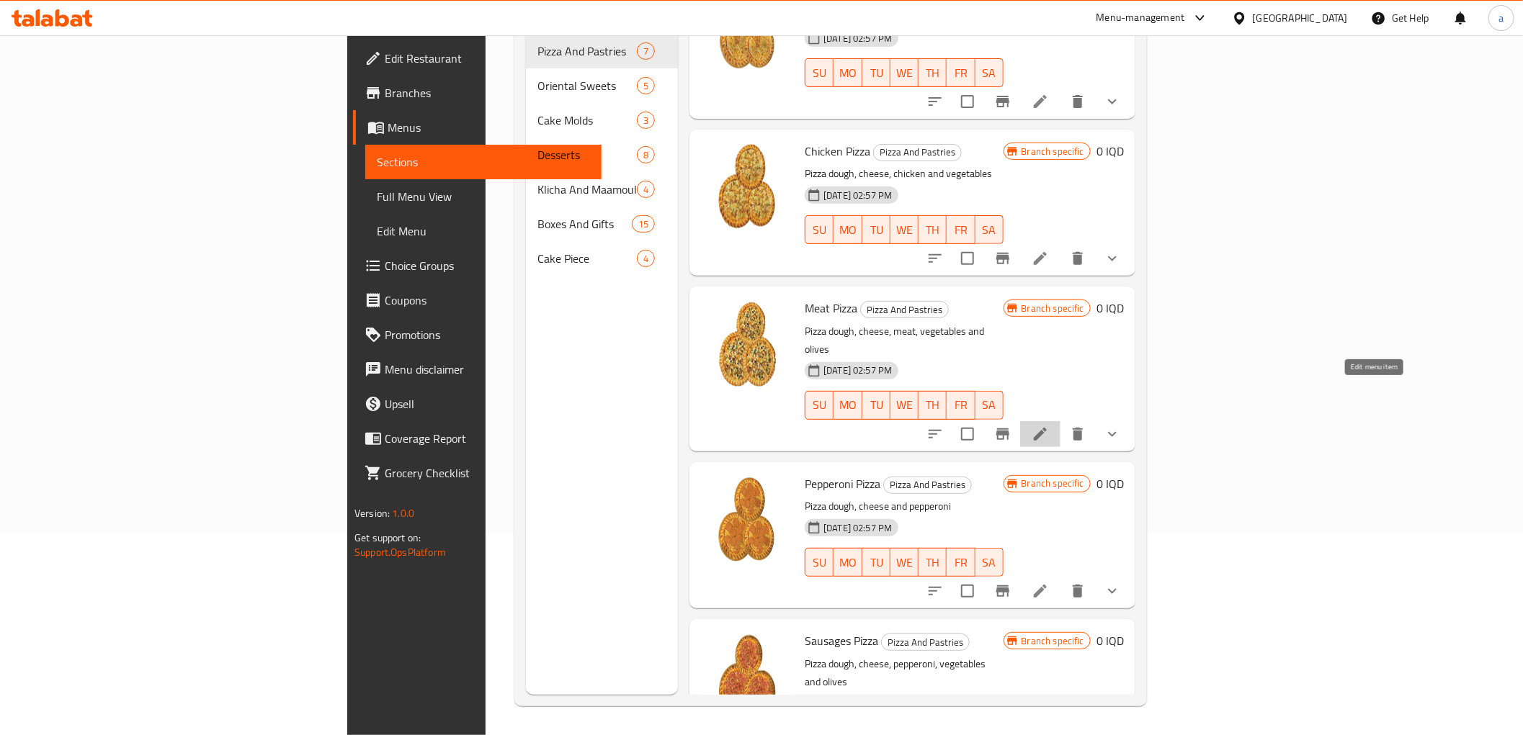
click at [1049, 426] on icon at bounding box center [1040, 434] width 17 height 17
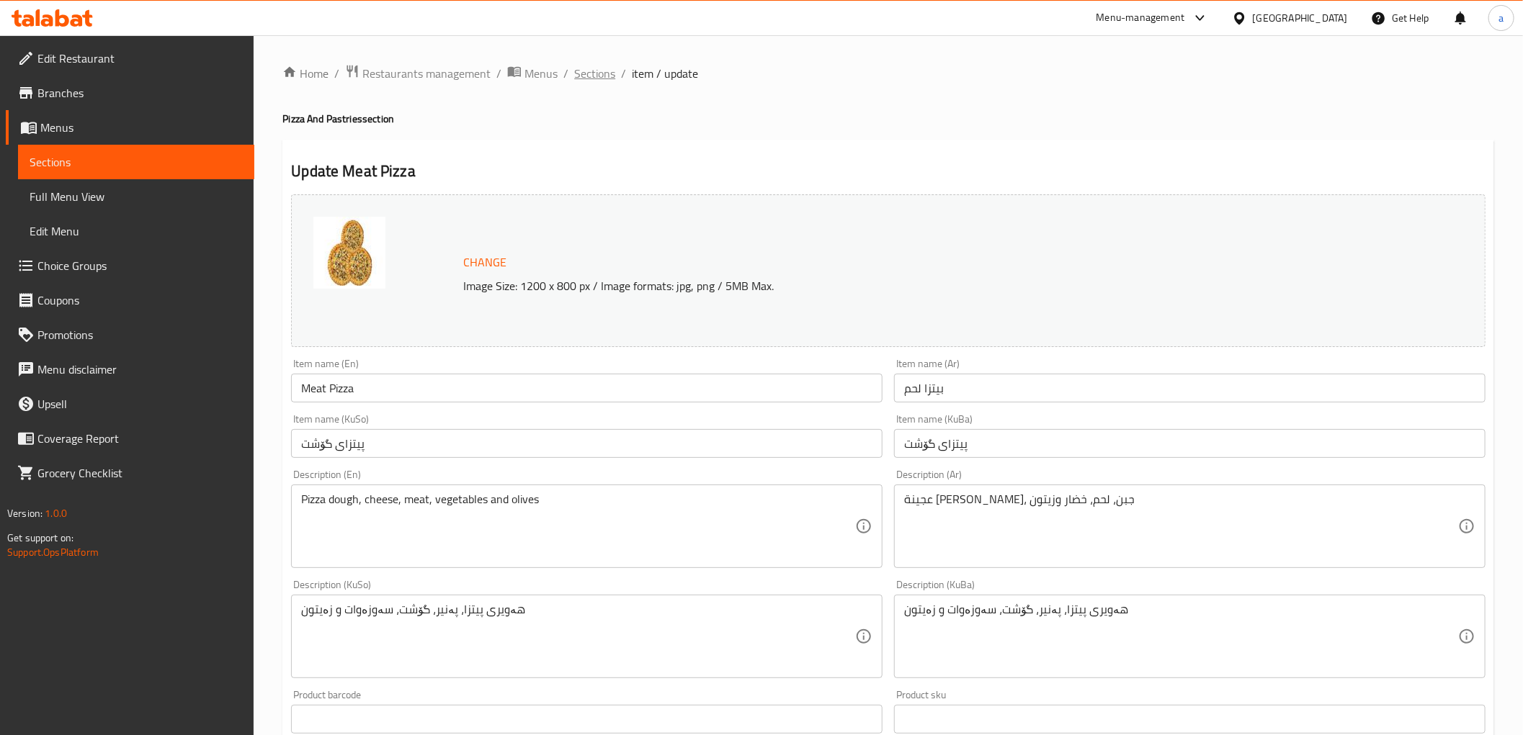
click at [609, 67] on span "Sections" at bounding box center [594, 73] width 41 height 17
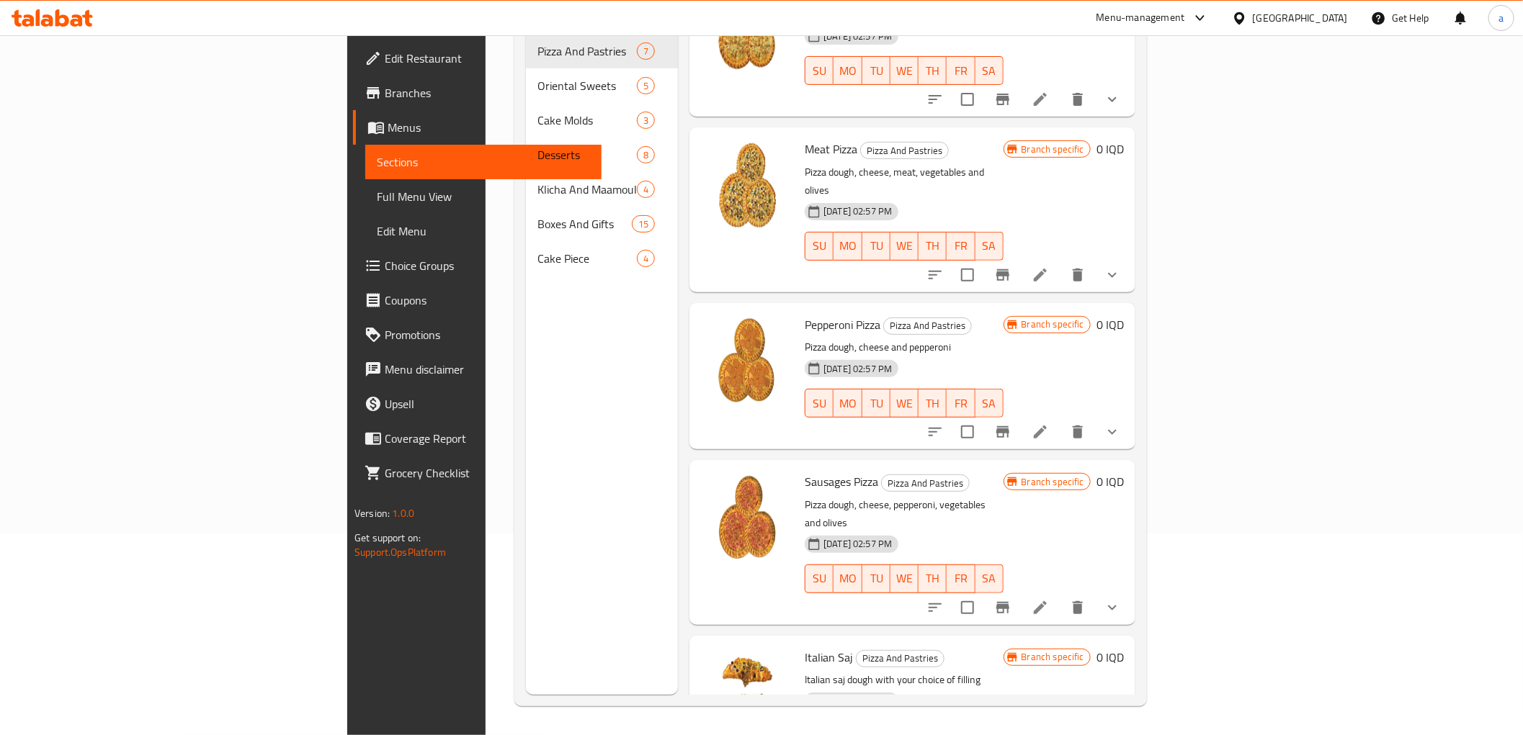
scroll to position [401, 0]
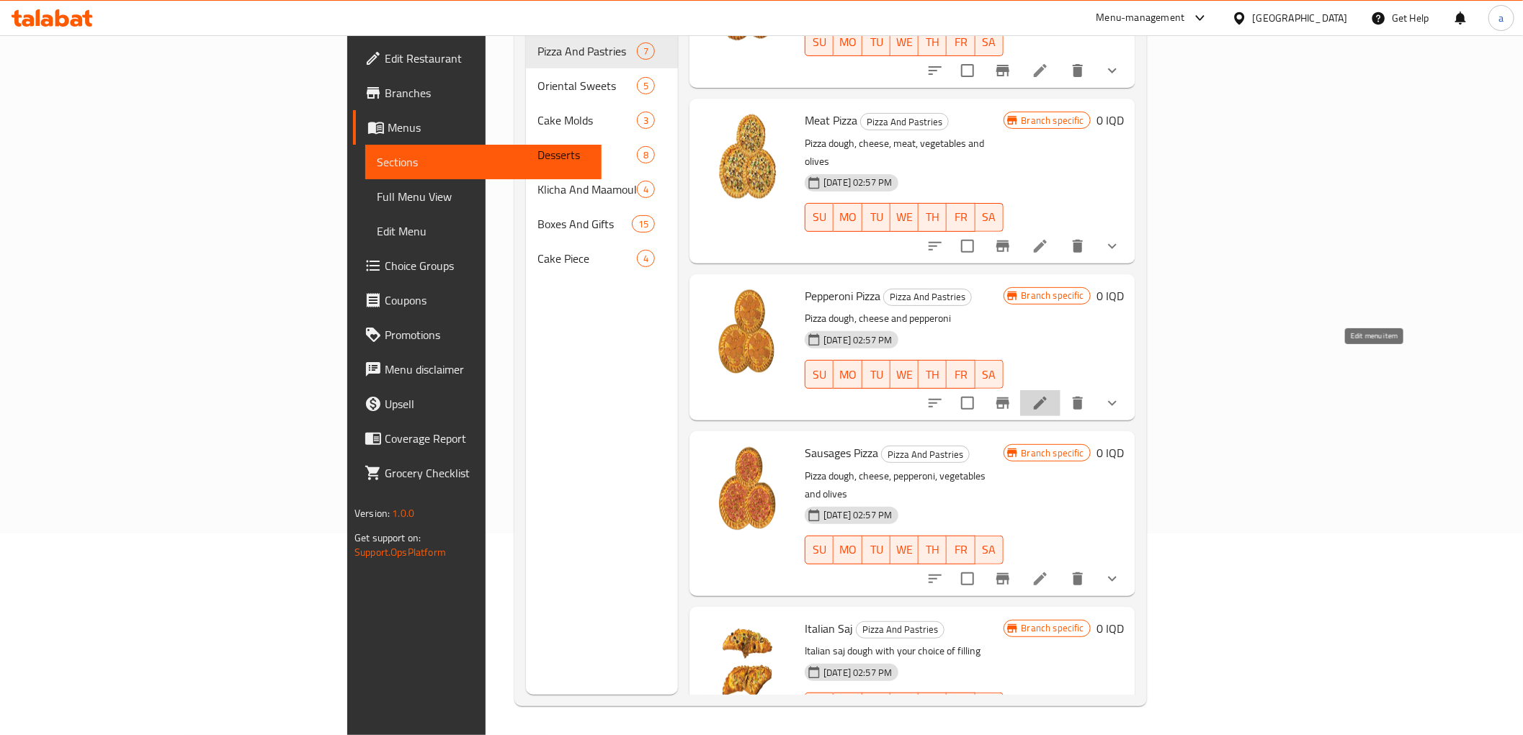
click at [1047, 397] on icon at bounding box center [1040, 403] width 13 height 13
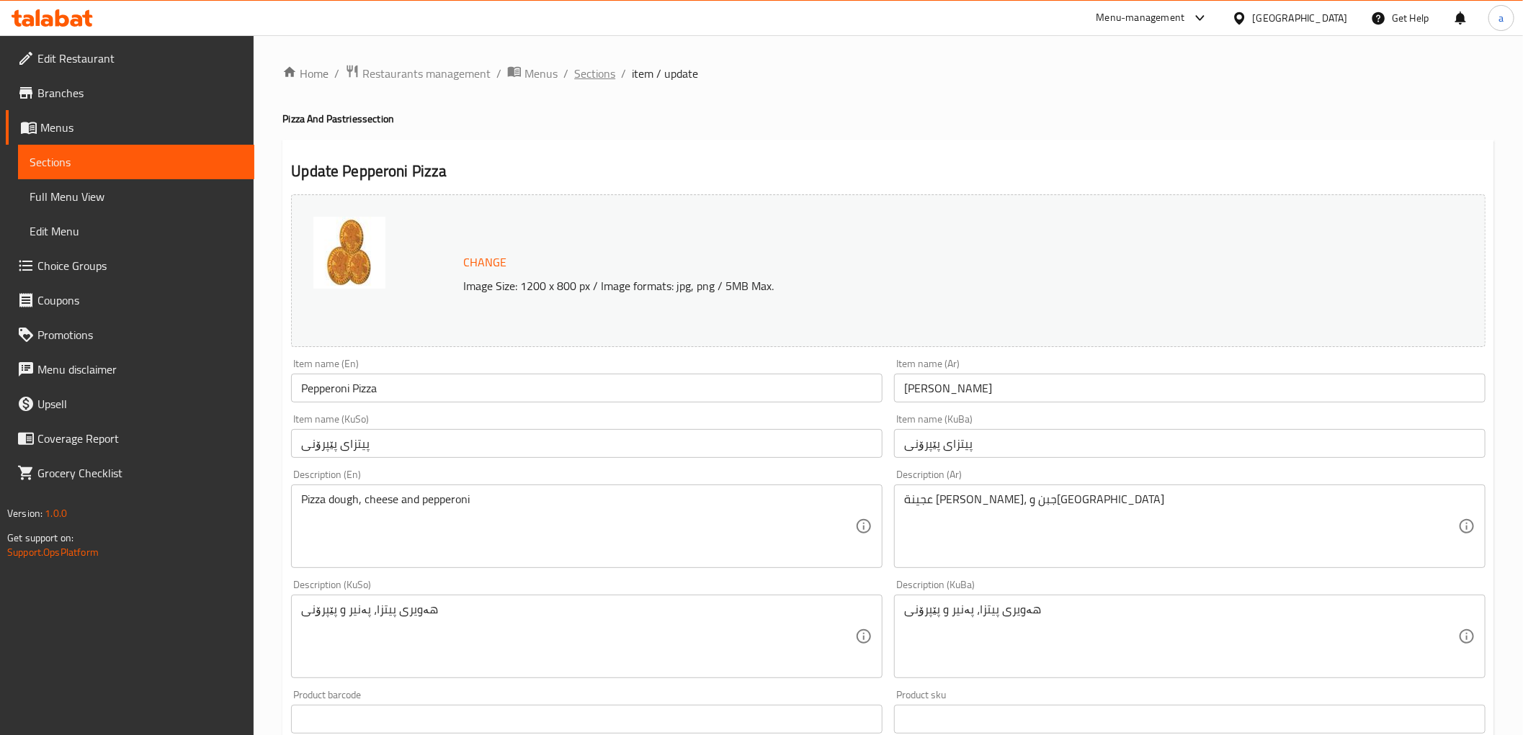
click at [595, 78] on span "Sections" at bounding box center [594, 73] width 41 height 17
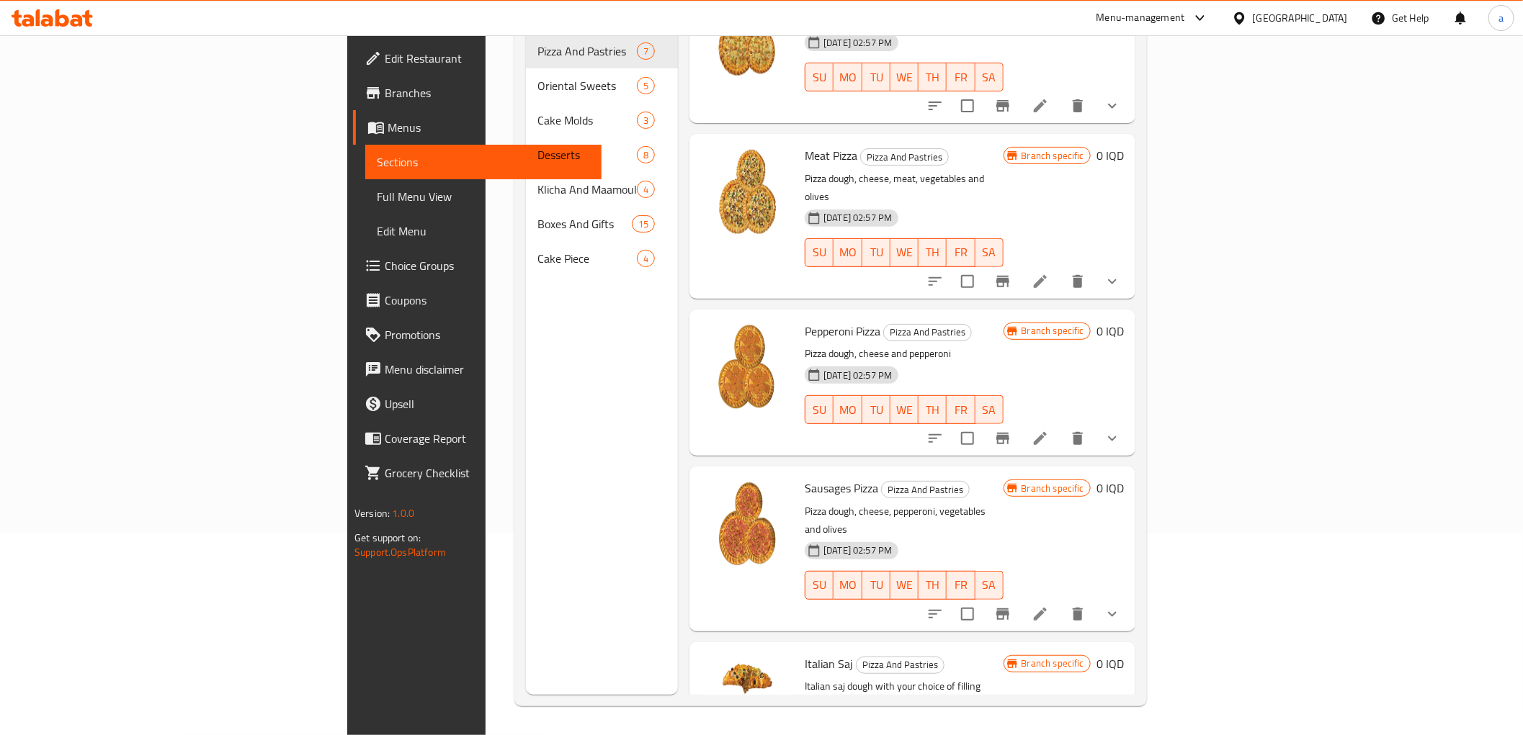
scroll to position [401, 0]
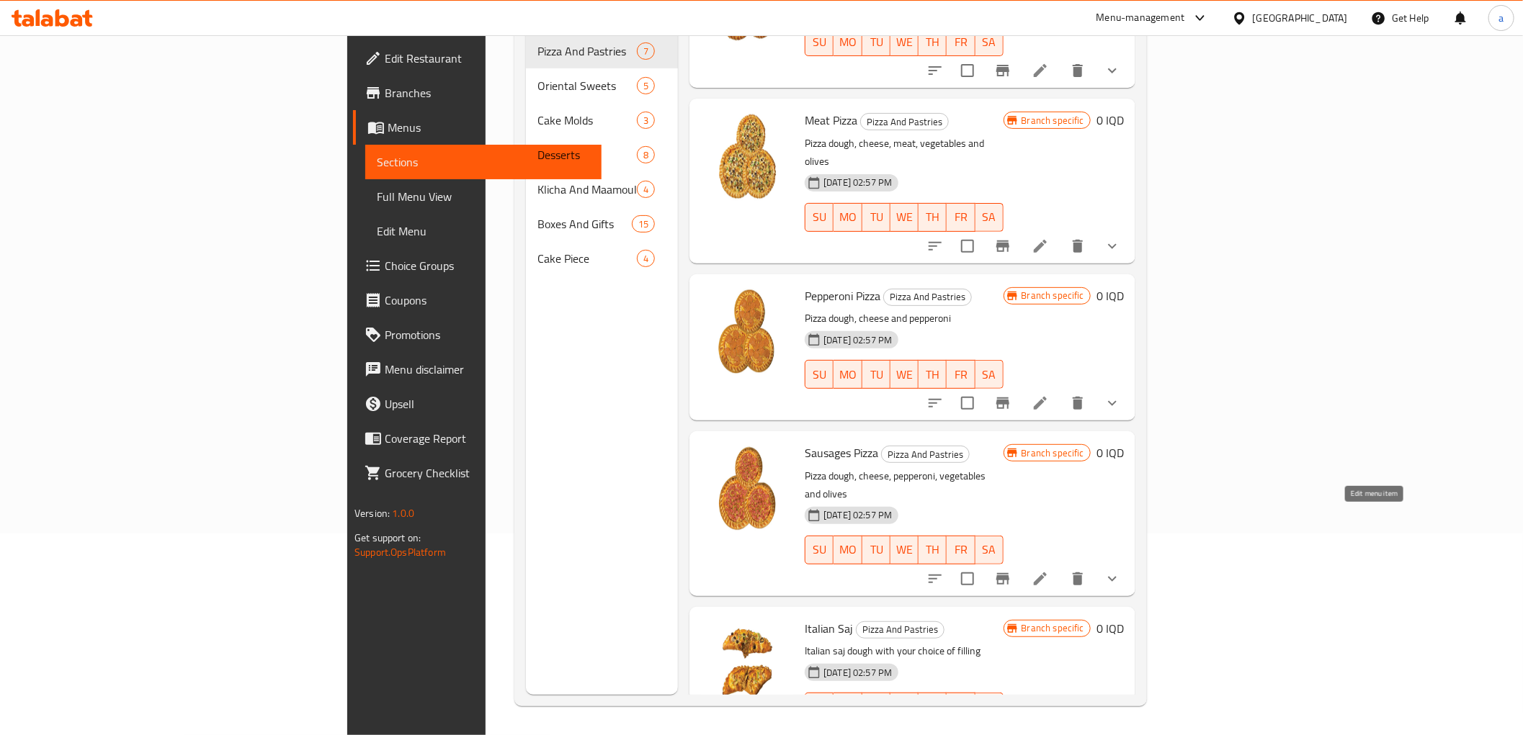
click at [1049, 571] on icon at bounding box center [1040, 579] width 17 height 17
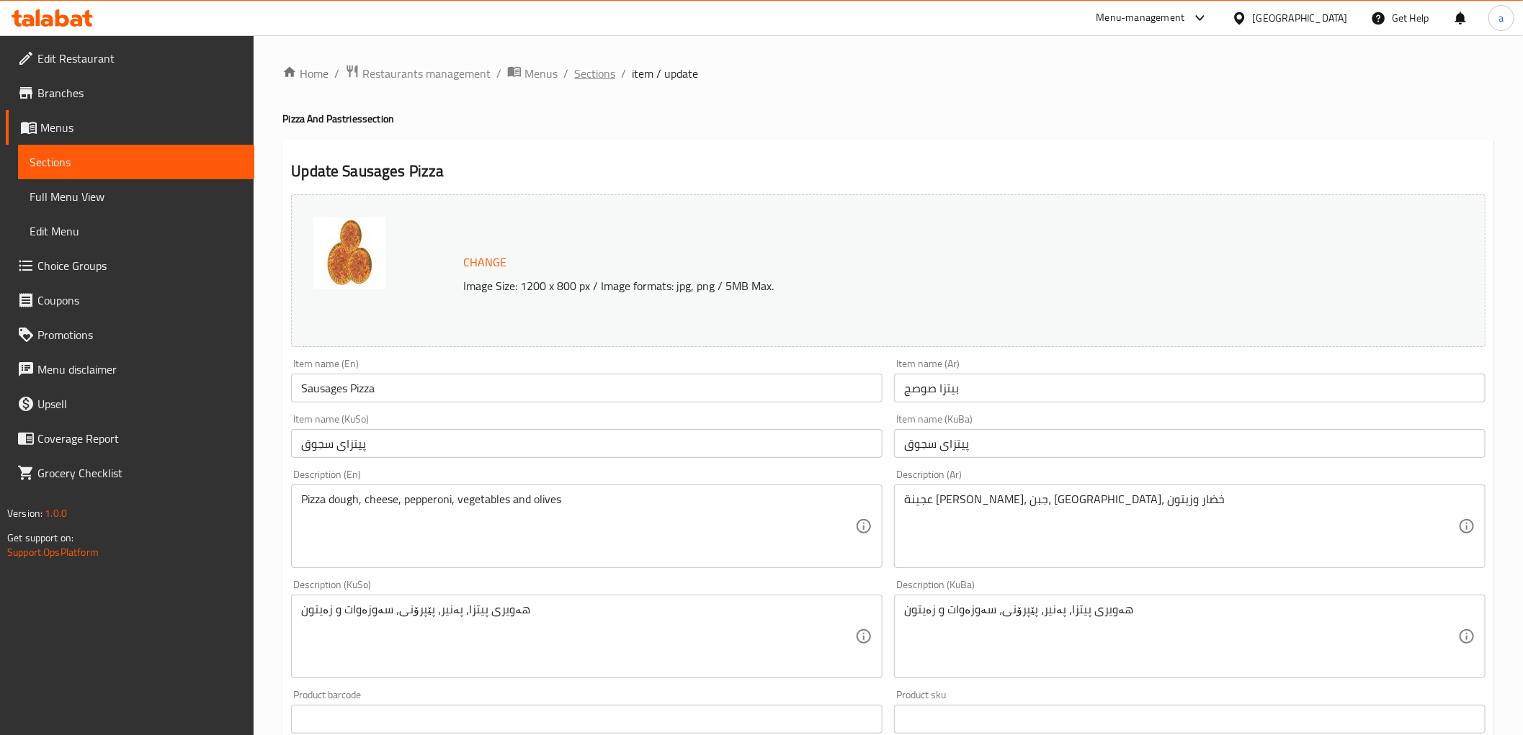
click at [591, 65] on span "Sections" at bounding box center [594, 73] width 41 height 17
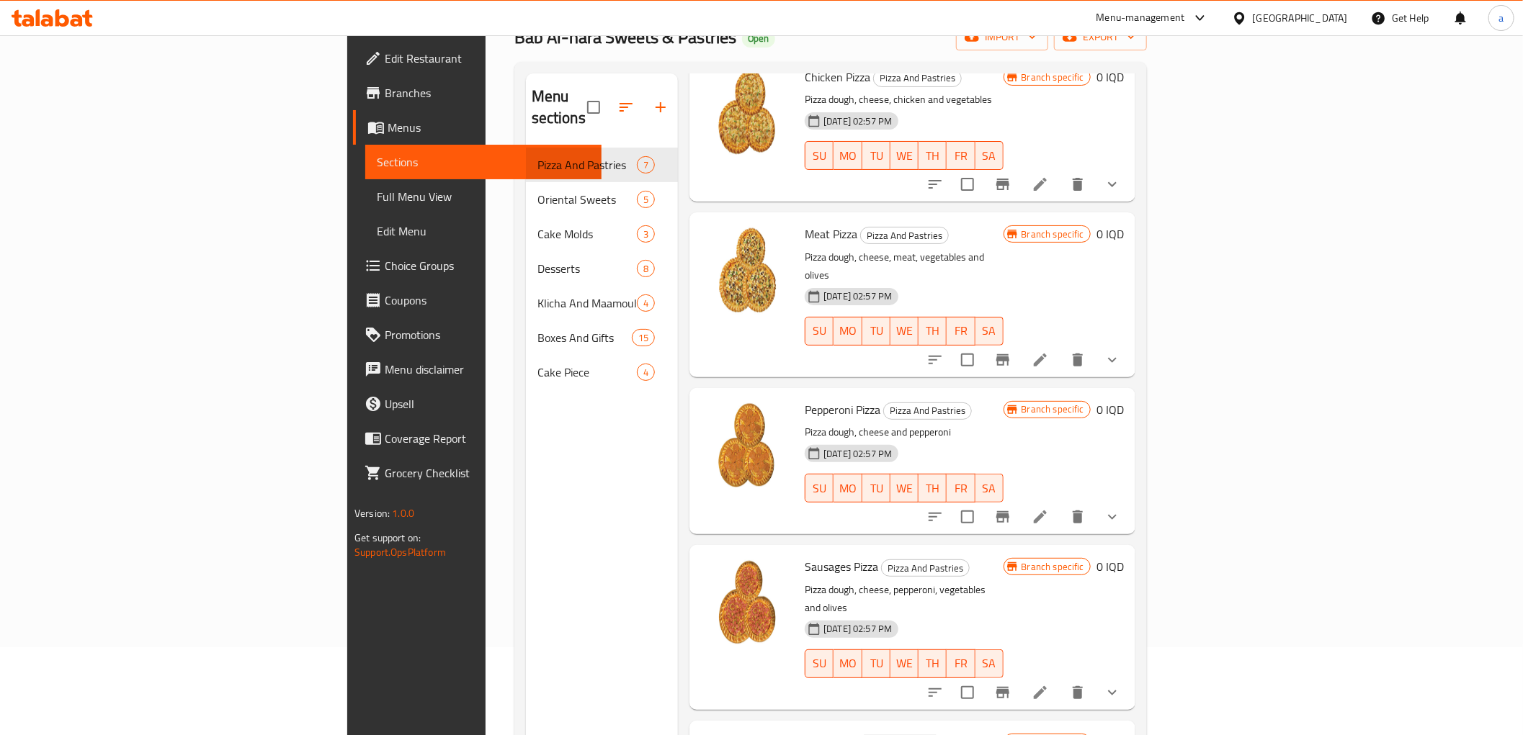
scroll to position [202, 0]
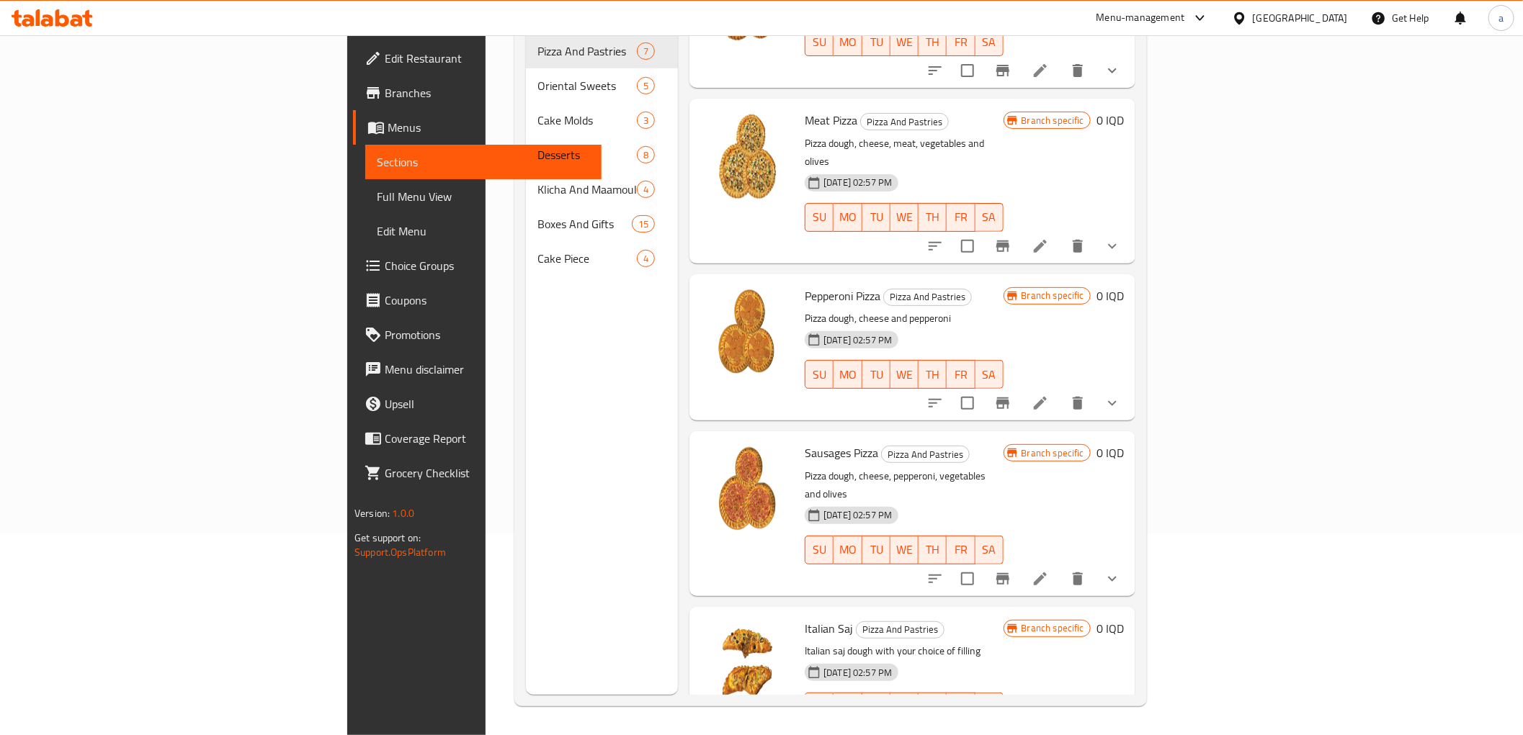
click at [1060, 723] on li at bounding box center [1040, 736] width 40 height 26
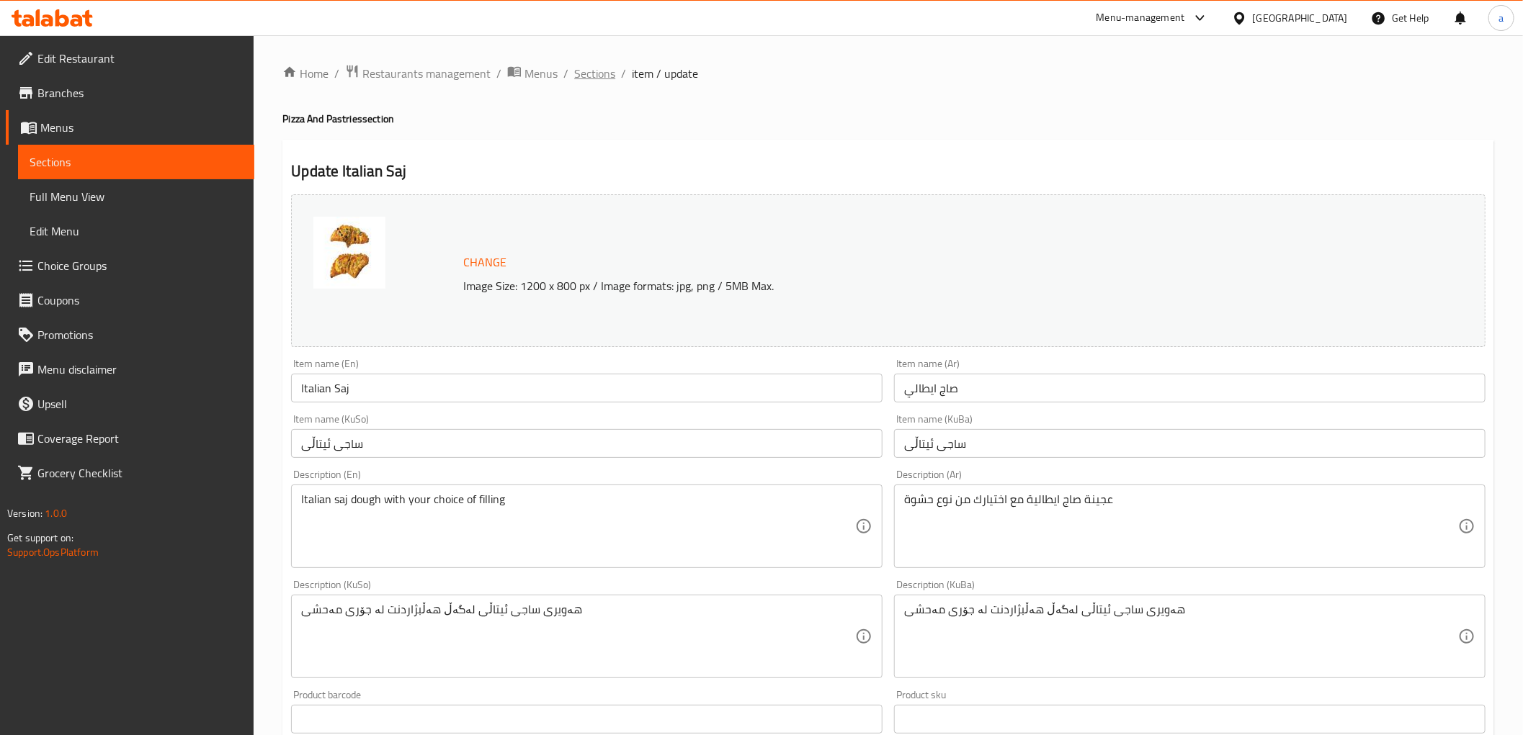
click at [591, 72] on span "Sections" at bounding box center [594, 73] width 41 height 17
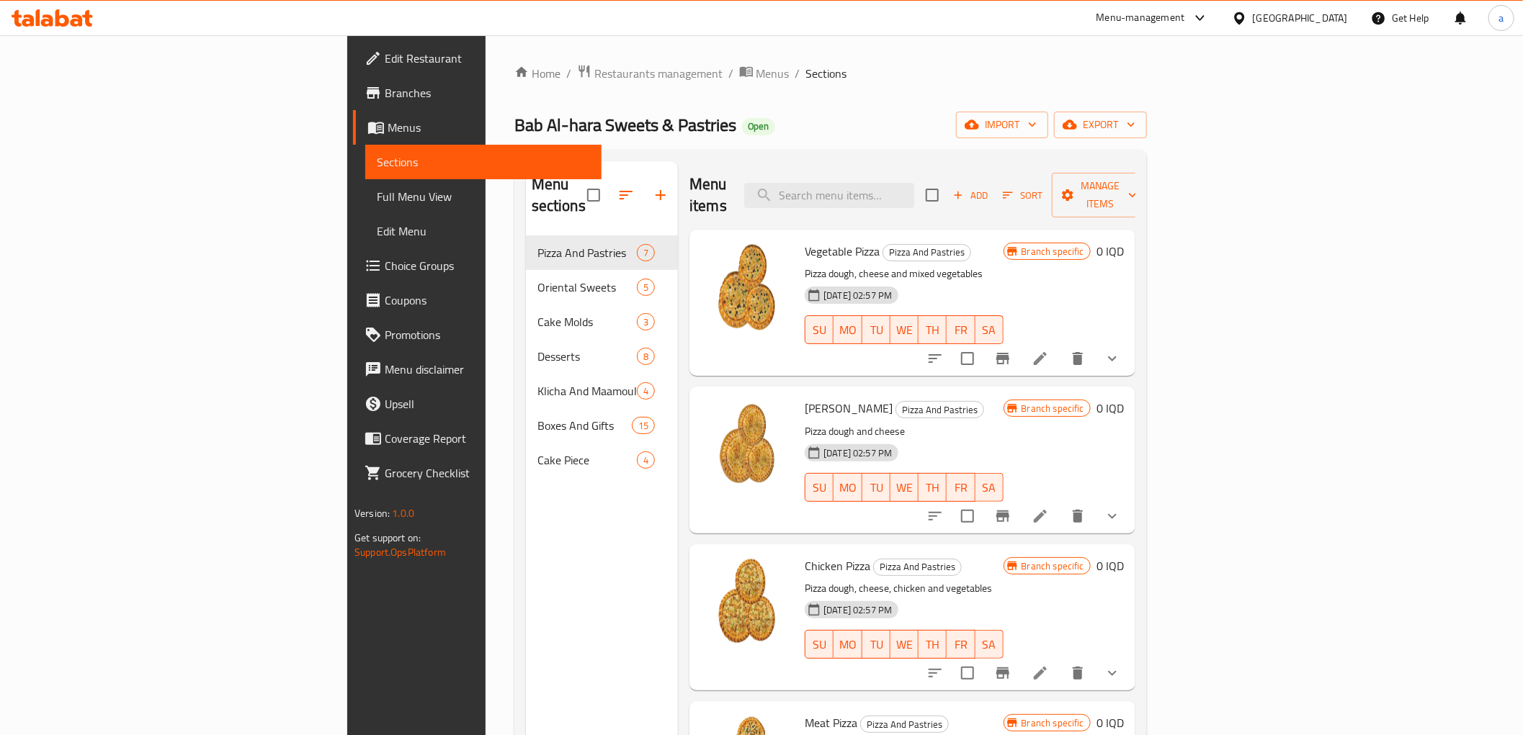
click at [72, 24] on icon at bounding box center [77, 20] width 12 height 12
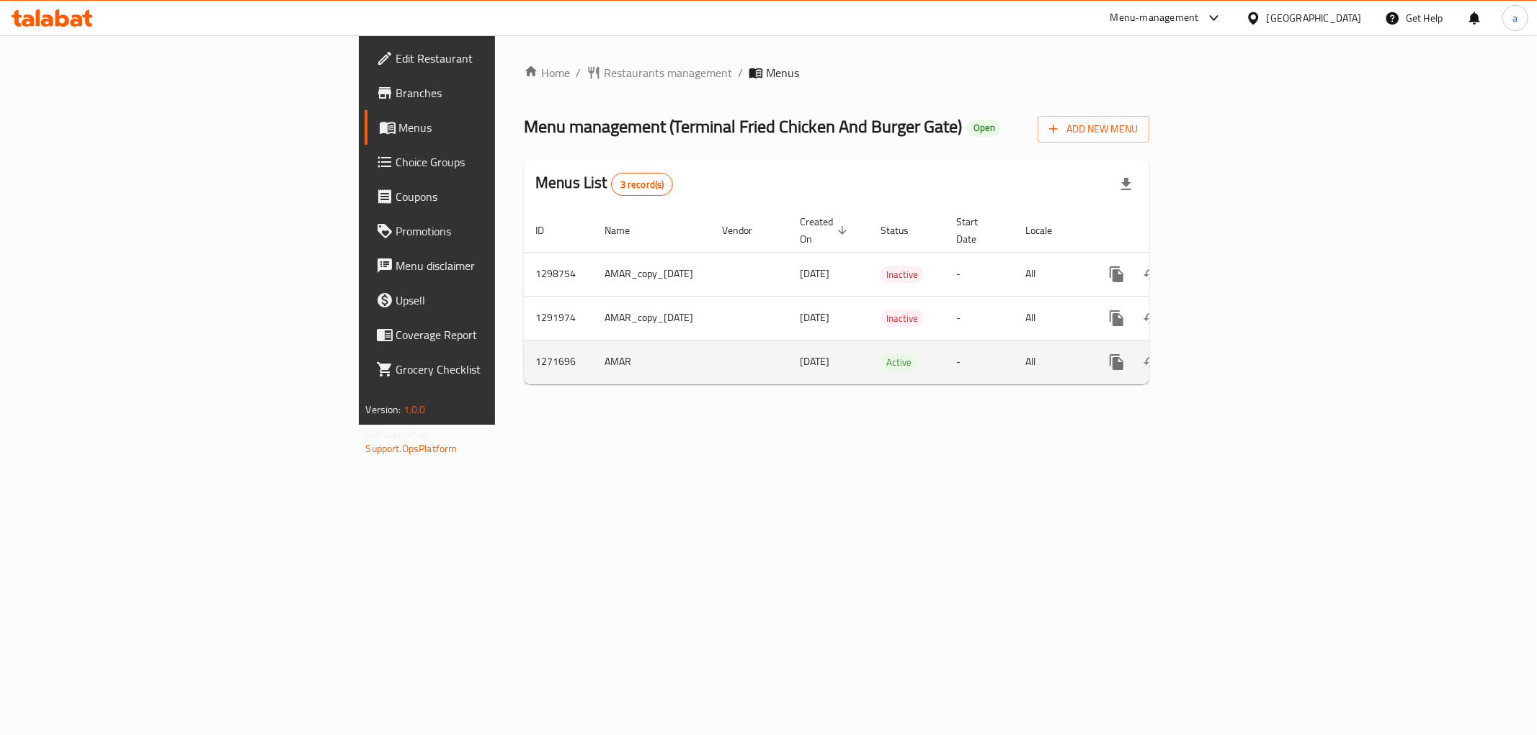
click at [1229, 354] on icon "enhanced table" at bounding box center [1220, 362] width 17 height 17
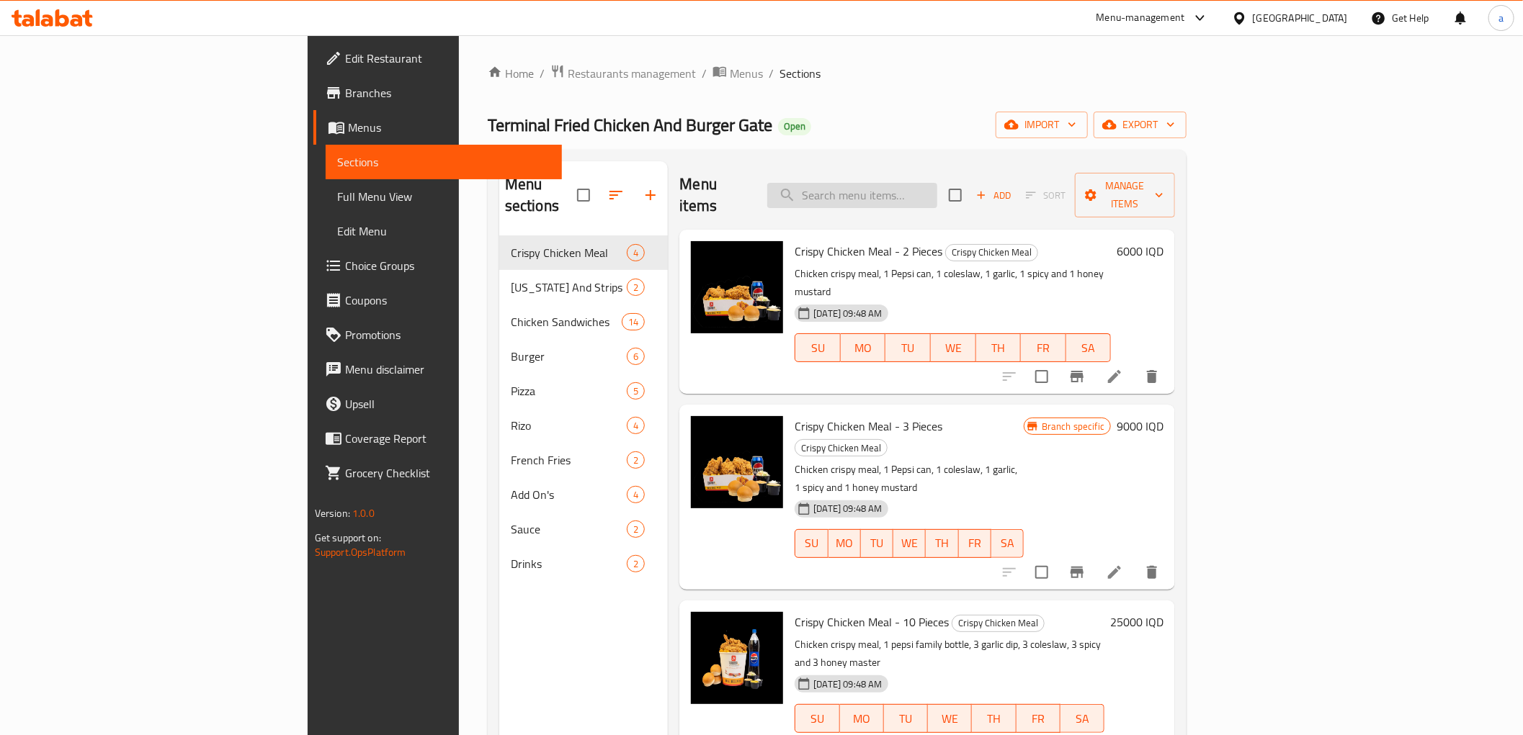
click at [934, 185] on input "search" at bounding box center [852, 195] width 170 height 25
paste input "[PERSON_NAME]"
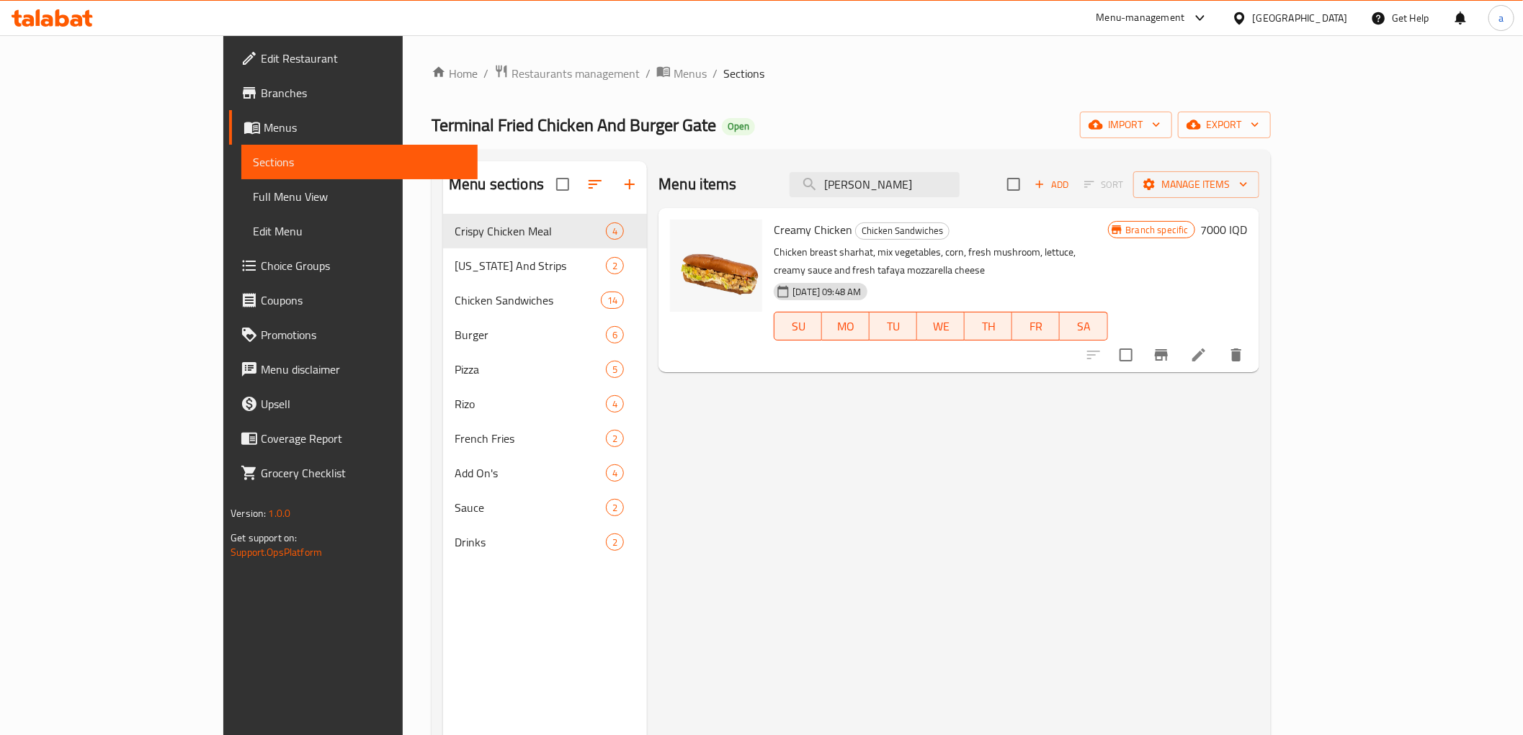
type input "[PERSON_NAME]"
click at [1207, 346] on icon at bounding box center [1198, 354] width 17 height 17
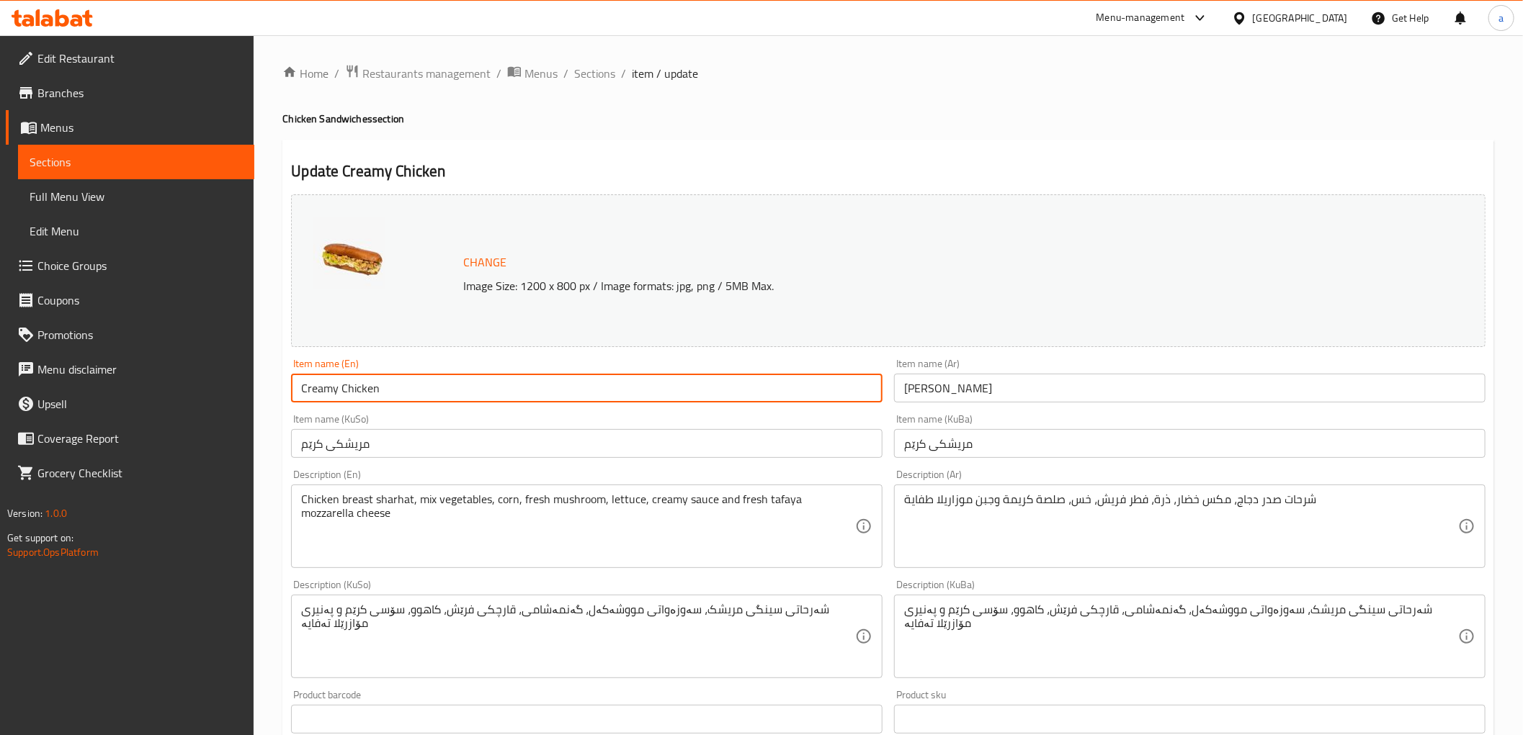
drag, startPoint x: 409, startPoint y: 390, endPoint x: 274, endPoint y: 380, distance: 135.0
click at [274, 380] on div "Home / Restaurants management / Menus / Sections / item / update Chicken Sandwi…" at bounding box center [888, 619] width 1269 height 1169
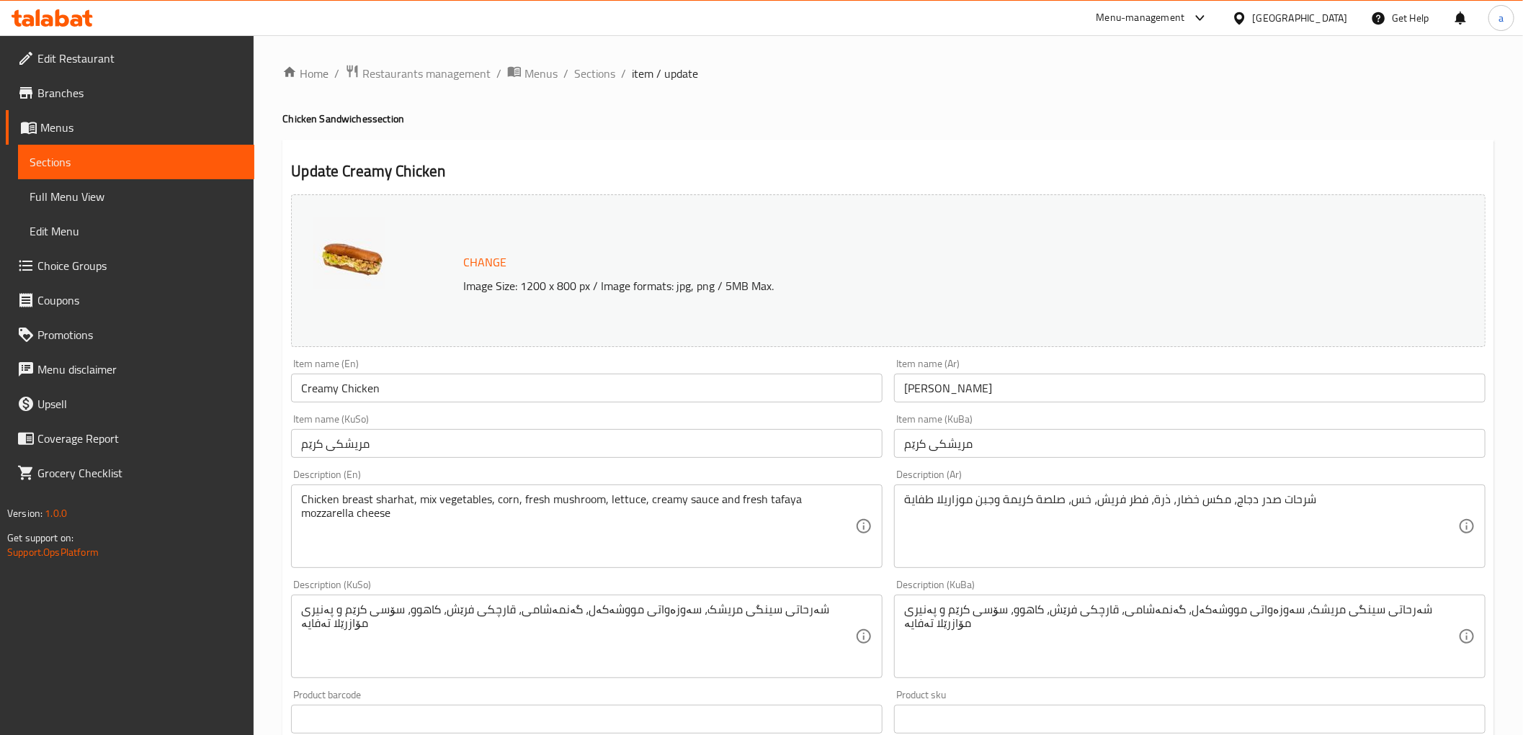
click at [616, 70] on ol "Home / Restaurants management / Menus / Sections / item / update" at bounding box center [888, 73] width 1212 height 19
click at [608, 76] on span "Sections" at bounding box center [594, 73] width 41 height 17
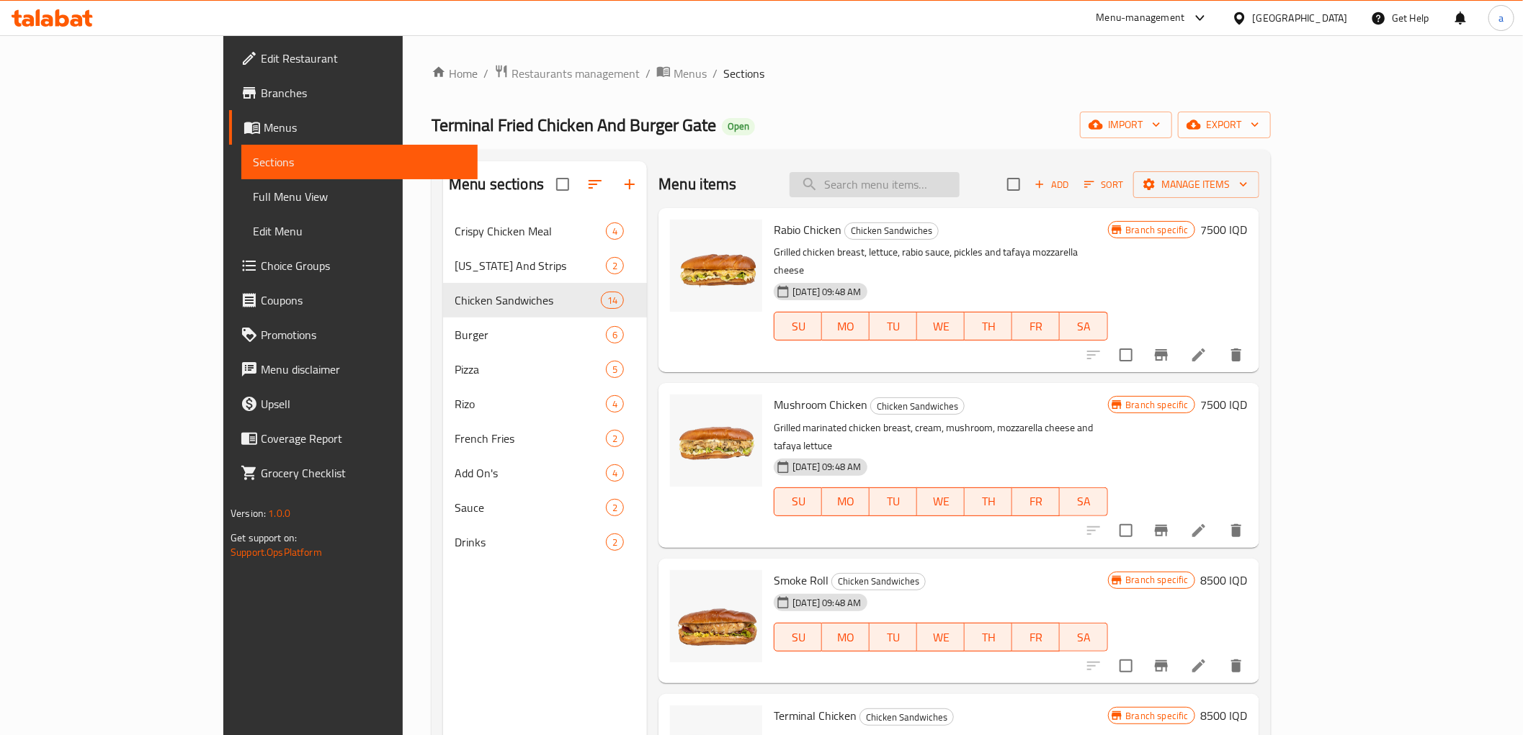
click at [924, 173] on input "search" at bounding box center [875, 184] width 170 height 25
paste input "مكسيكي تشيكن"
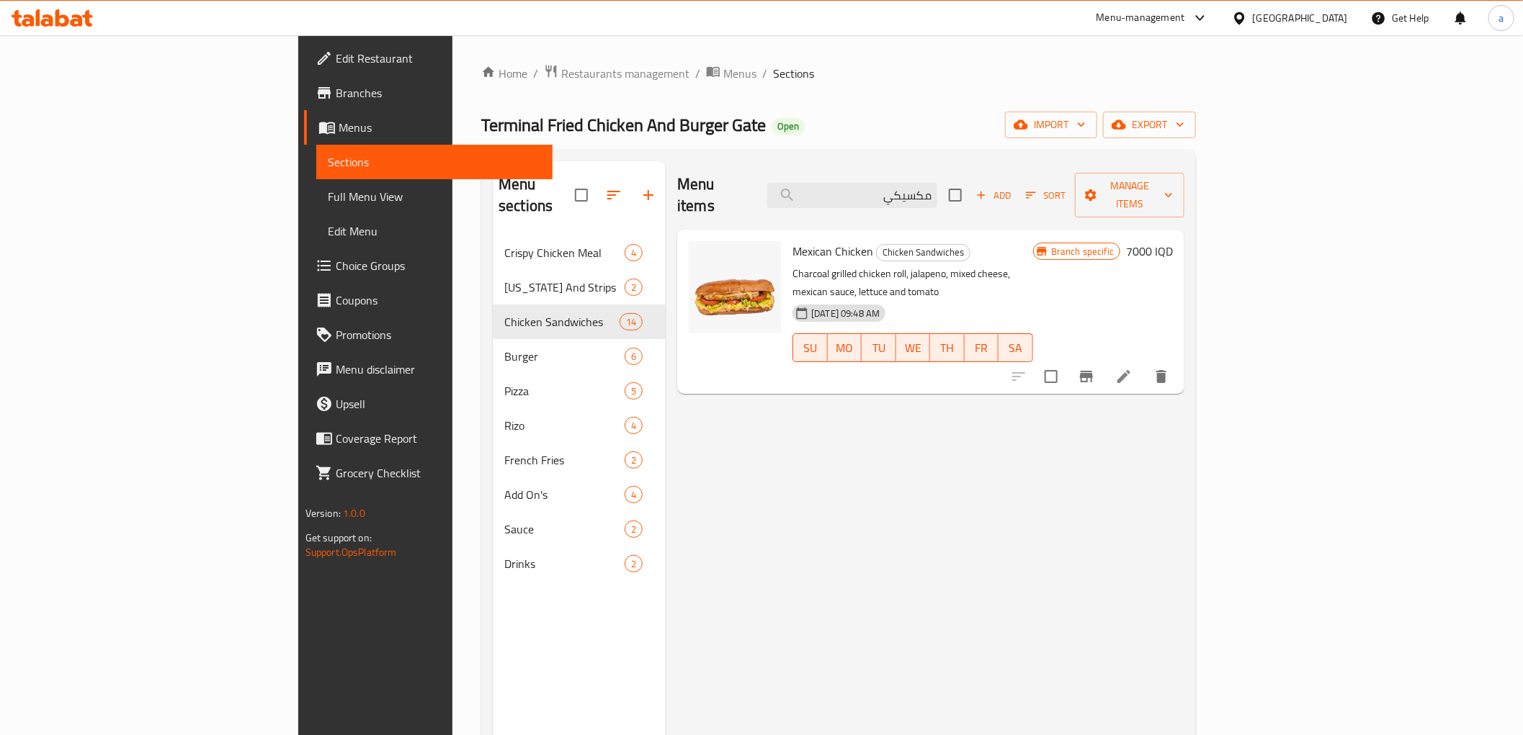
type input "مكسيكي"
click at [1144, 364] on li at bounding box center [1124, 377] width 40 height 26
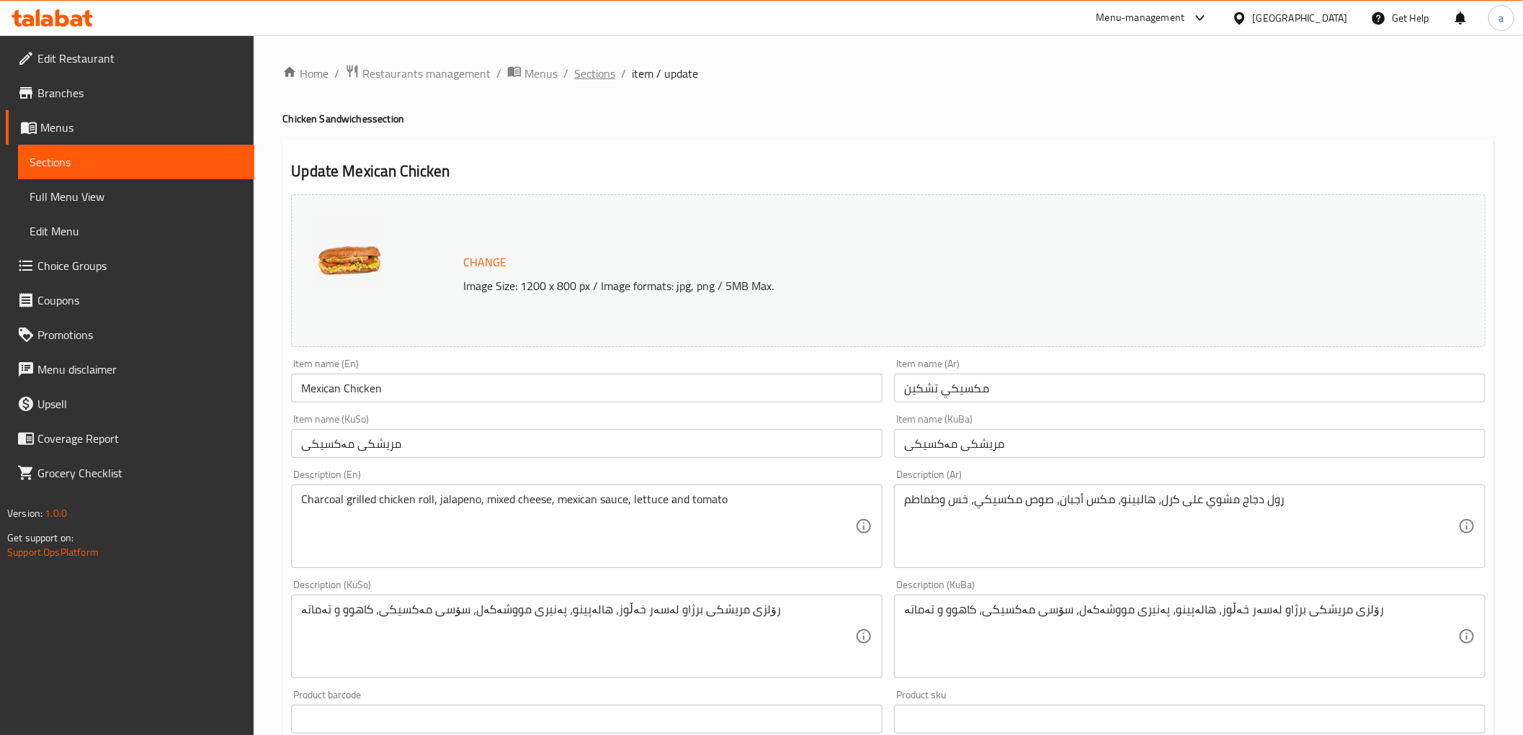
click at [596, 66] on span "Sections" at bounding box center [594, 73] width 41 height 17
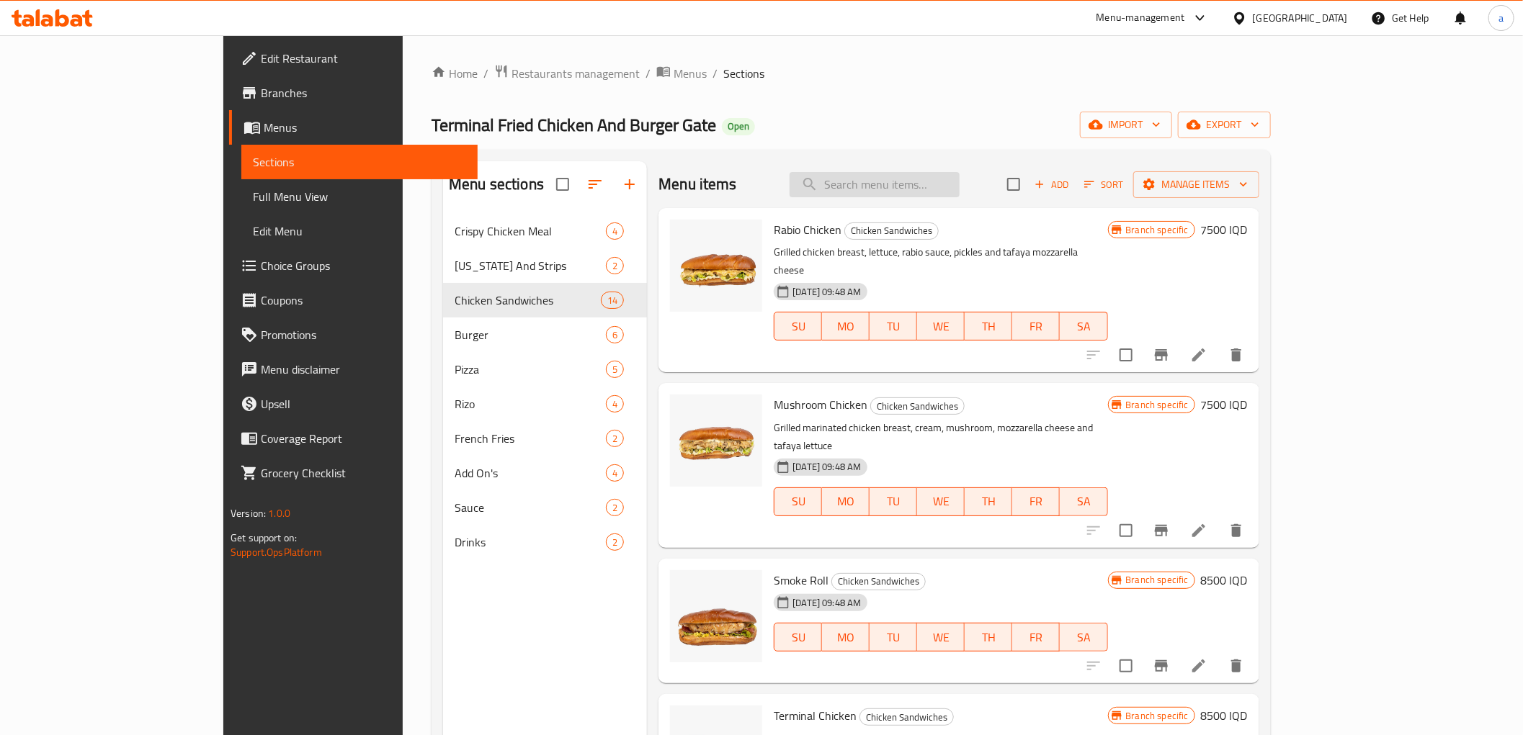
click at [916, 175] on input "search" at bounding box center [875, 184] width 170 height 25
paste input "سموك رول"
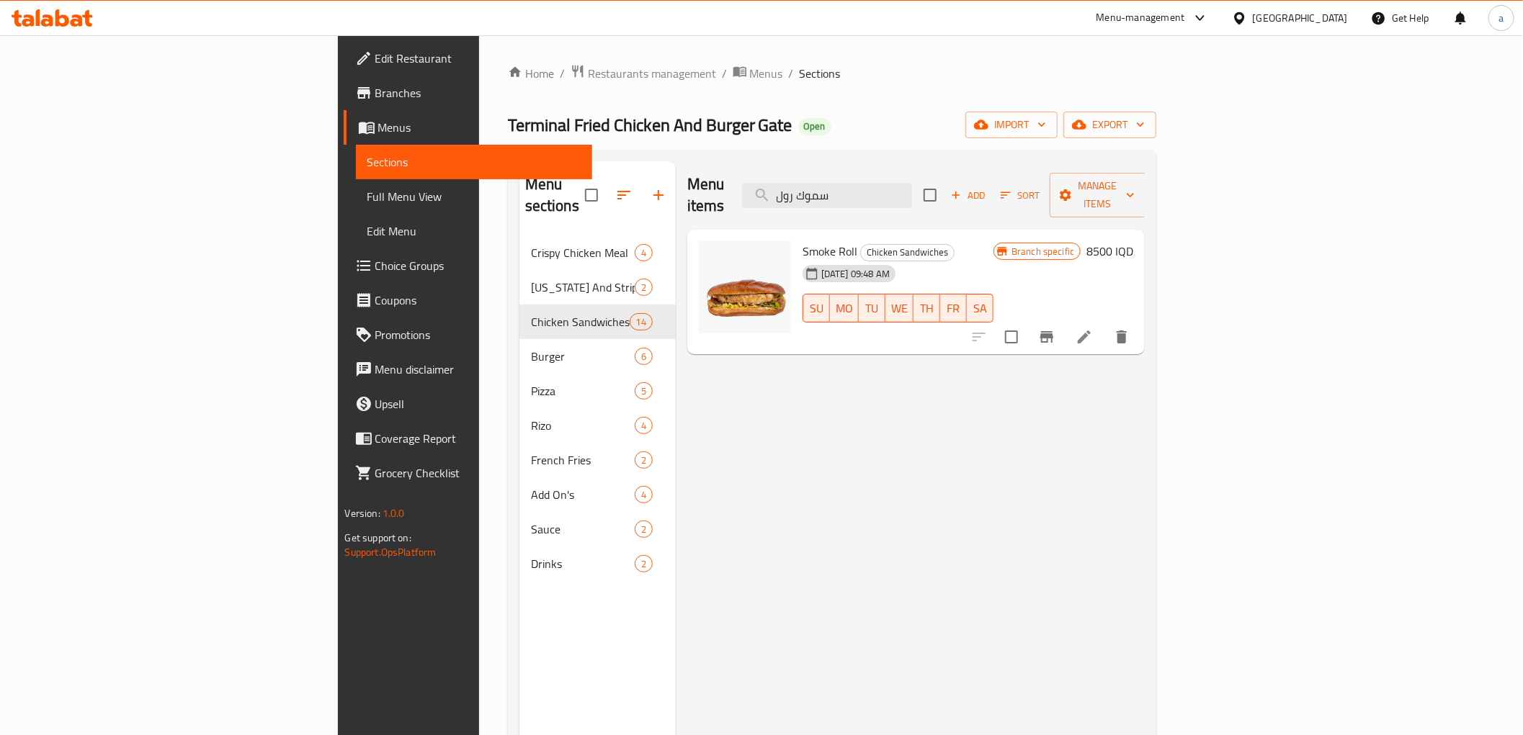
type input "سموك رول"
click at [1093, 328] on icon at bounding box center [1084, 336] width 17 height 17
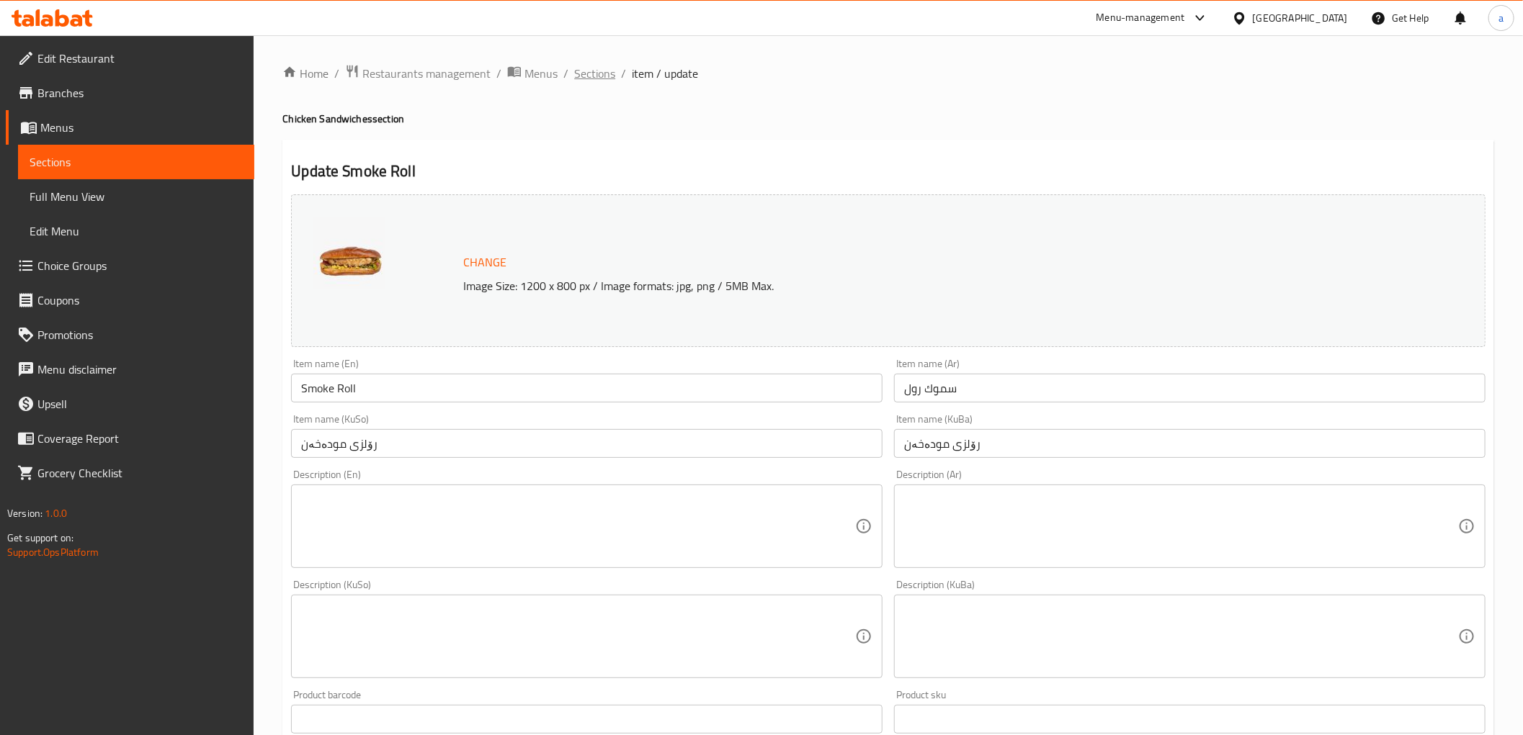
click at [589, 70] on span "Sections" at bounding box center [594, 73] width 41 height 17
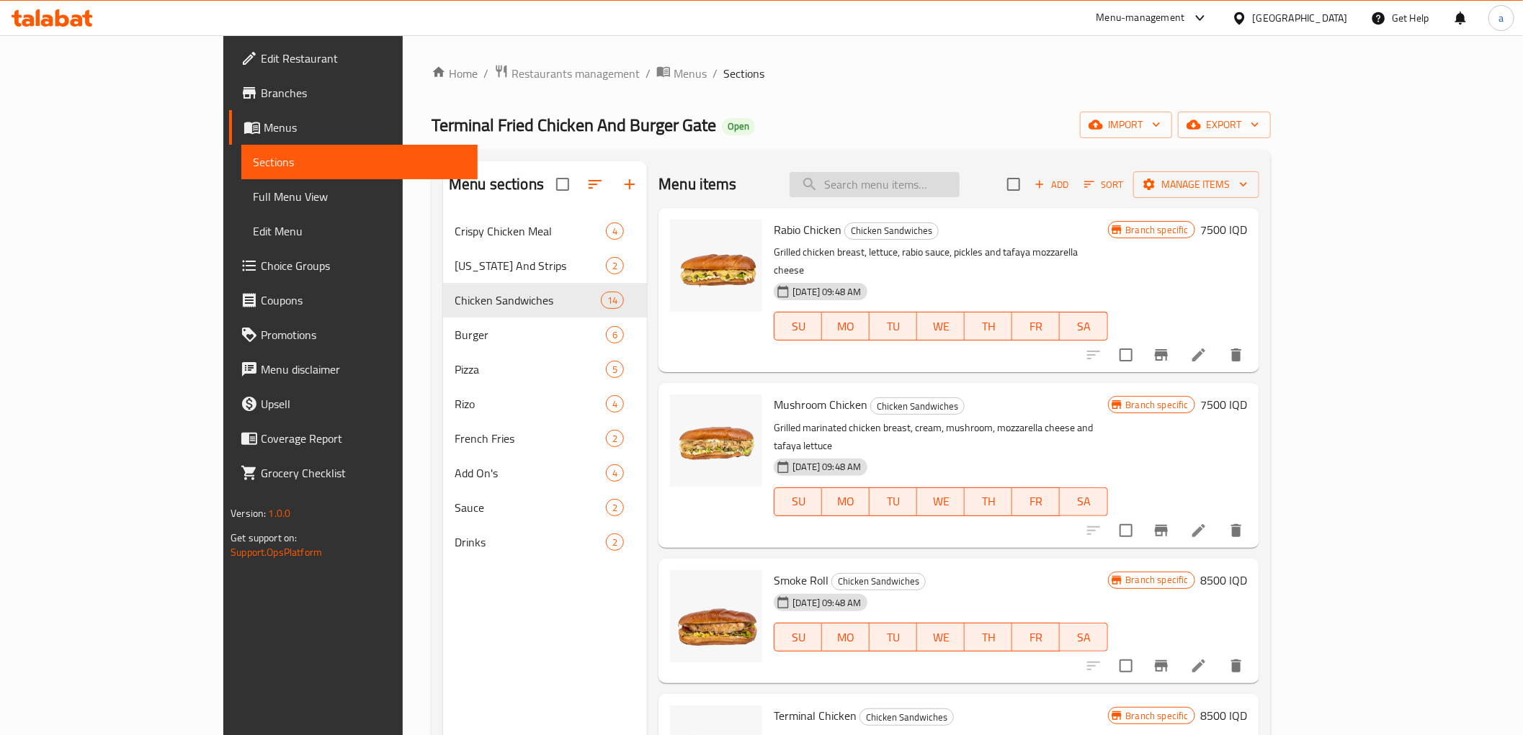
click at [935, 187] on input "search" at bounding box center [875, 184] width 170 height 25
paste input "جكن رابيو"
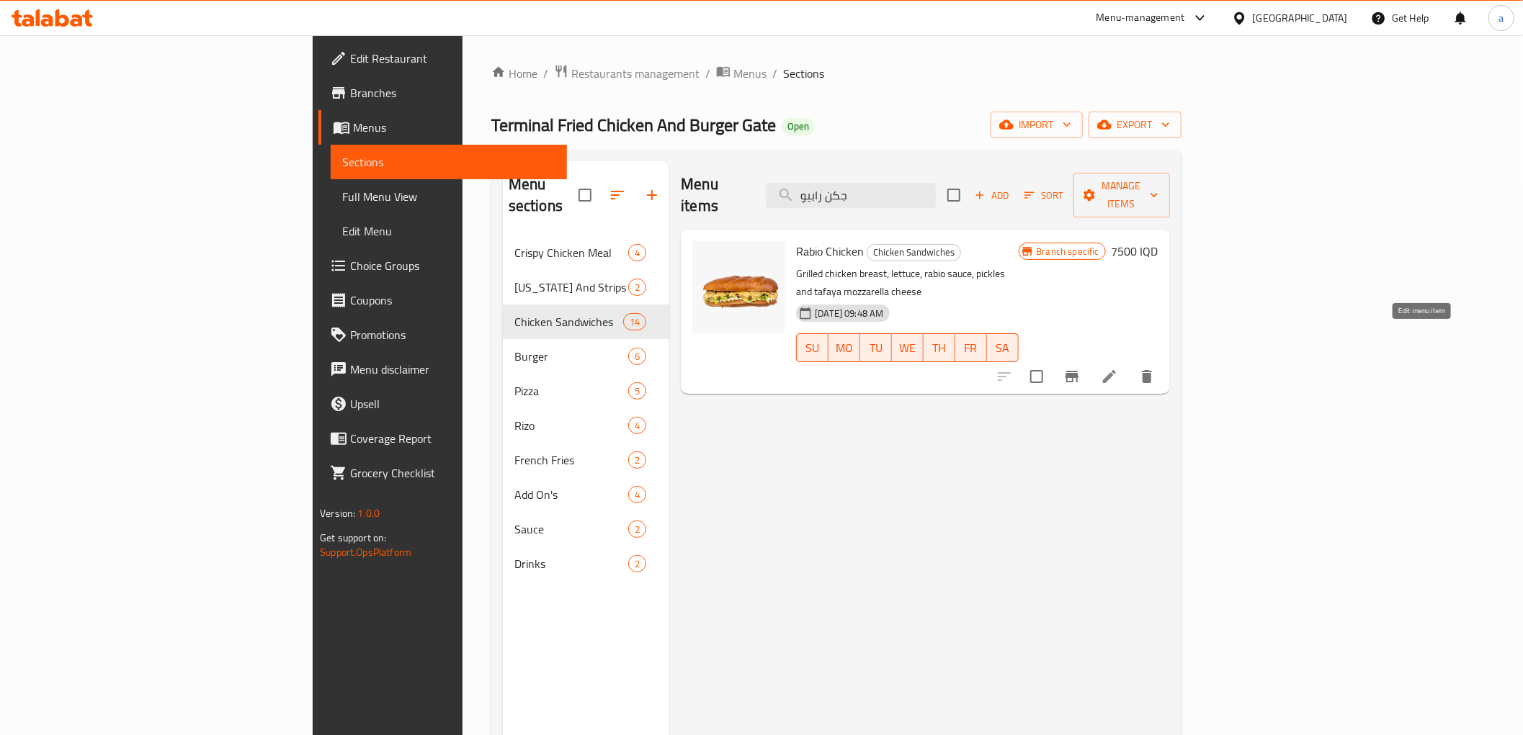
type input "جكن رابيو"
click at [1118, 368] on icon at bounding box center [1109, 376] width 17 height 17
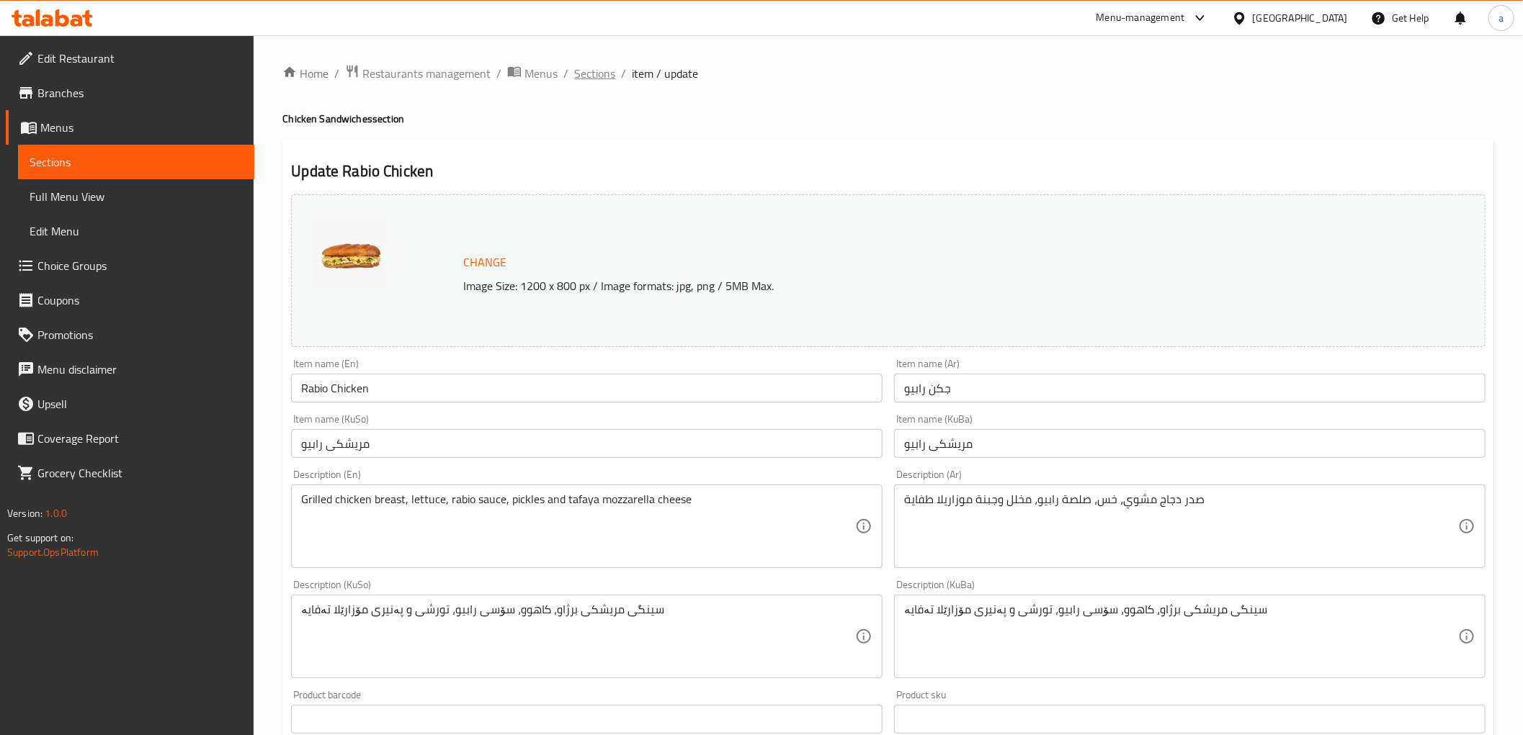
click at [608, 78] on span "Sections" at bounding box center [594, 73] width 41 height 17
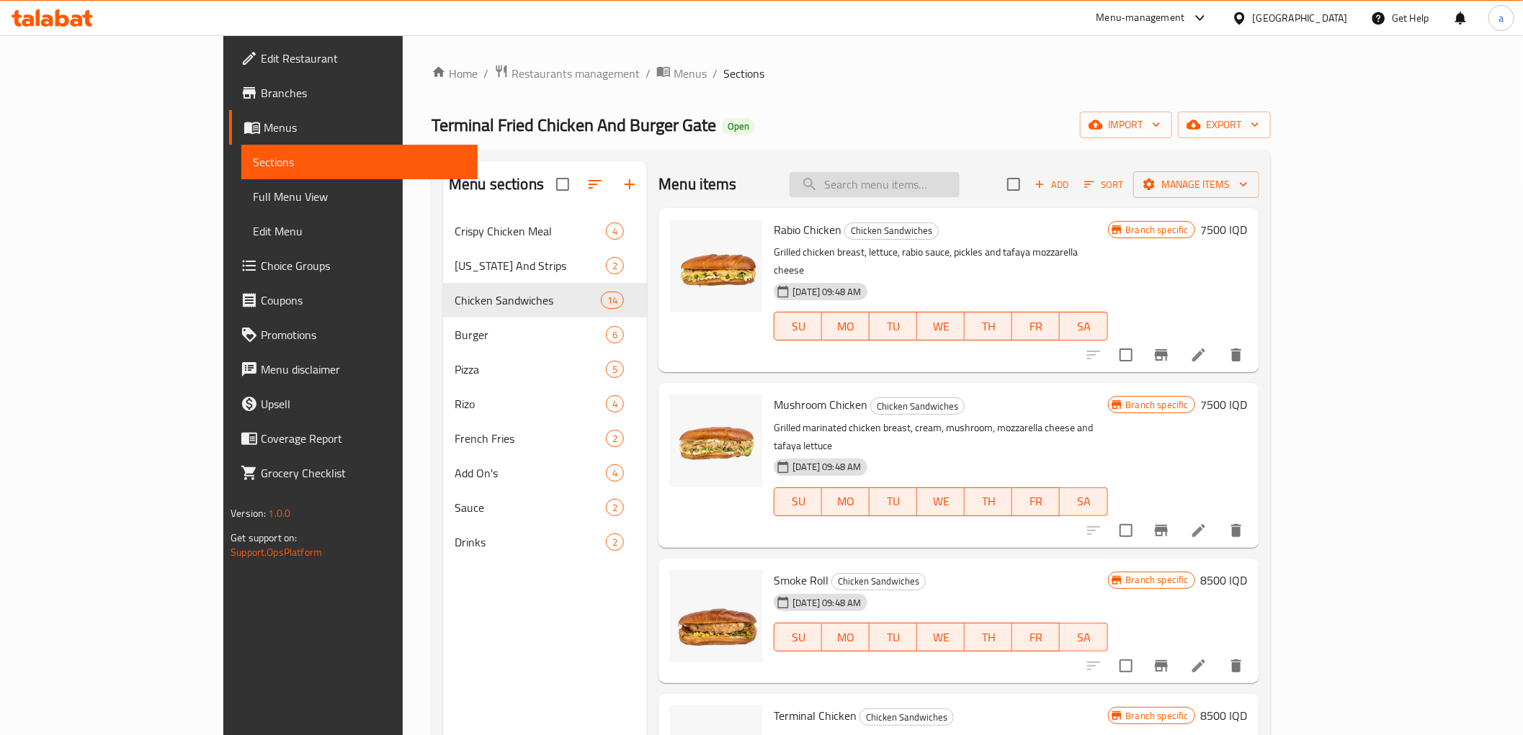
click at [902, 182] on input "search" at bounding box center [875, 184] width 170 height 25
paste input "سلطة سيزر"
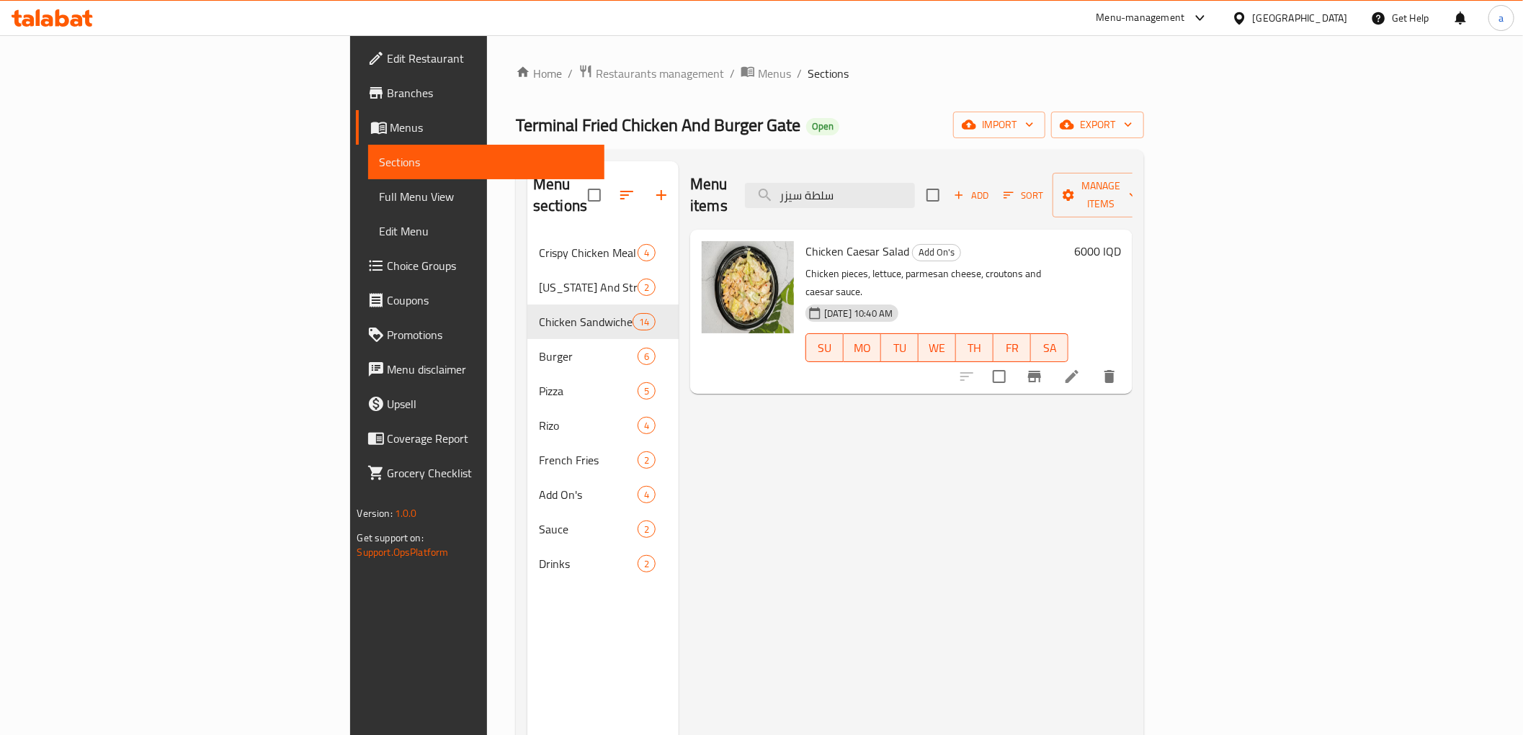
type input "سلطة سيزر"
click at [380, 204] on span "Full Menu View" at bounding box center [486, 196] width 213 height 17
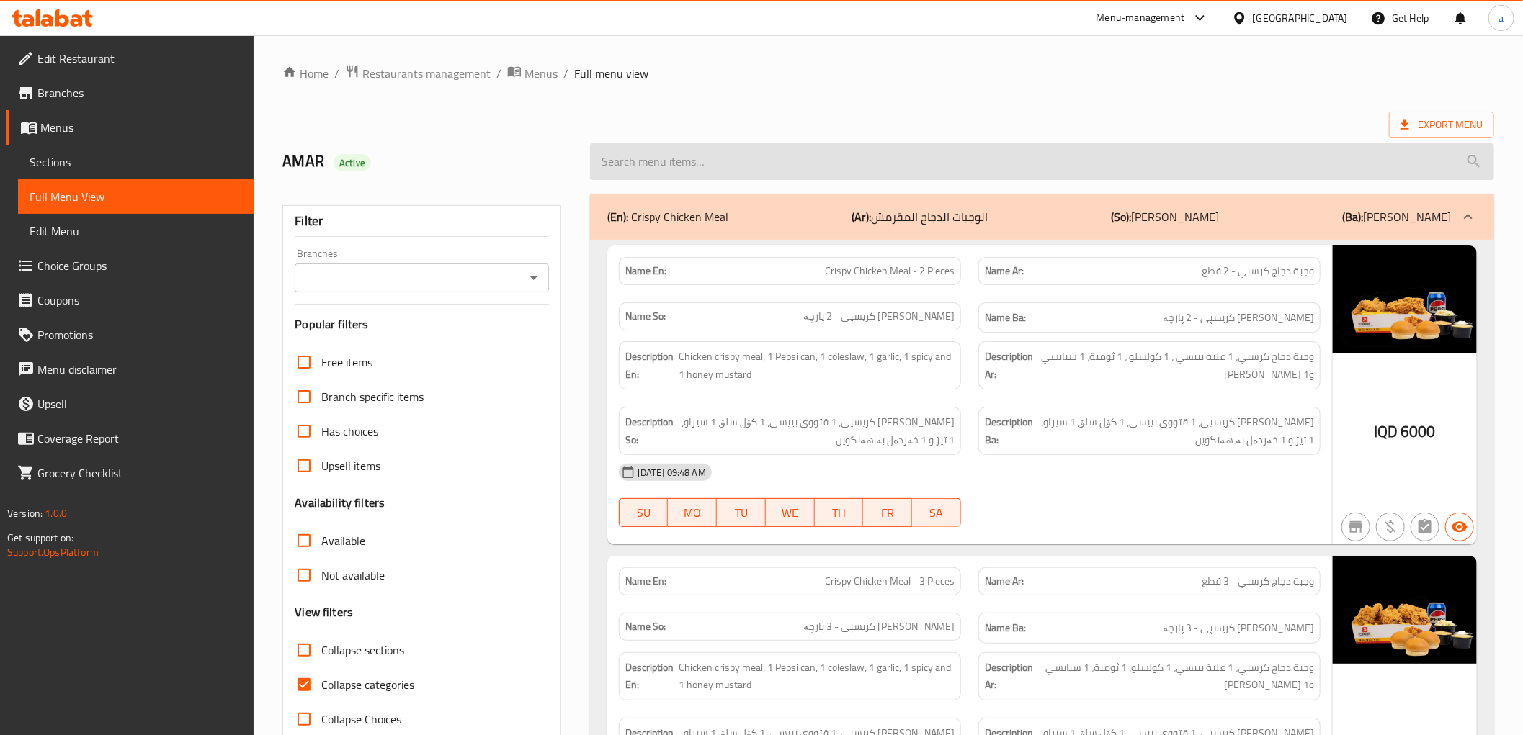
click at [652, 171] on input "search" at bounding box center [1042, 161] width 904 height 37
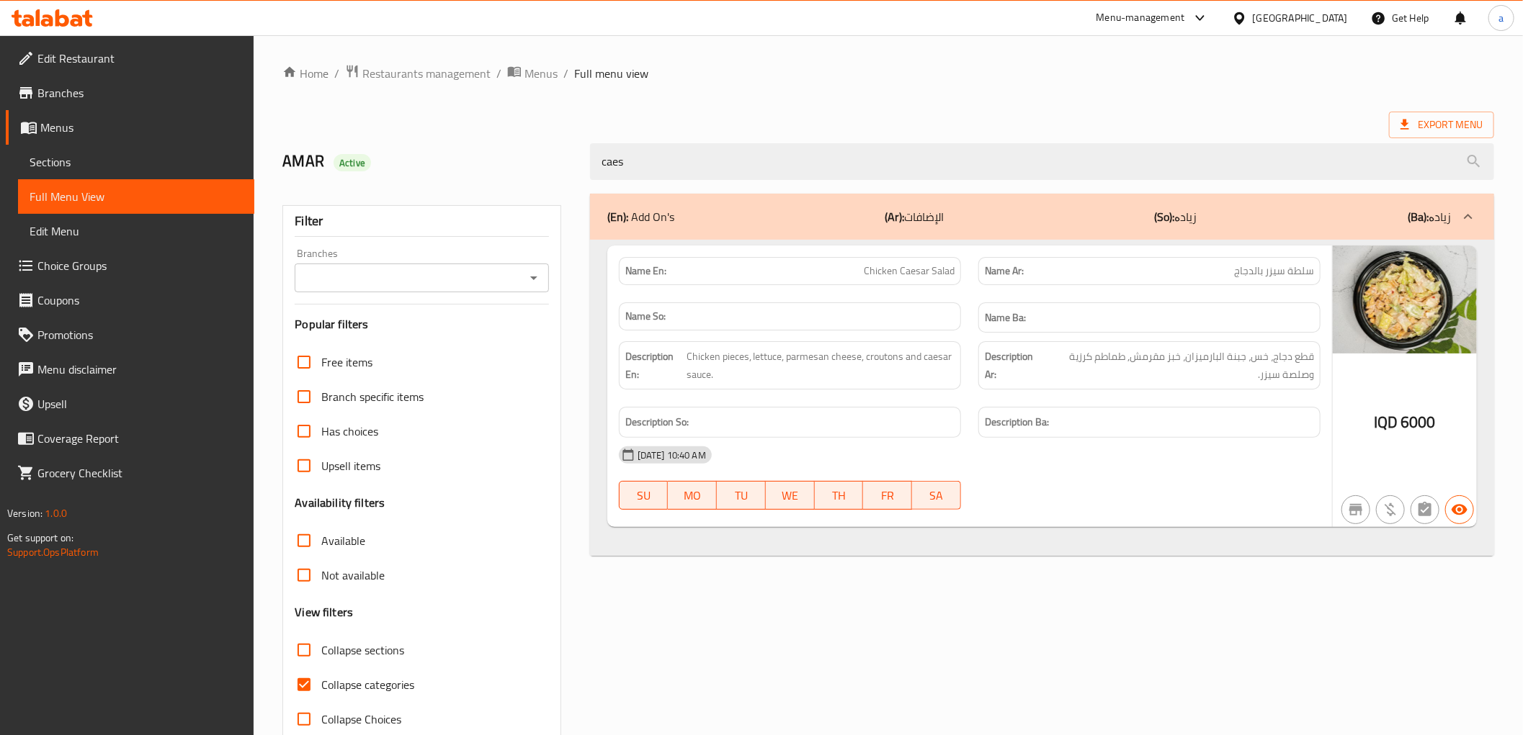
type input "caes"
click at [927, 269] on span "Chicken Caesar Salad" at bounding box center [909, 271] width 91 height 15
copy span "Chicken Caesar Salad"
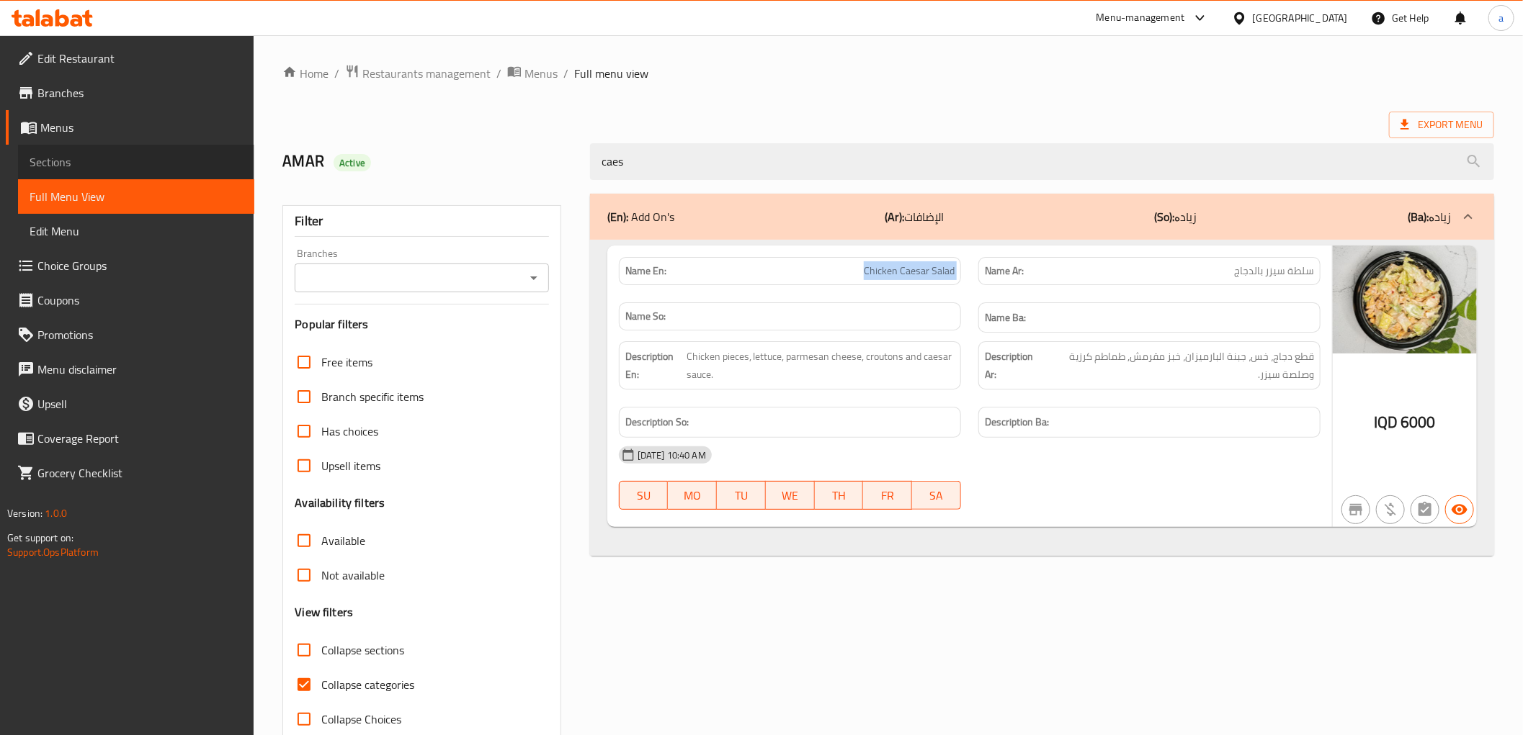
click at [101, 162] on span "Sections" at bounding box center [136, 161] width 213 height 17
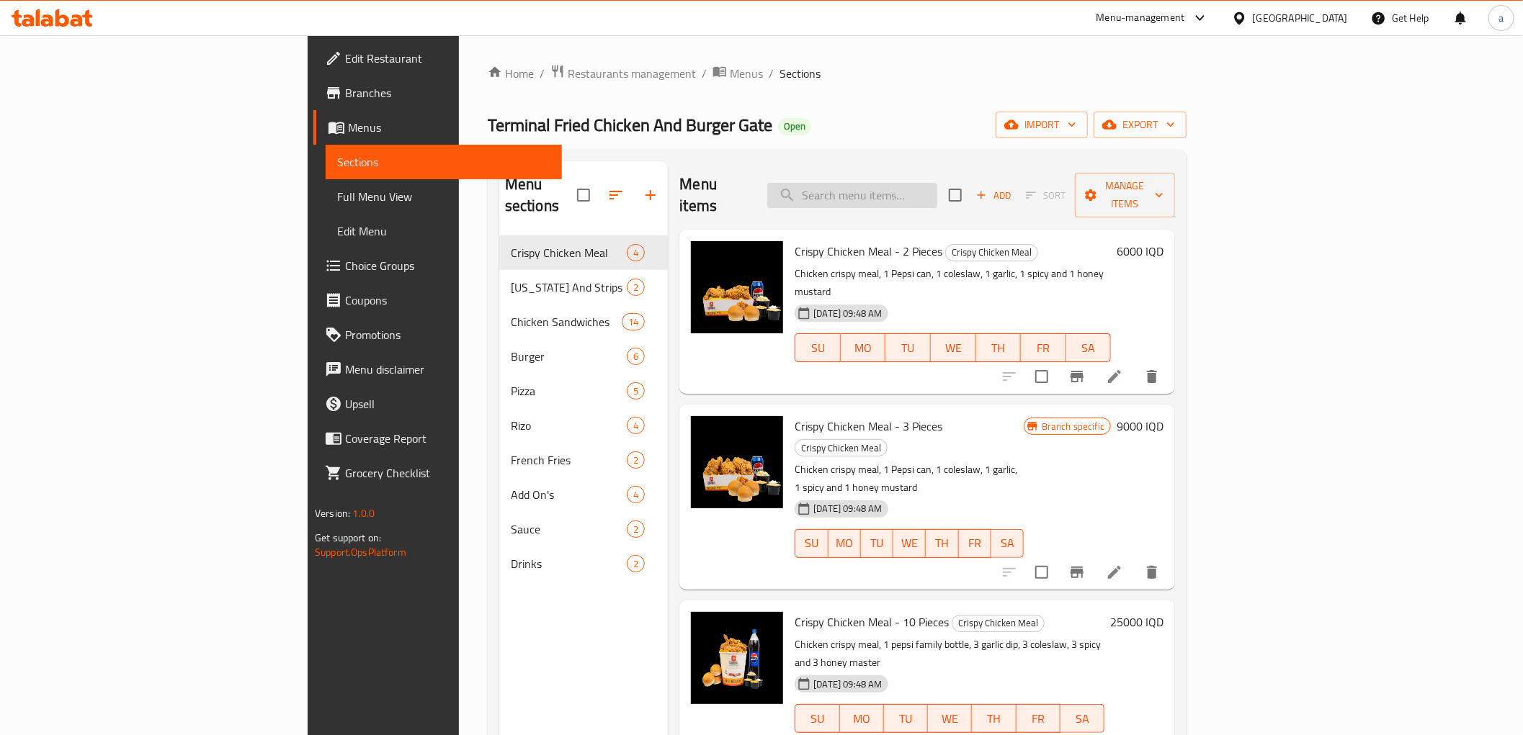
click at [937, 187] on input "search" at bounding box center [852, 195] width 170 height 25
paste input "Chicken Caesar Salad"
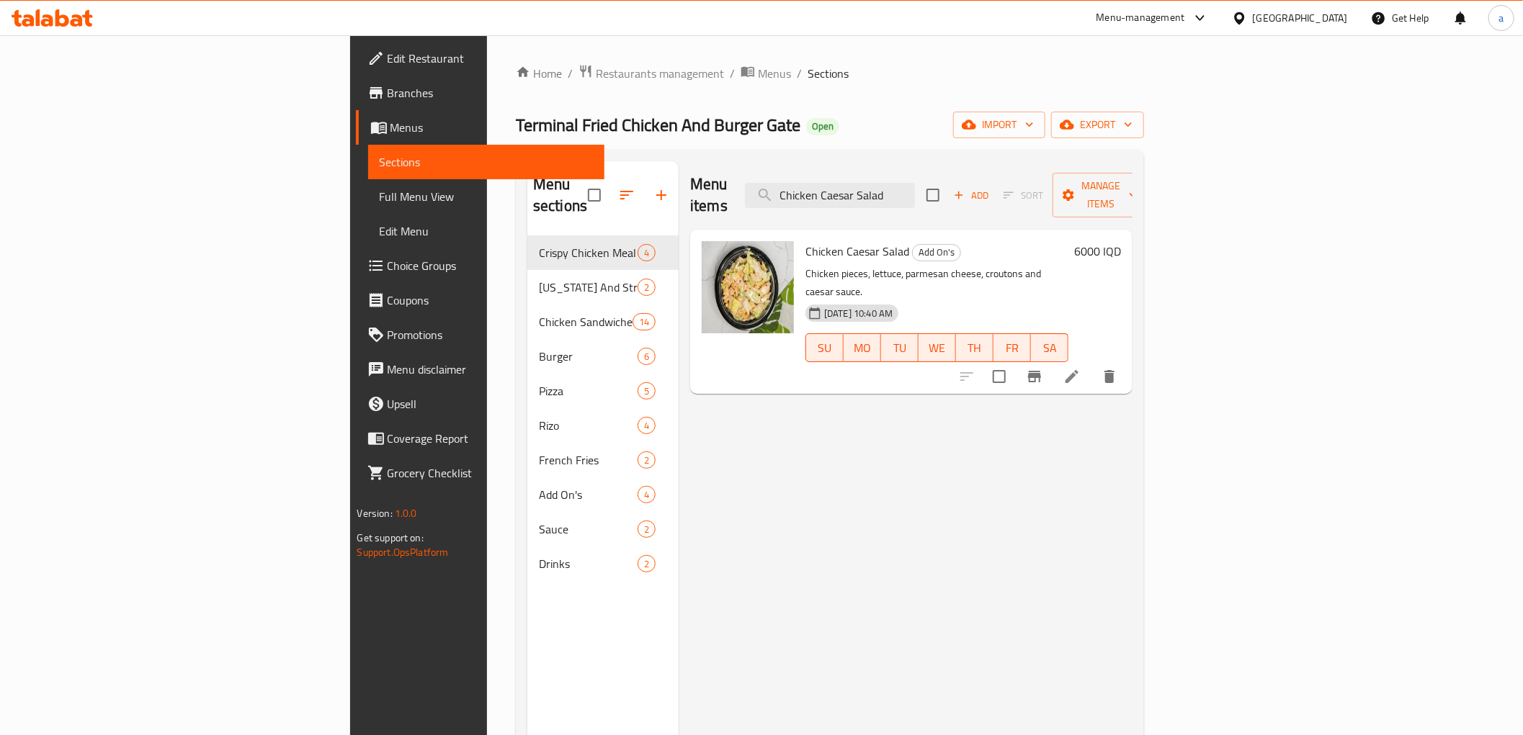
type input "Chicken Caesar Salad"
click at [1081, 368] on icon at bounding box center [1071, 376] width 17 height 17
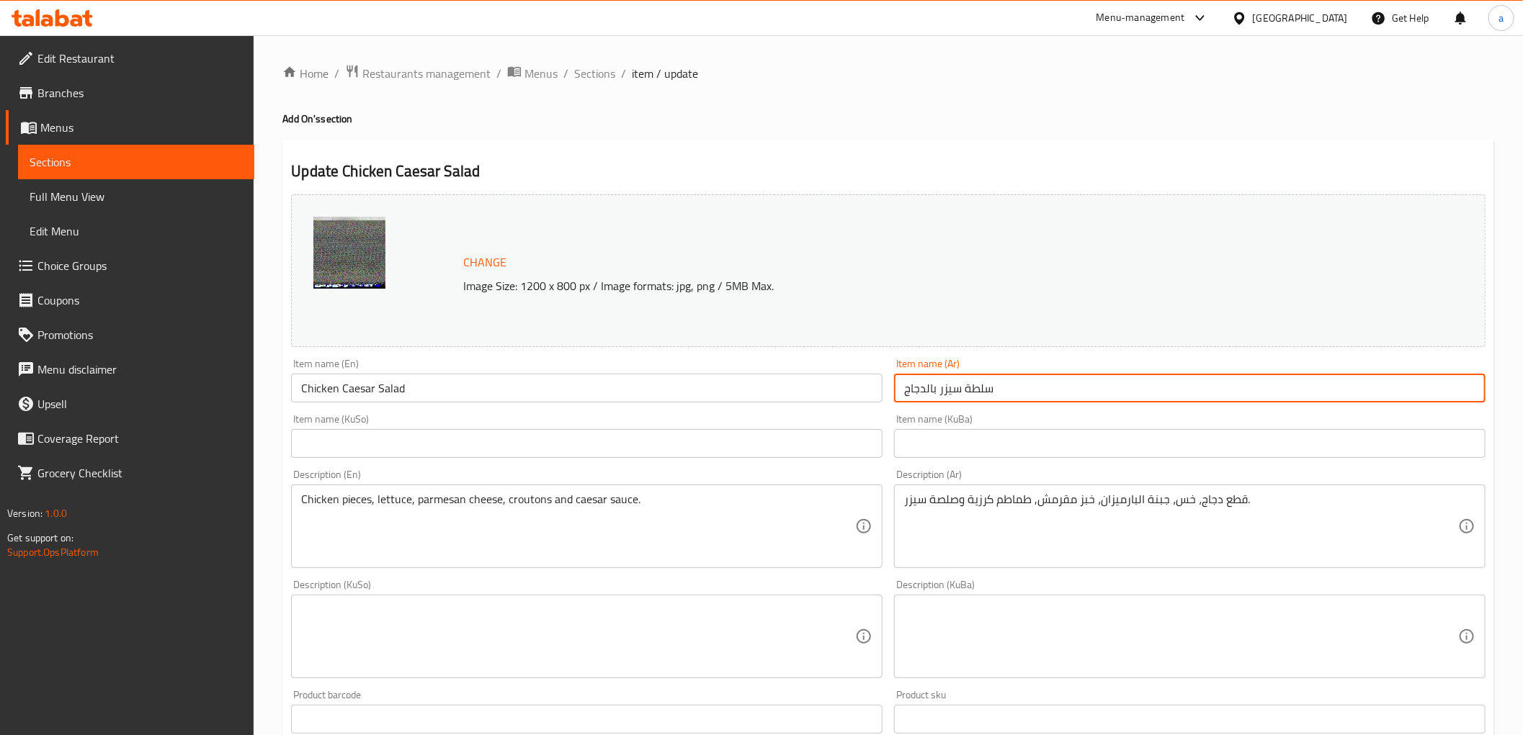
drag, startPoint x: 1047, startPoint y: 398, endPoint x: 894, endPoint y: 393, distance: 152.8
click at [894, 393] on input "سلطة سيزر بالدجاج" at bounding box center [1189, 388] width 591 height 29
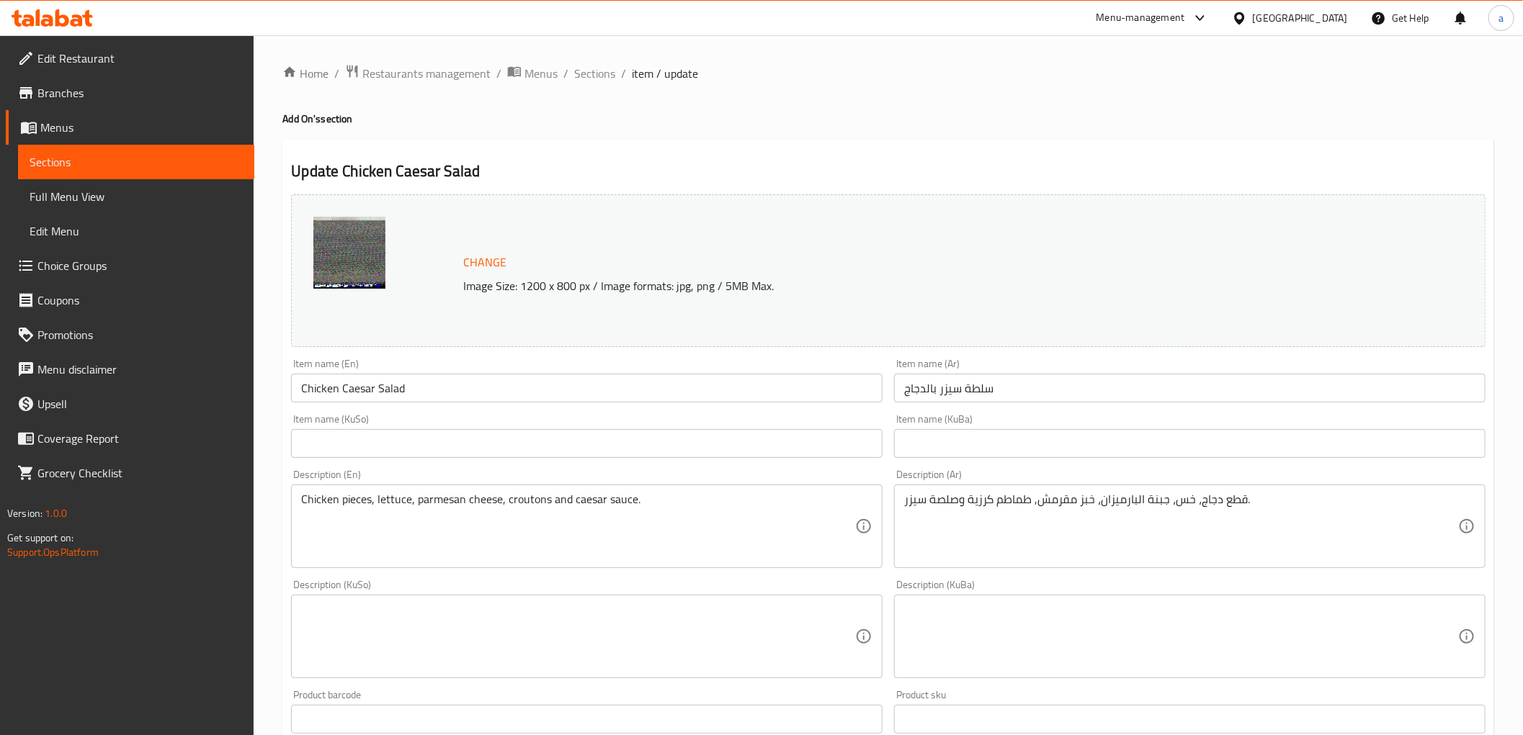
click at [60, 19] on icon at bounding box center [52, 17] width 81 height 17
